Goal: Task Accomplishment & Management: Manage account settings

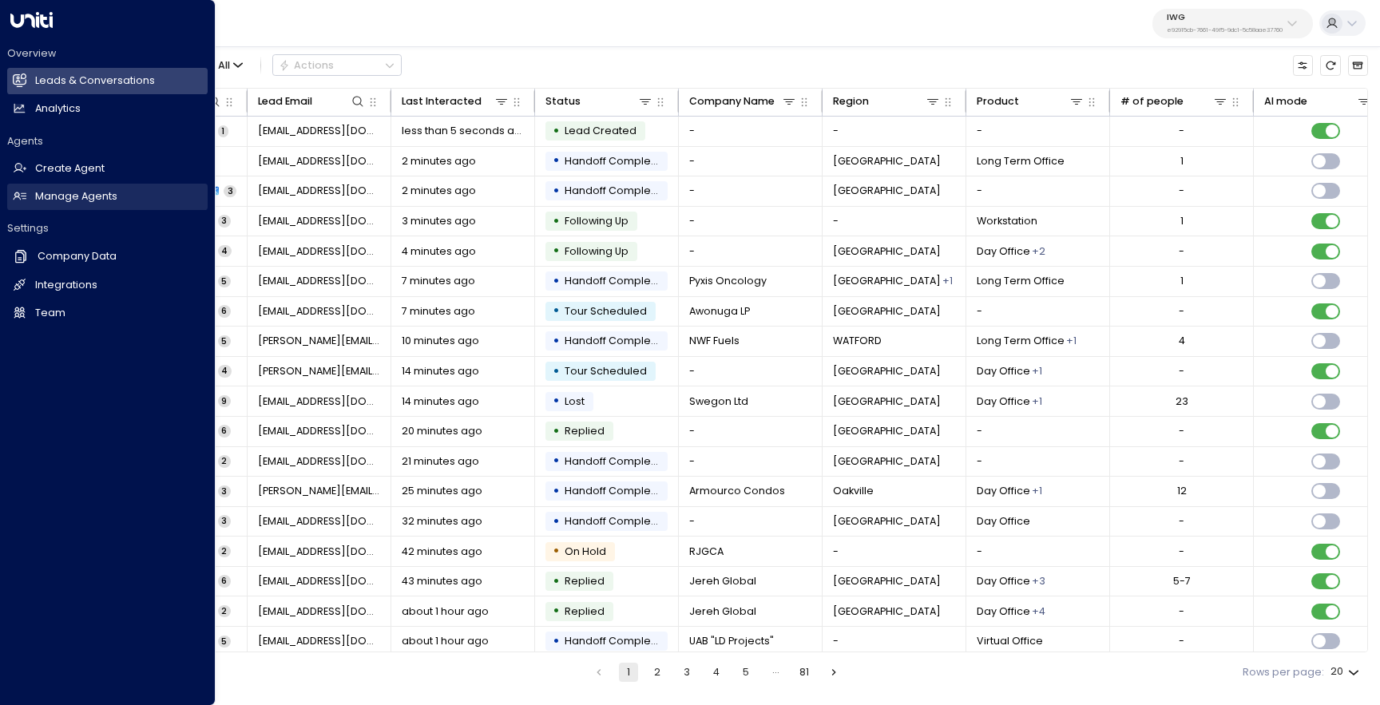
click at [60, 196] on h2 "Manage Agents" at bounding box center [76, 196] width 82 height 15
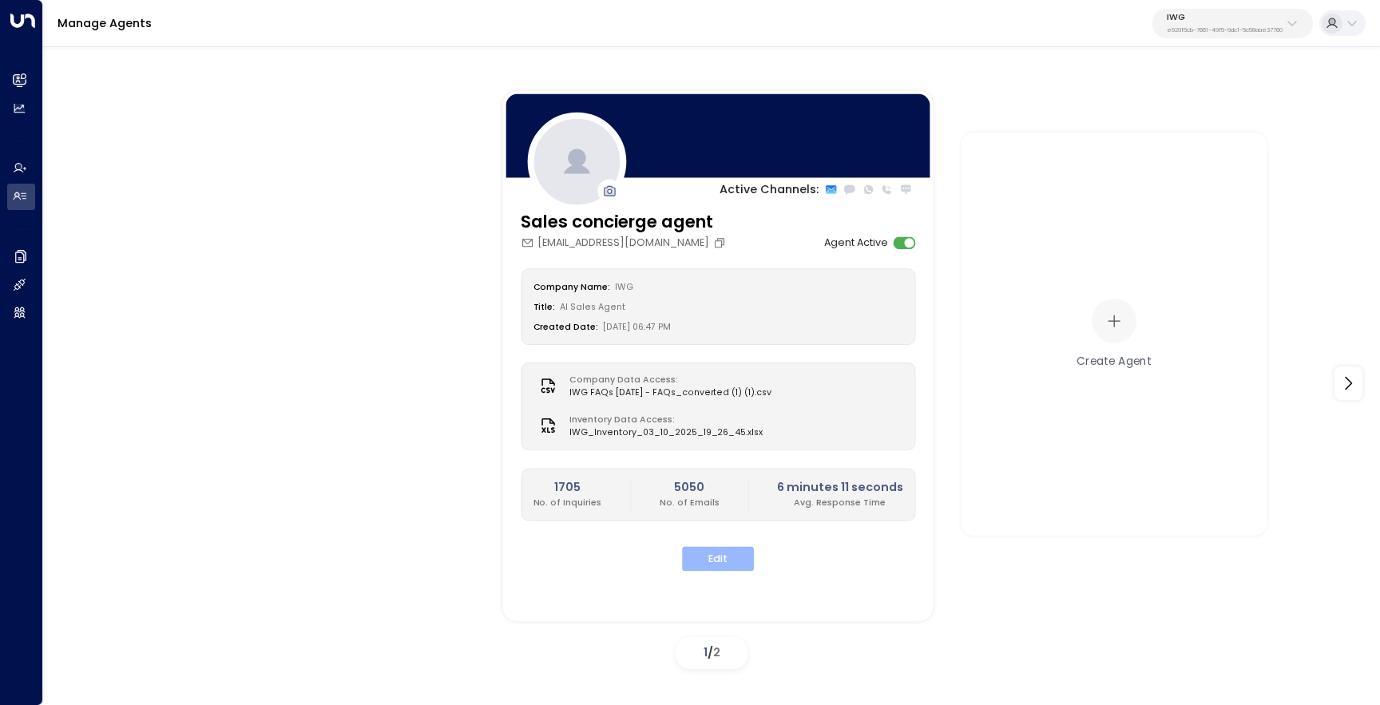
click at [726, 551] on button "Edit" at bounding box center [718, 559] width 72 height 25
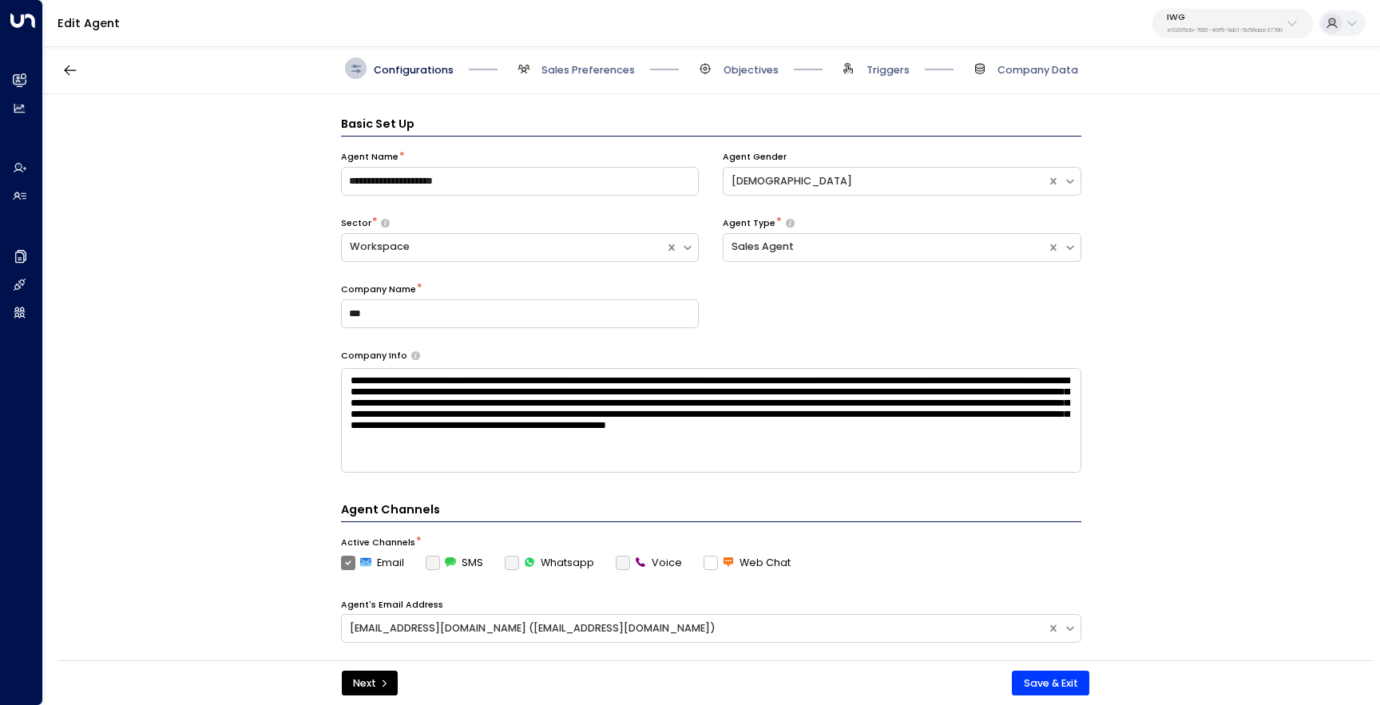
scroll to position [22, 0]
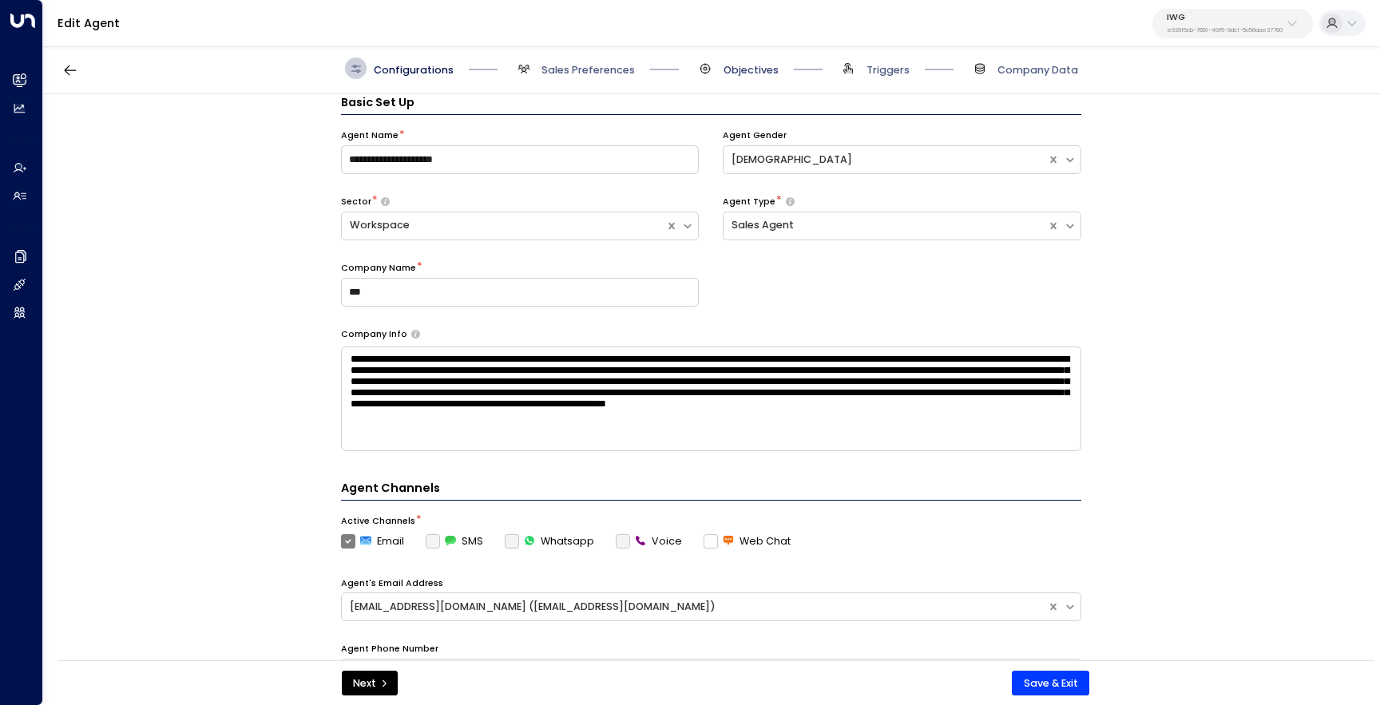
click at [745, 67] on span "Objectives" at bounding box center [751, 70] width 55 height 14
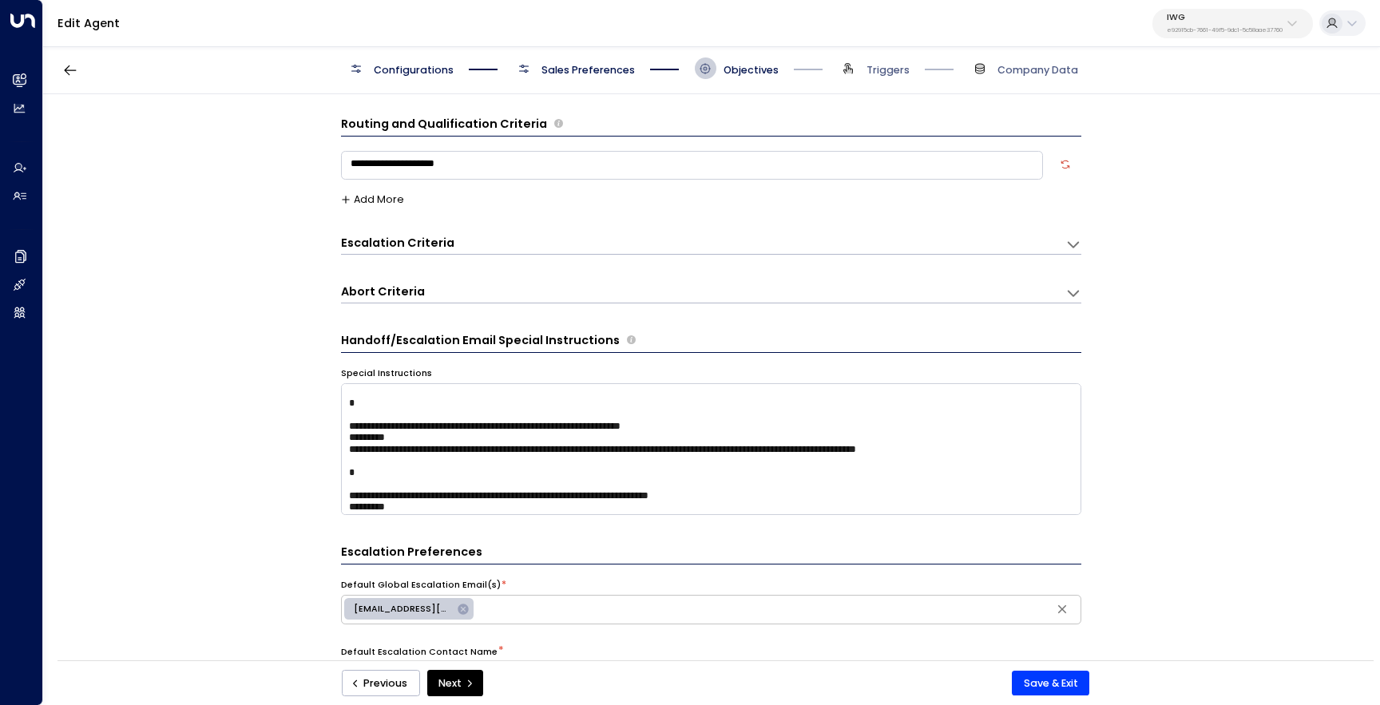
scroll to position [0, 0]
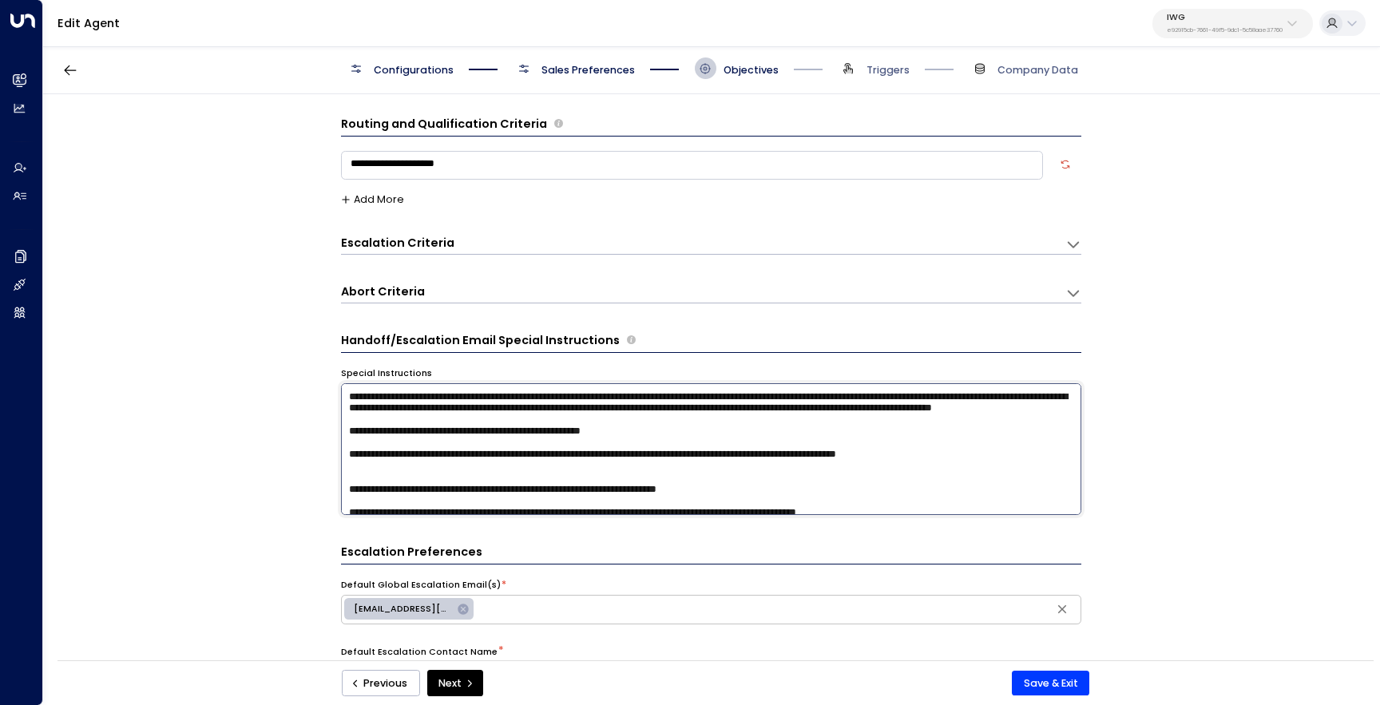
click at [976, 464] on textarea at bounding box center [711, 449] width 740 height 132
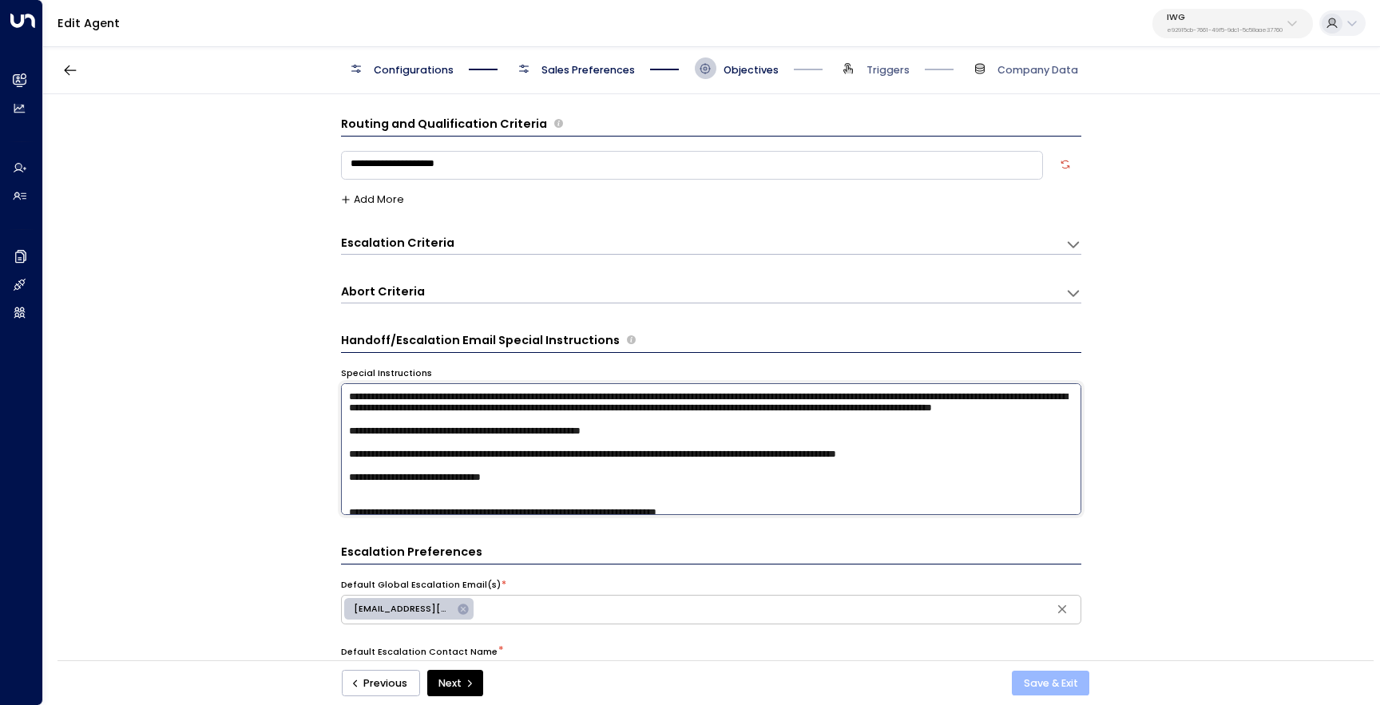
type textarea "**********"
click at [1050, 689] on button "Save & Exit" at bounding box center [1050, 684] width 77 height 26
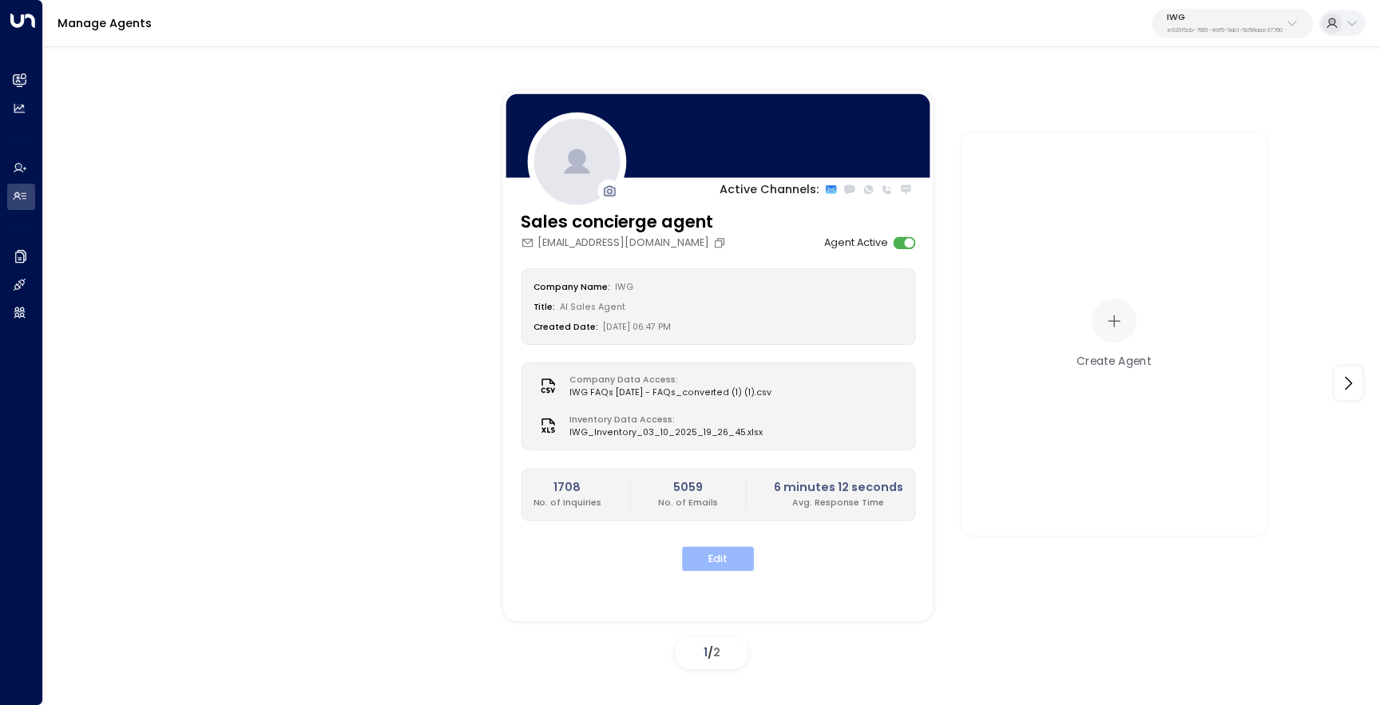
click at [722, 556] on button "Edit" at bounding box center [718, 559] width 72 height 25
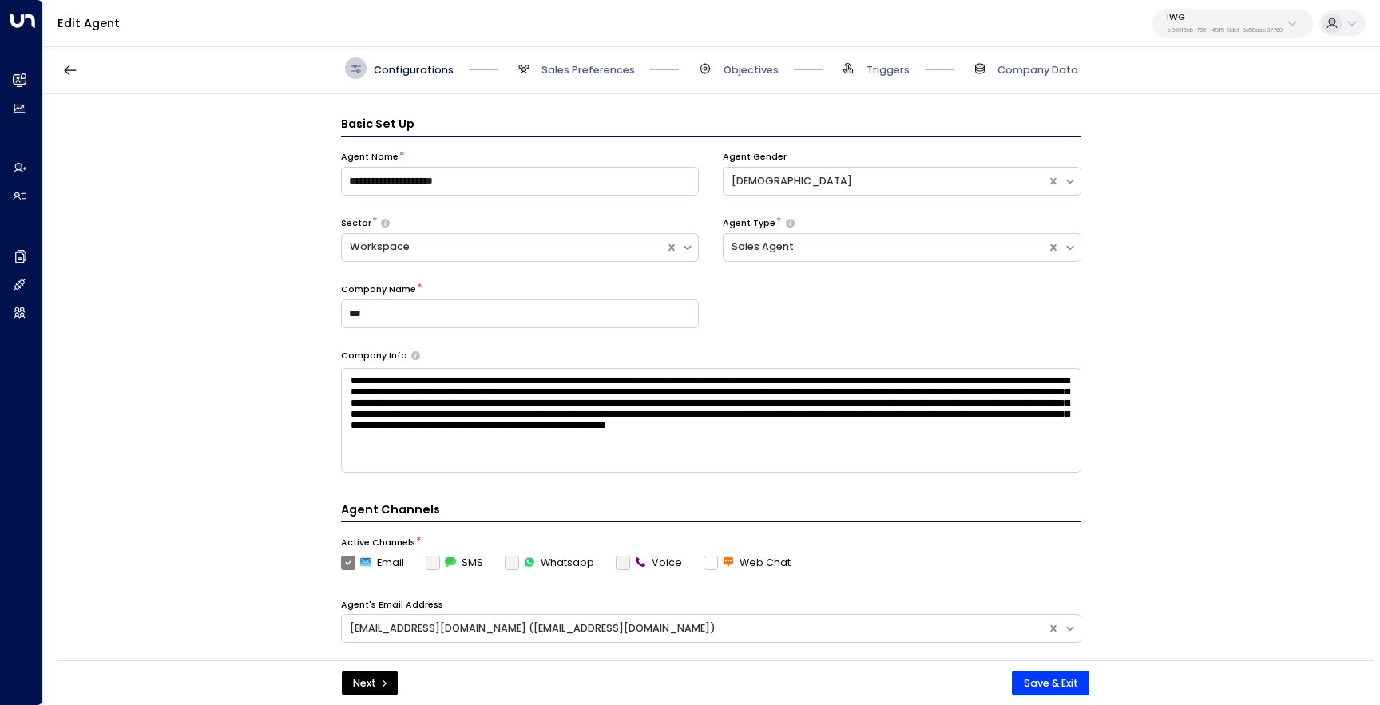
scroll to position [22, 0]
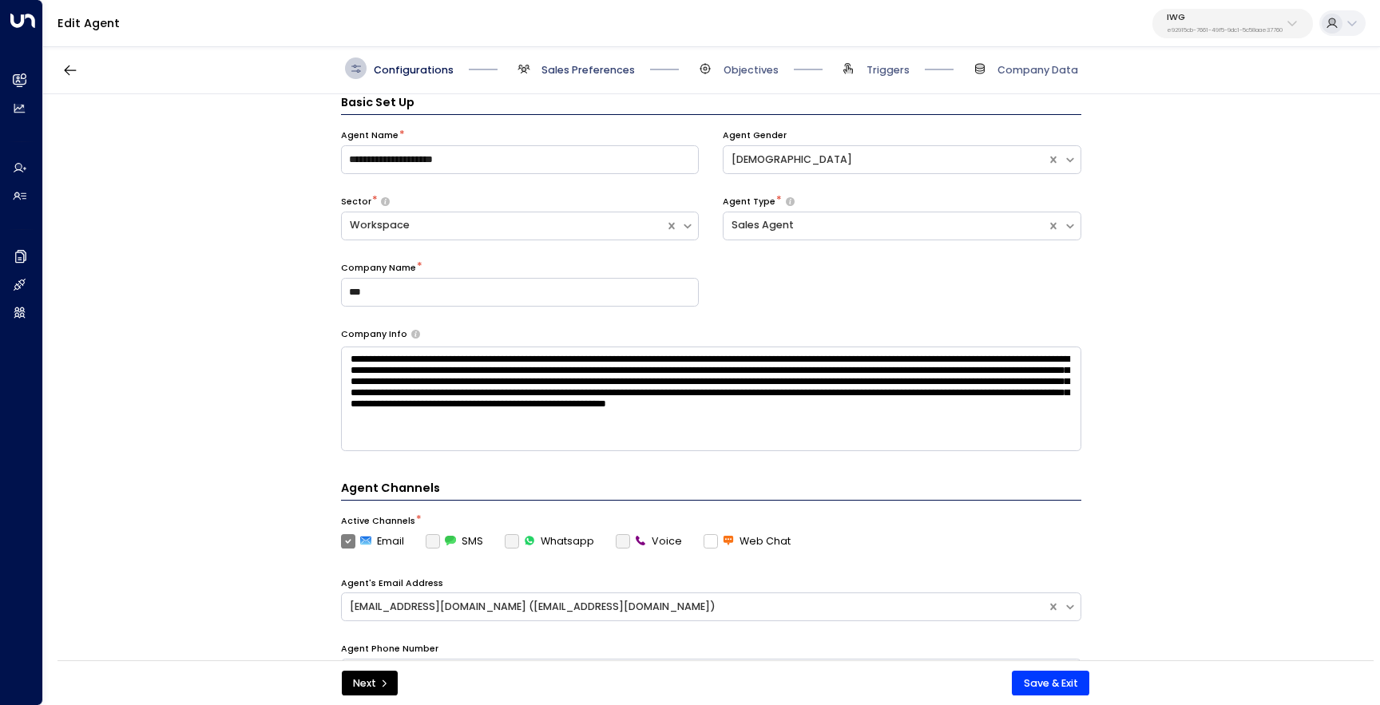
click at [595, 69] on span "Sales Preferences" at bounding box center [588, 70] width 93 height 14
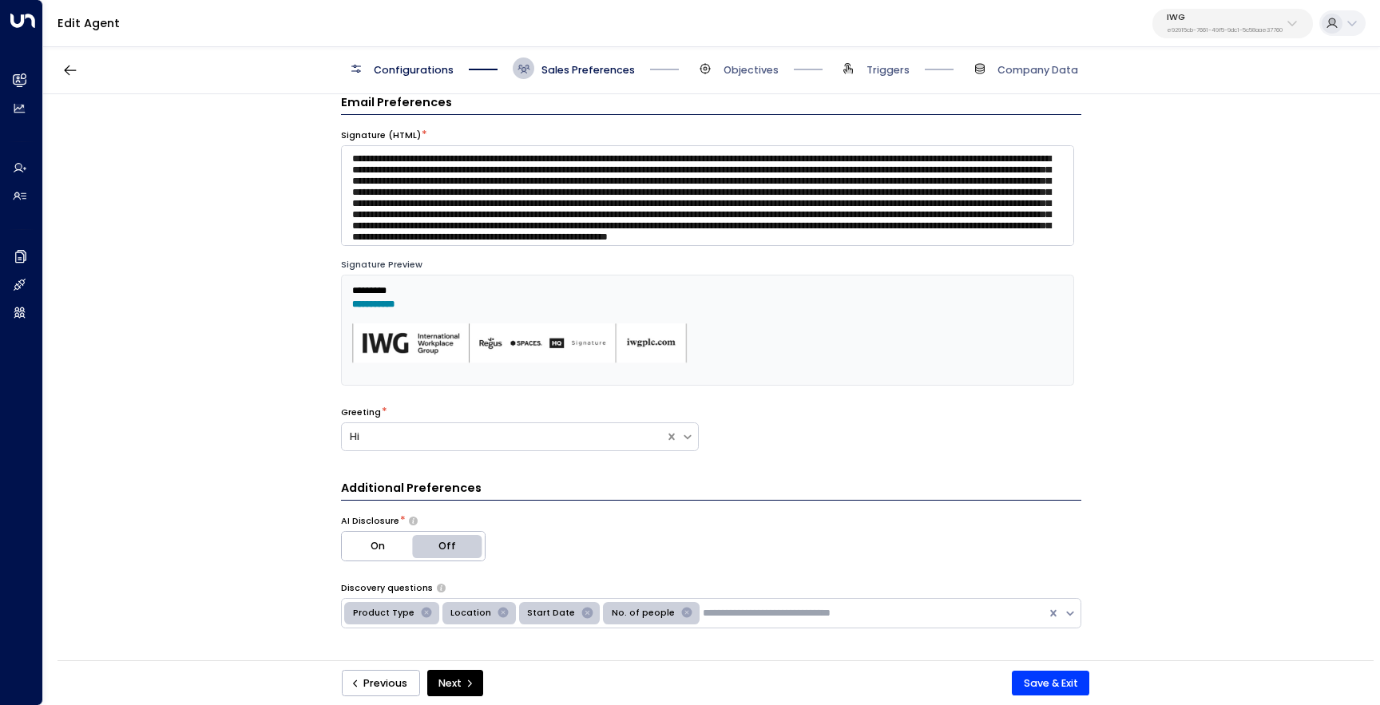
click at [1230, 22] on p "IWG" at bounding box center [1225, 18] width 116 height 10
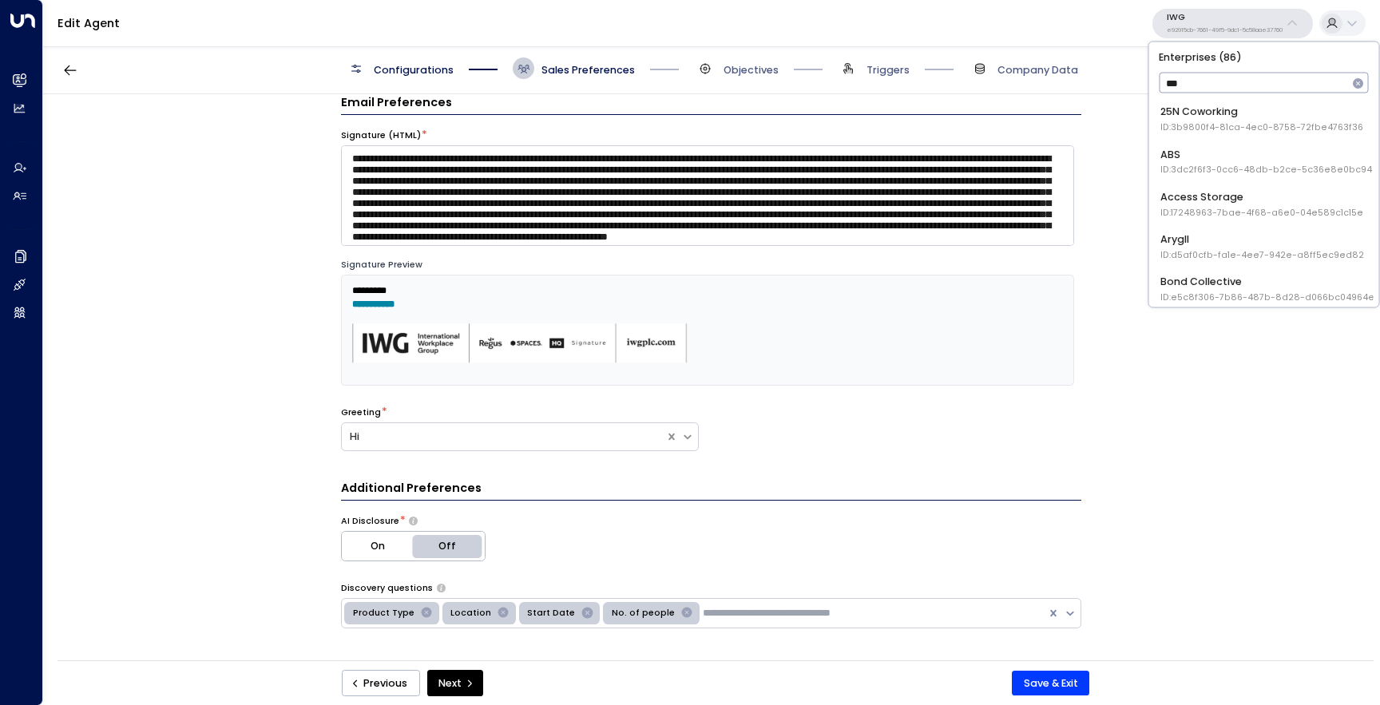
type input "****"
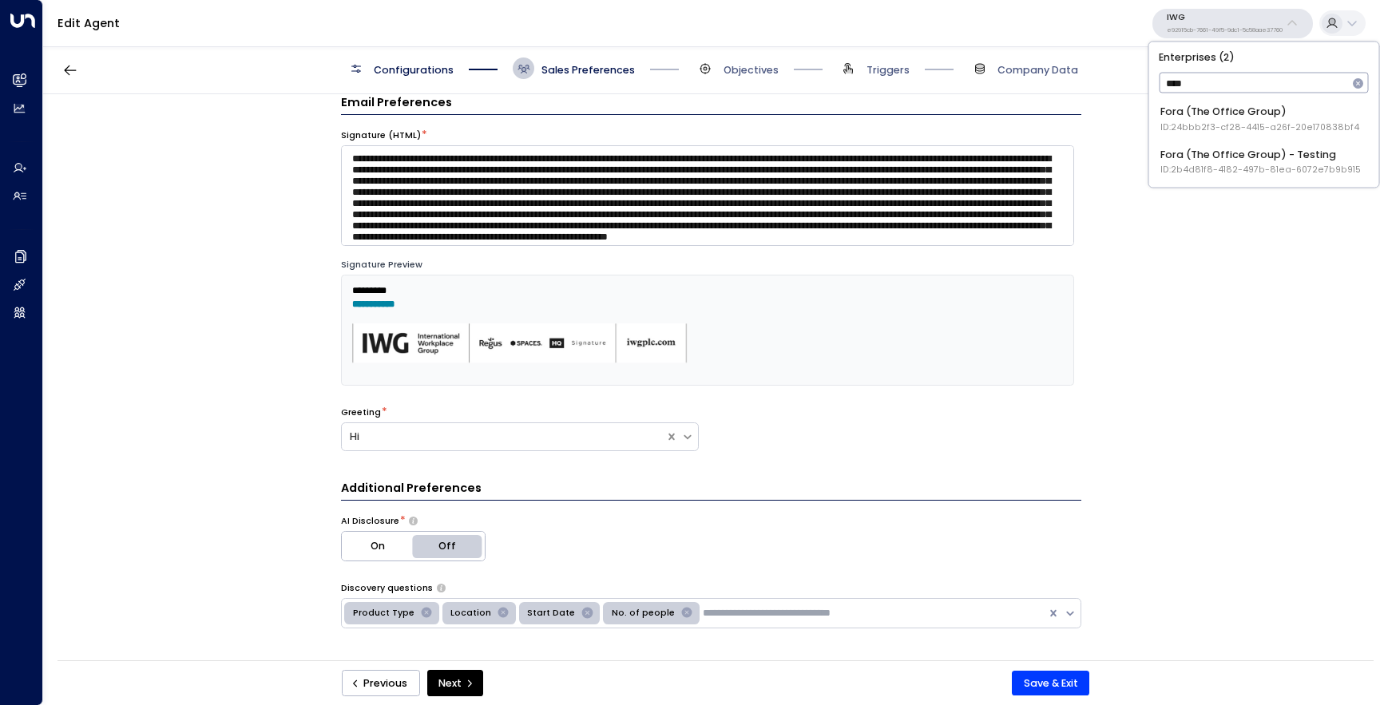
click at [1226, 119] on div "Fora (The Office Group) ID: 24bbb2f3-cf28-4415-a26f-20e170838bf4" at bounding box center [1260, 120] width 199 height 30
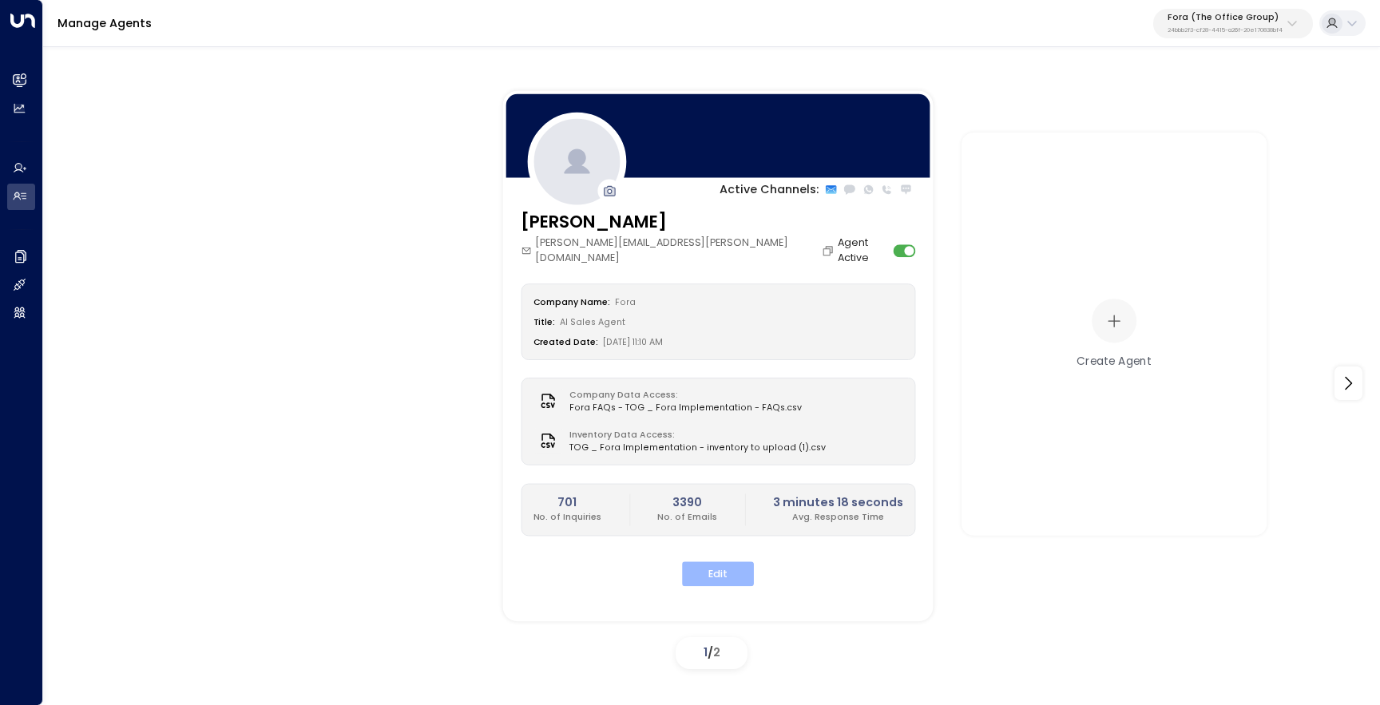
click at [727, 562] on button "Edit" at bounding box center [718, 574] width 72 height 25
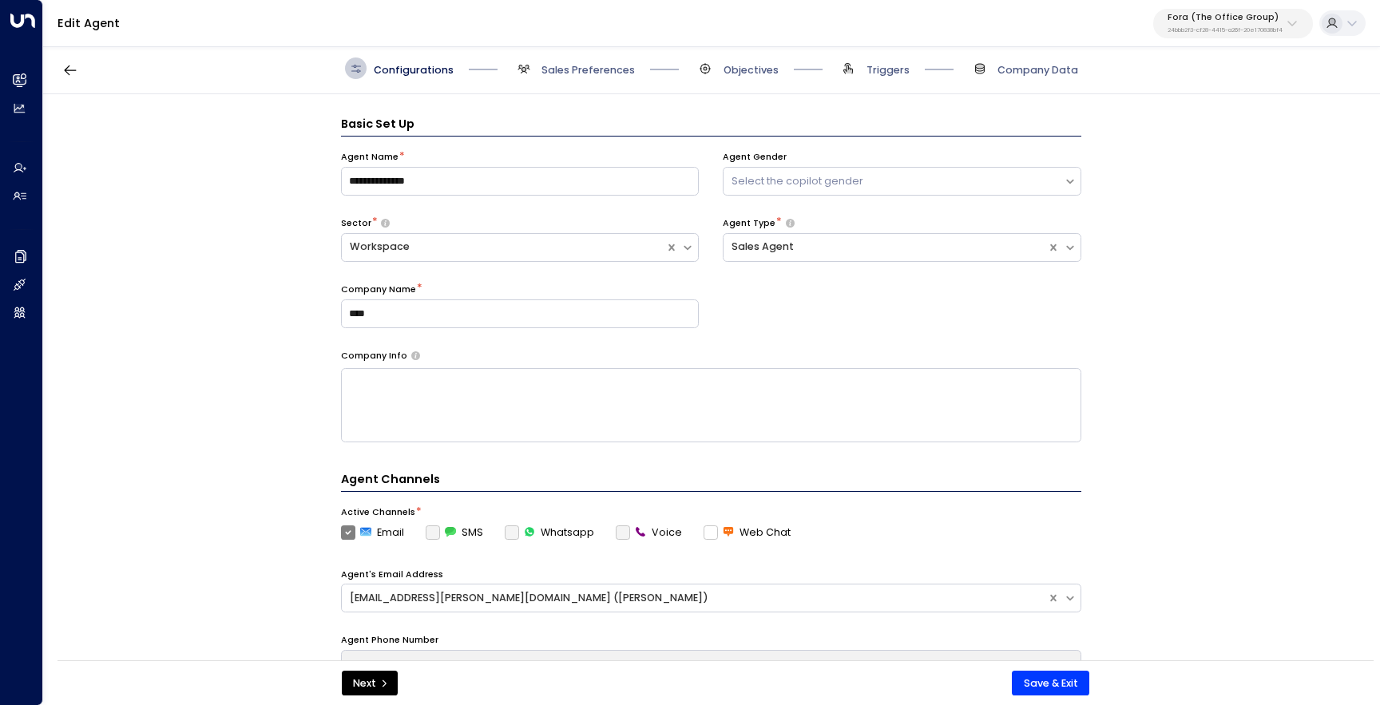
scroll to position [22, 0]
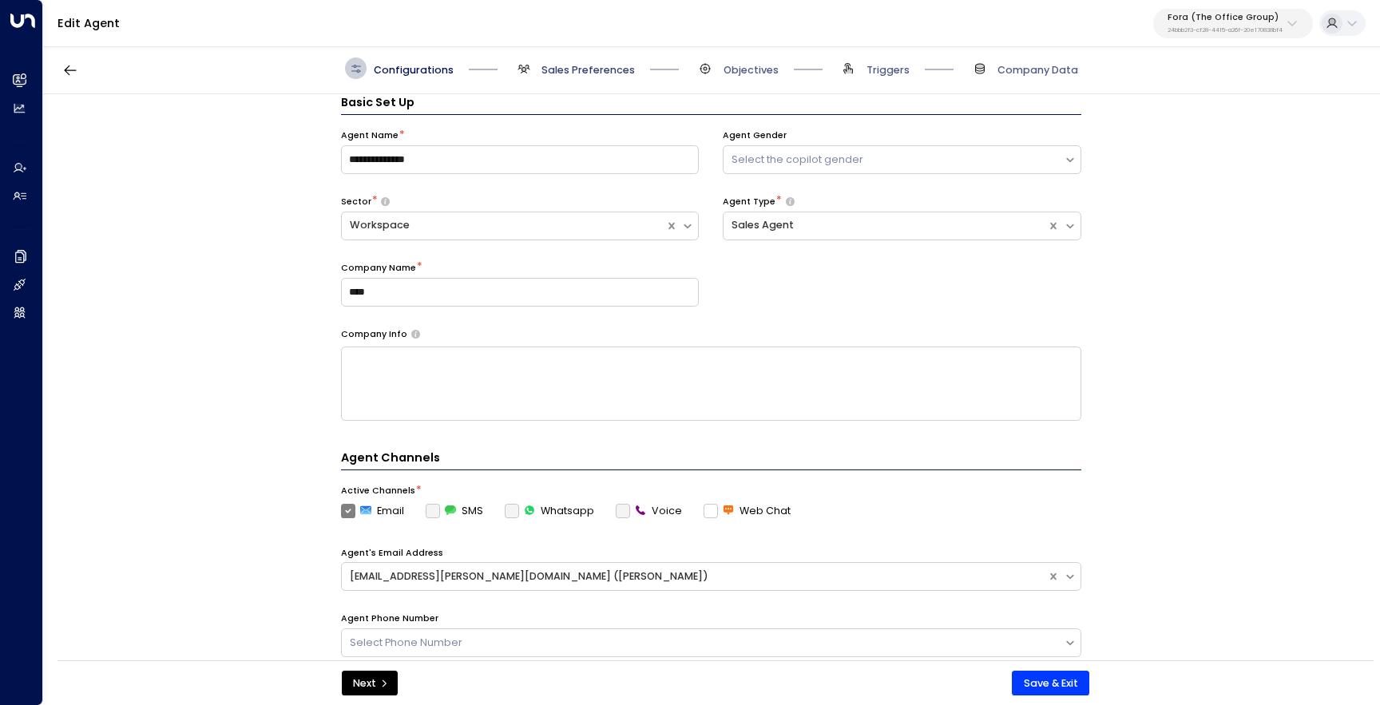
click at [573, 73] on span "Sales Preferences" at bounding box center [588, 70] width 93 height 14
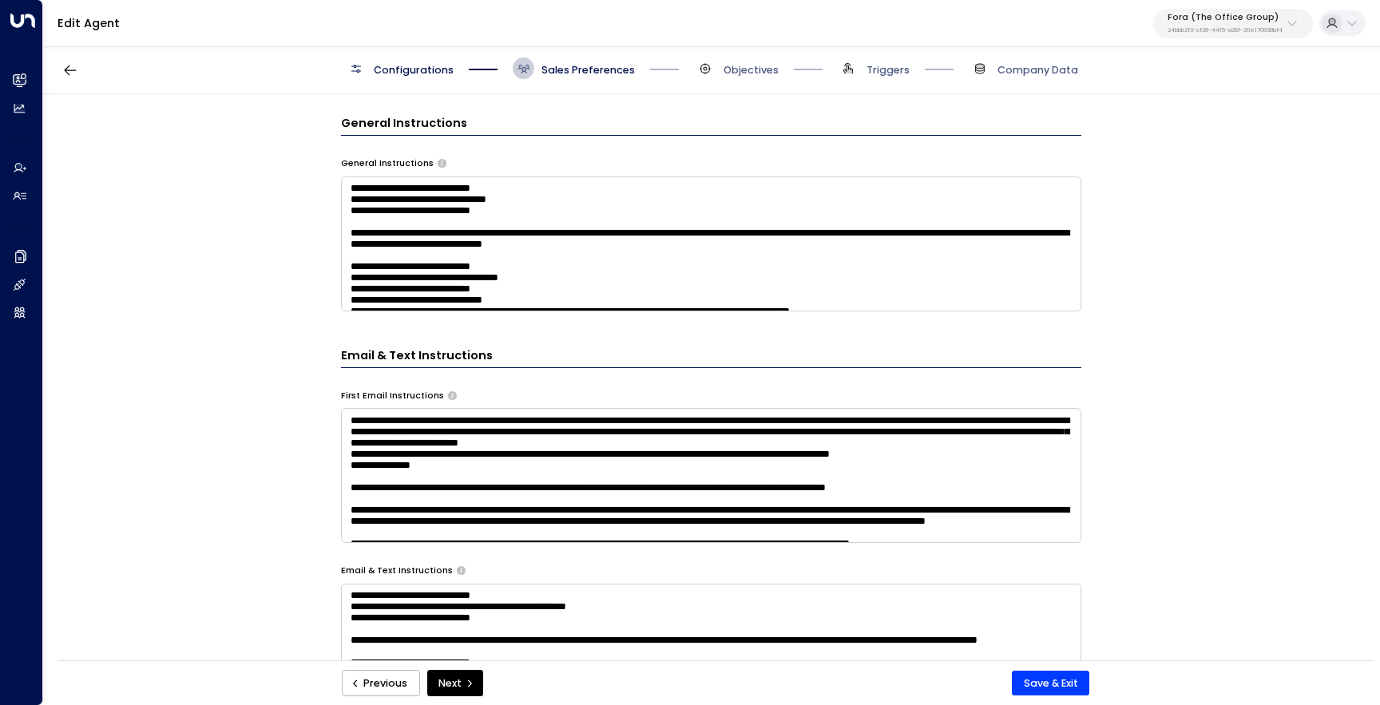
scroll to position [848, 0]
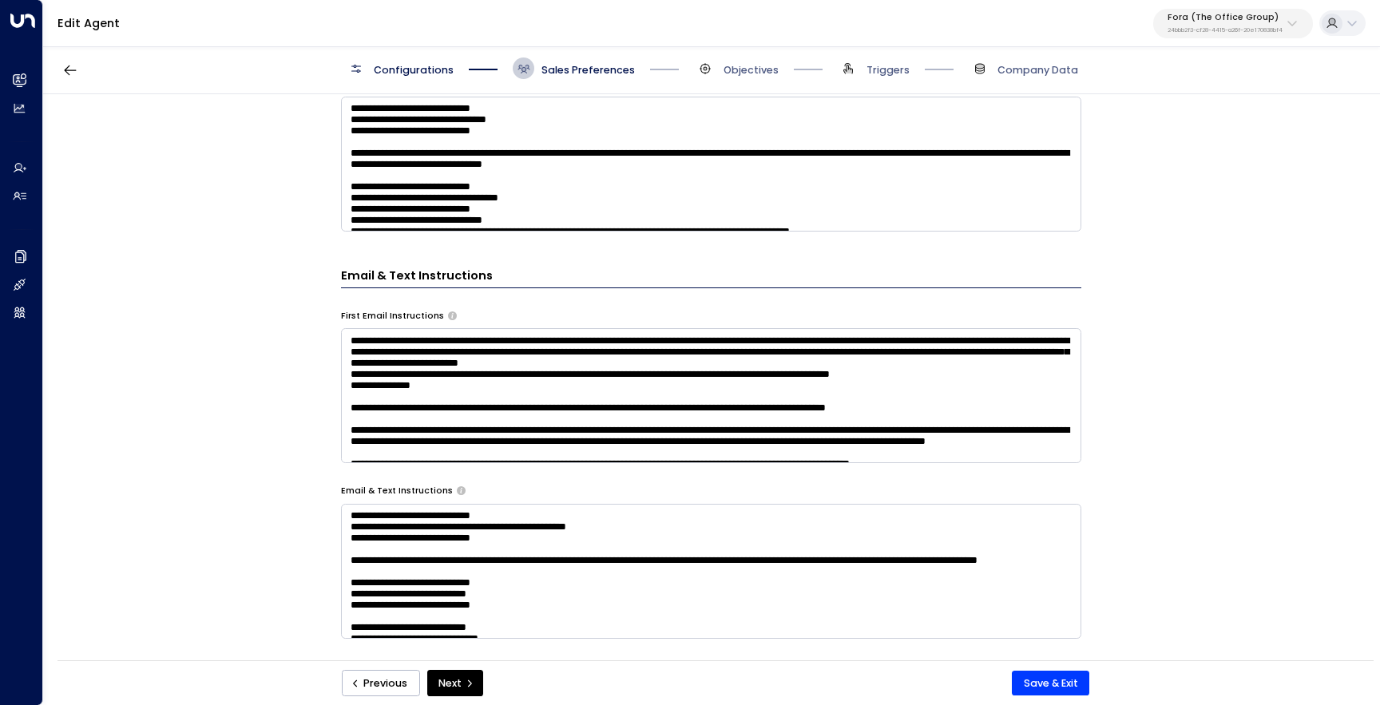
click at [552, 567] on textarea at bounding box center [711, 571] width 740 height 135
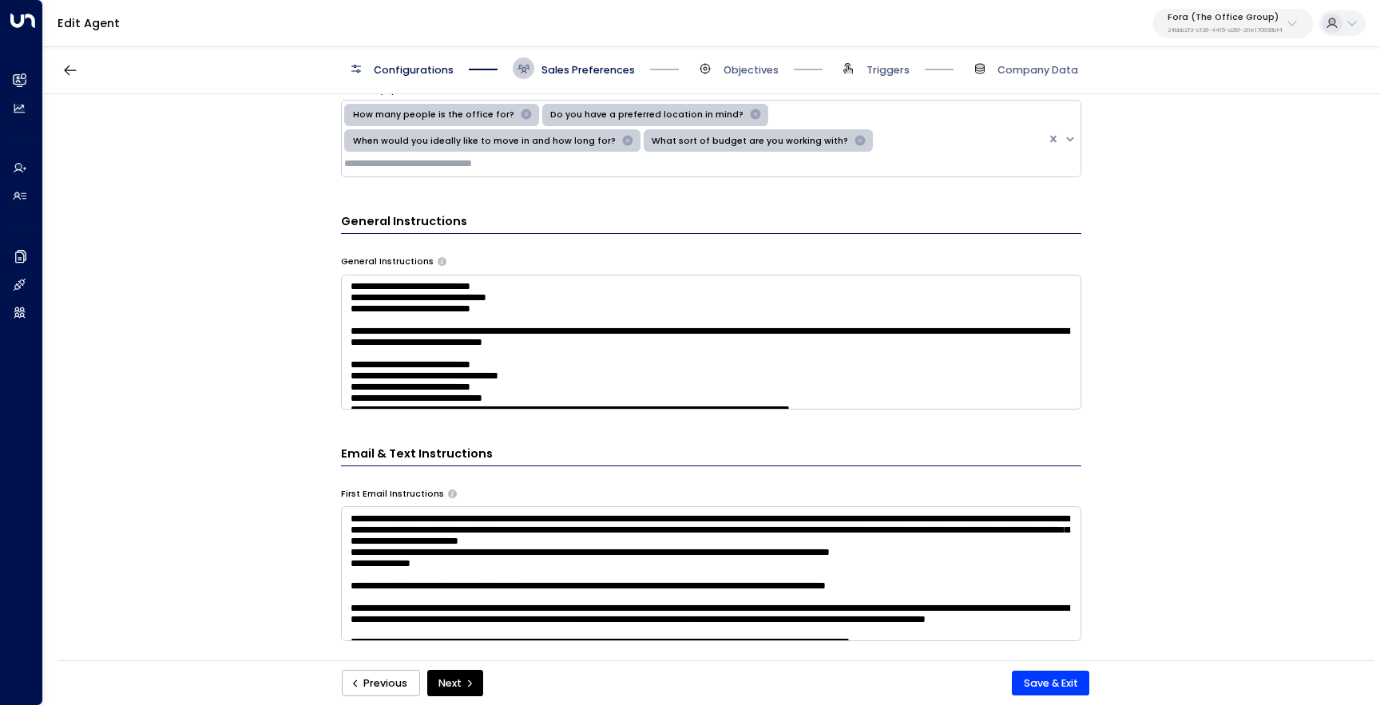
scroll to position [488, 0]
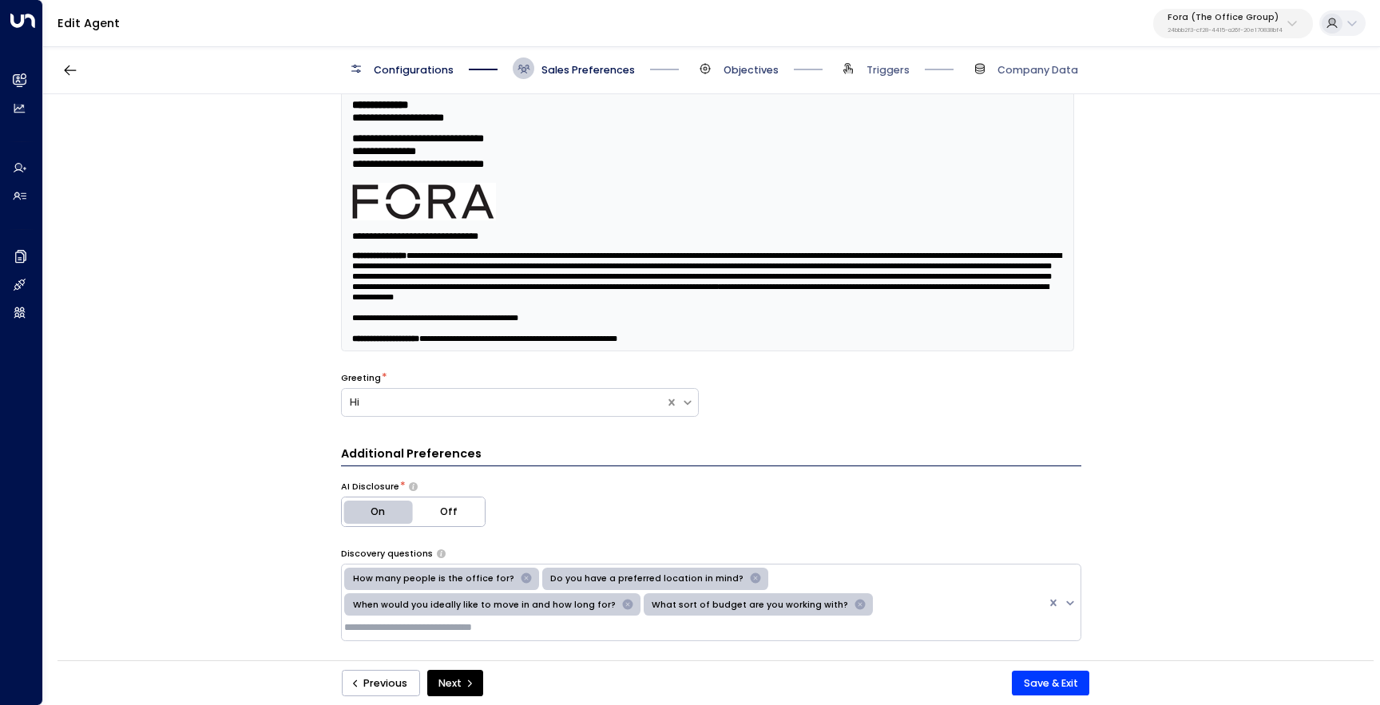
click at [744, 69] on span "Objectives" at bounding box center [751, 70] width 55 height 14
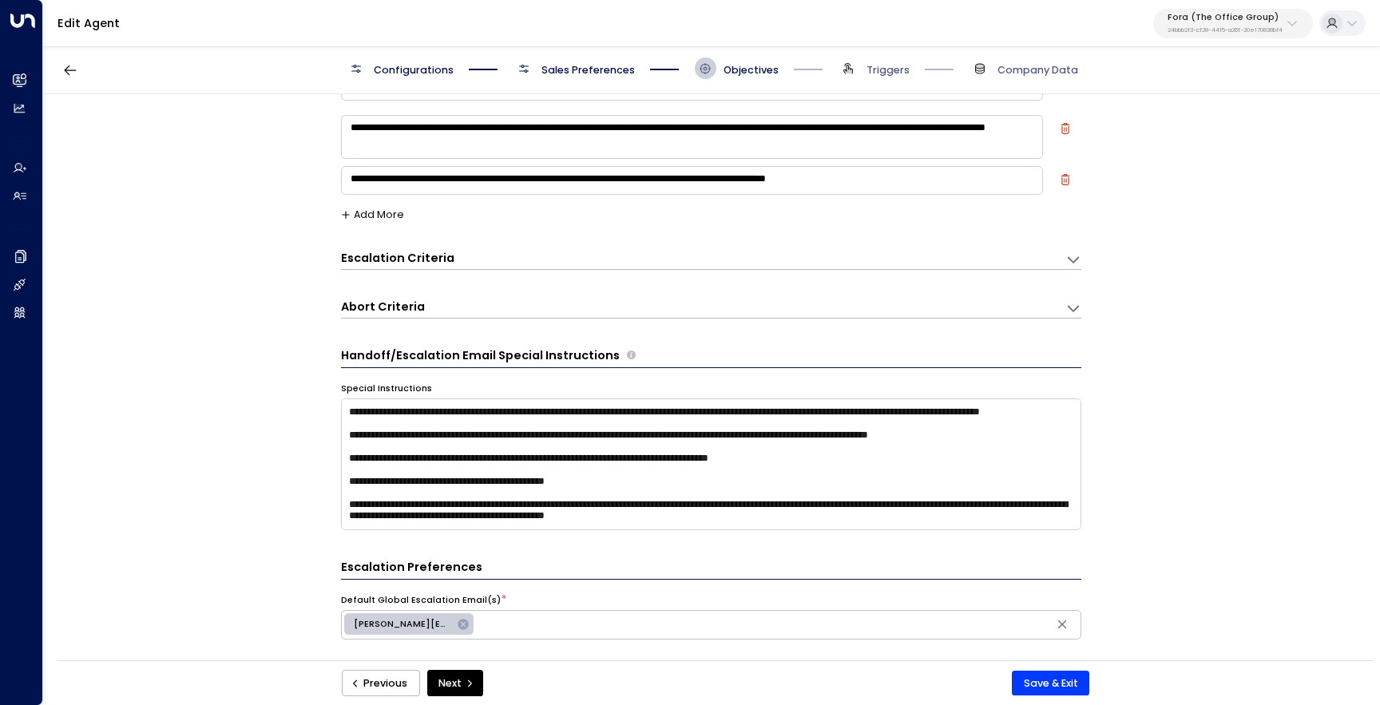
scroll to position [395, 0]
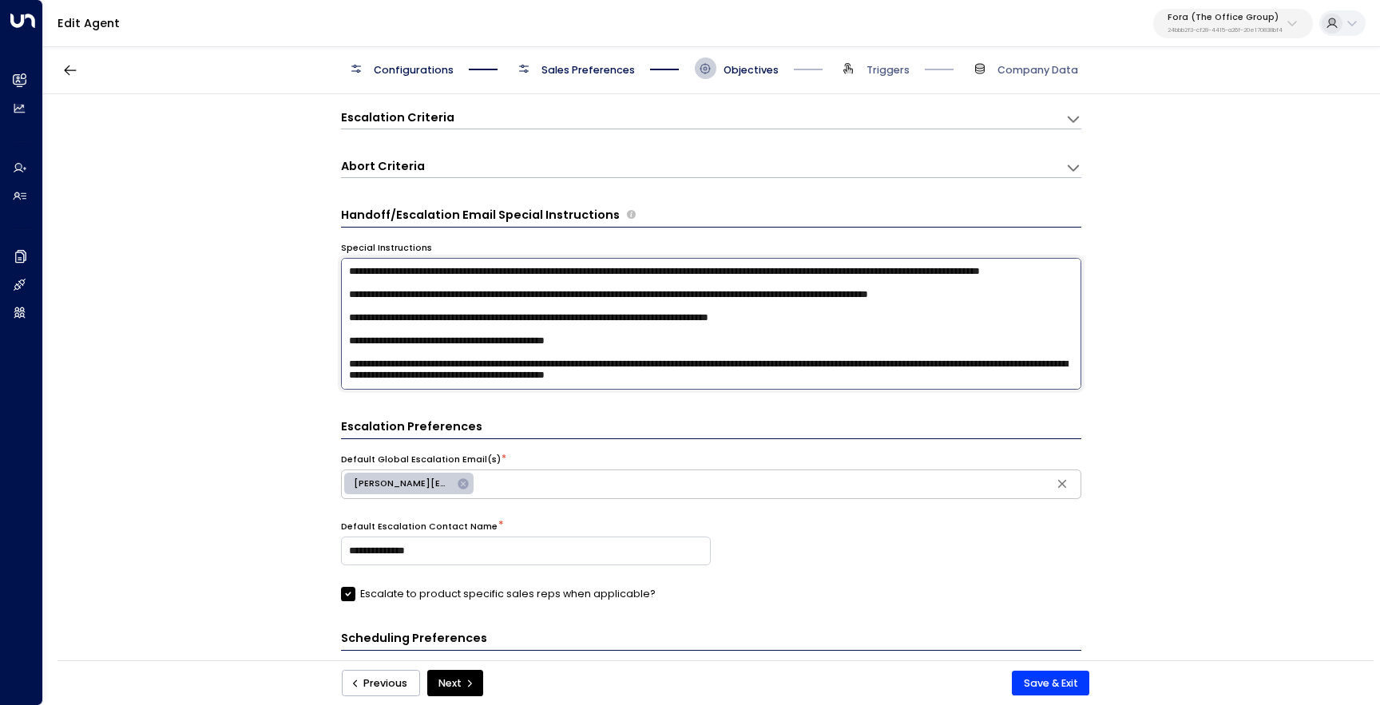
click at [492, 339] on textarea at bounding box center [711, 324] width 740 height 132
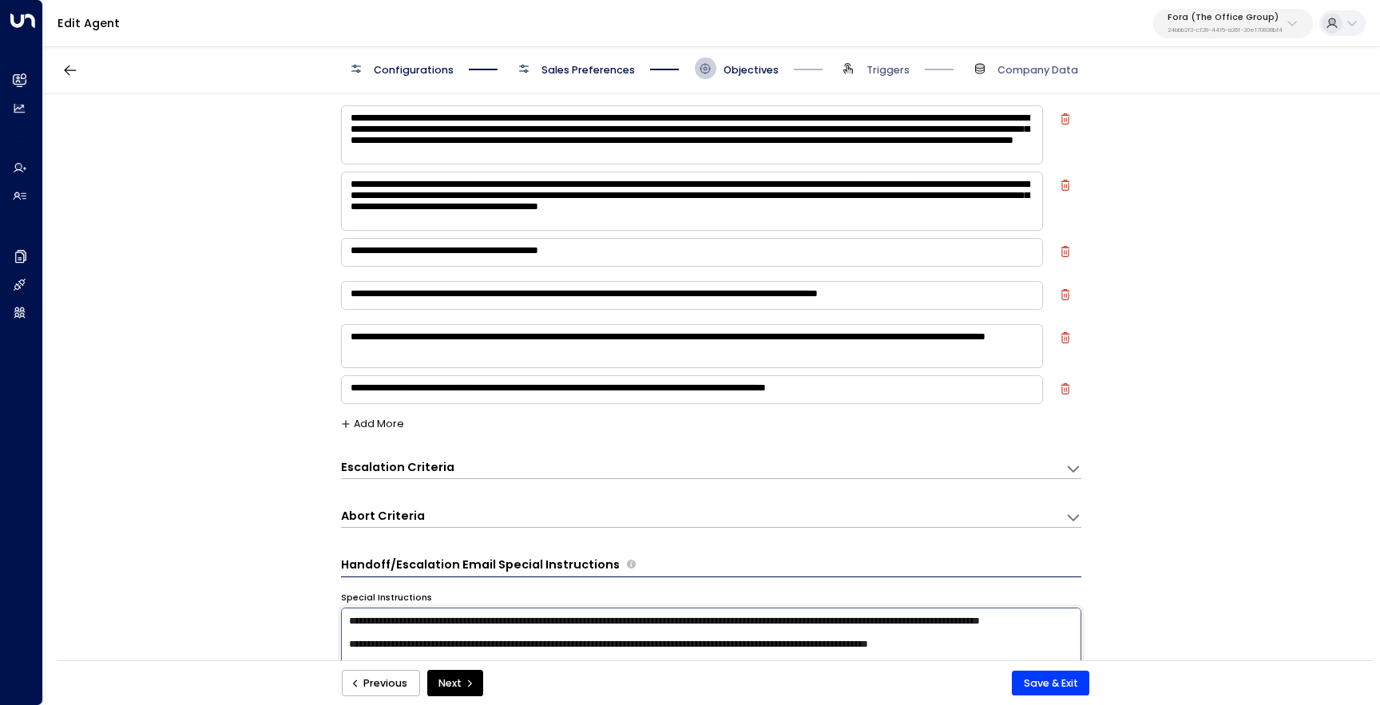
scroll to position [0, 0]
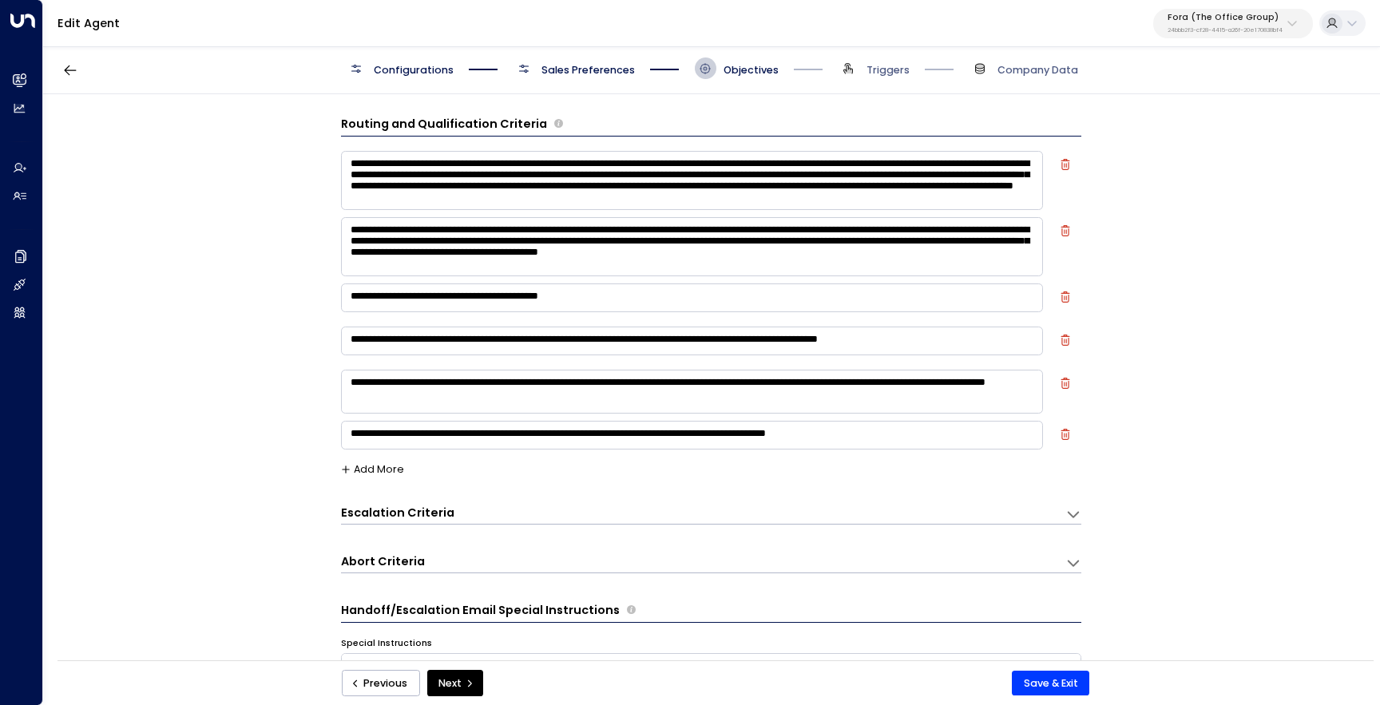
click at [717, 166] on textarea "**********" at bounding box center [692, 180] width 702 height 59
click at [766, 200] on textarea "**********" at bounding box center [692, 180] width 702 height 59
type textarea "**********"
click at [1034, 687] on button "Save & Exit" at bounding box center [1050, 684] width 77 height 26
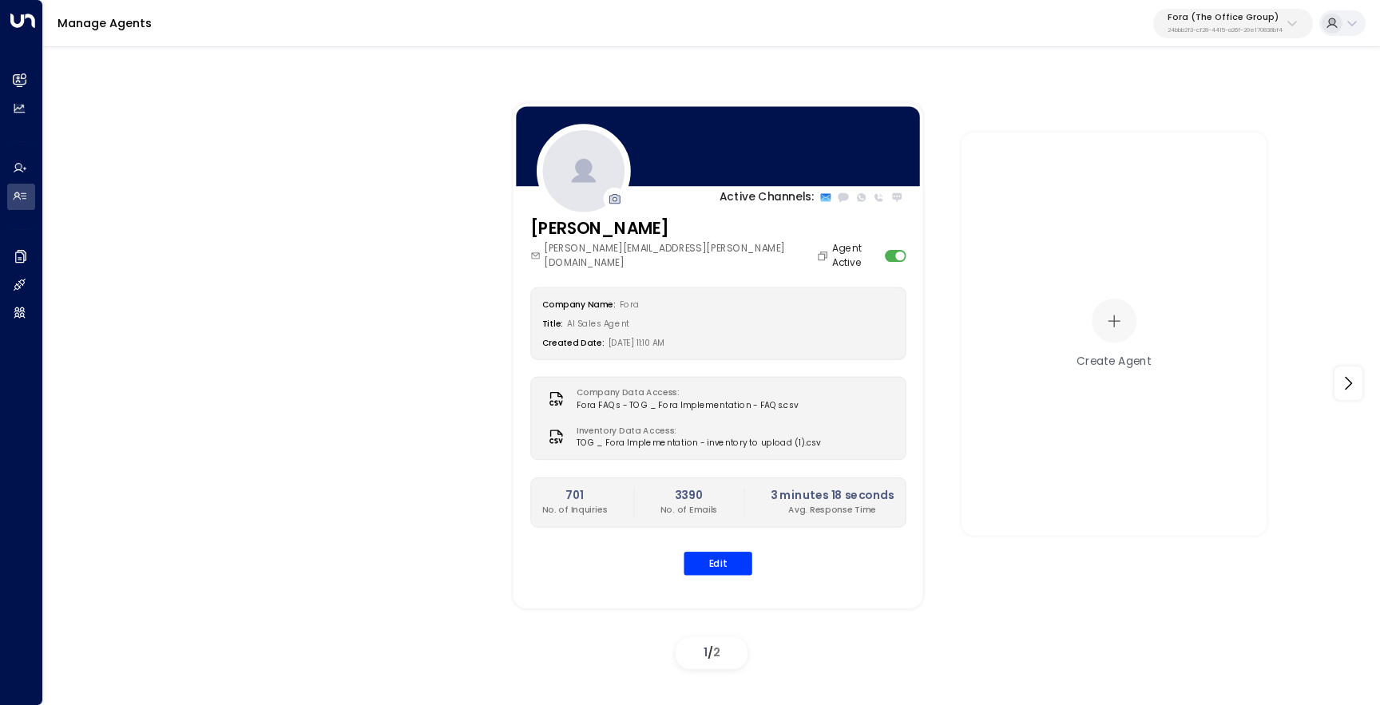
click at [1217, 23] on div "Fora (The Office Group) 24bbb2f3-cf28-4415-a26f-20e170838bf4" at bounding box center [1225, 23] width 115 height 21
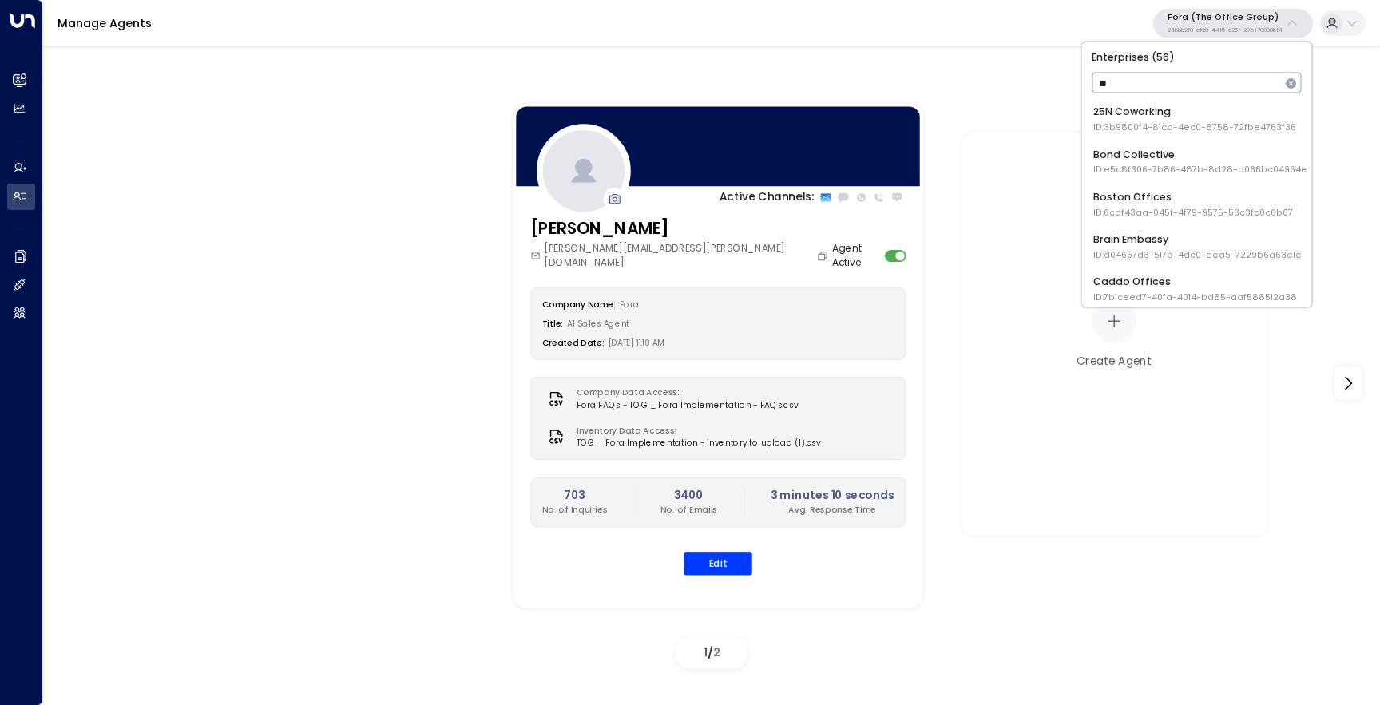
type input "***"
click at [1205, 129] on span "ID: e92915cb-7661-49f5-9dc1-5c58aae37760" at bounding box center [1193, 127] width 200 height 13
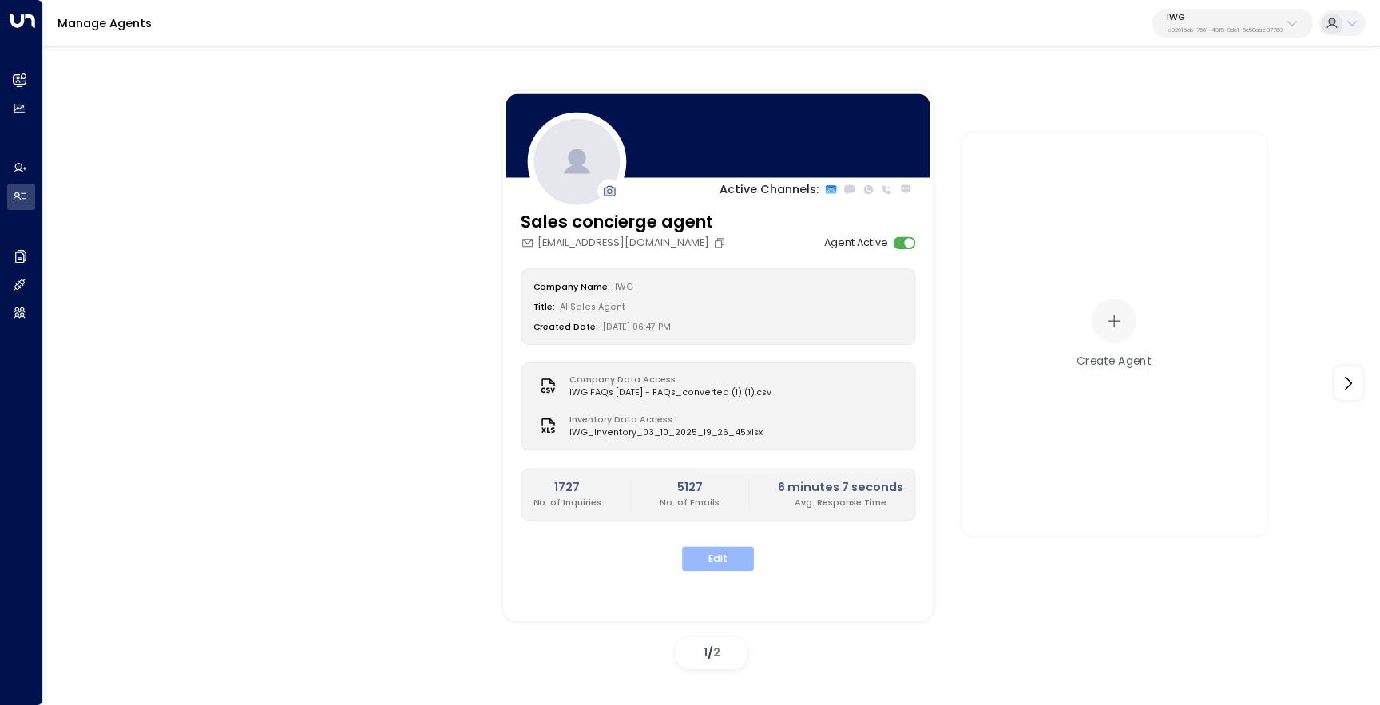
click at [726, 567] on button "Edit" at bounding box center [718, 559] width 72 height 25
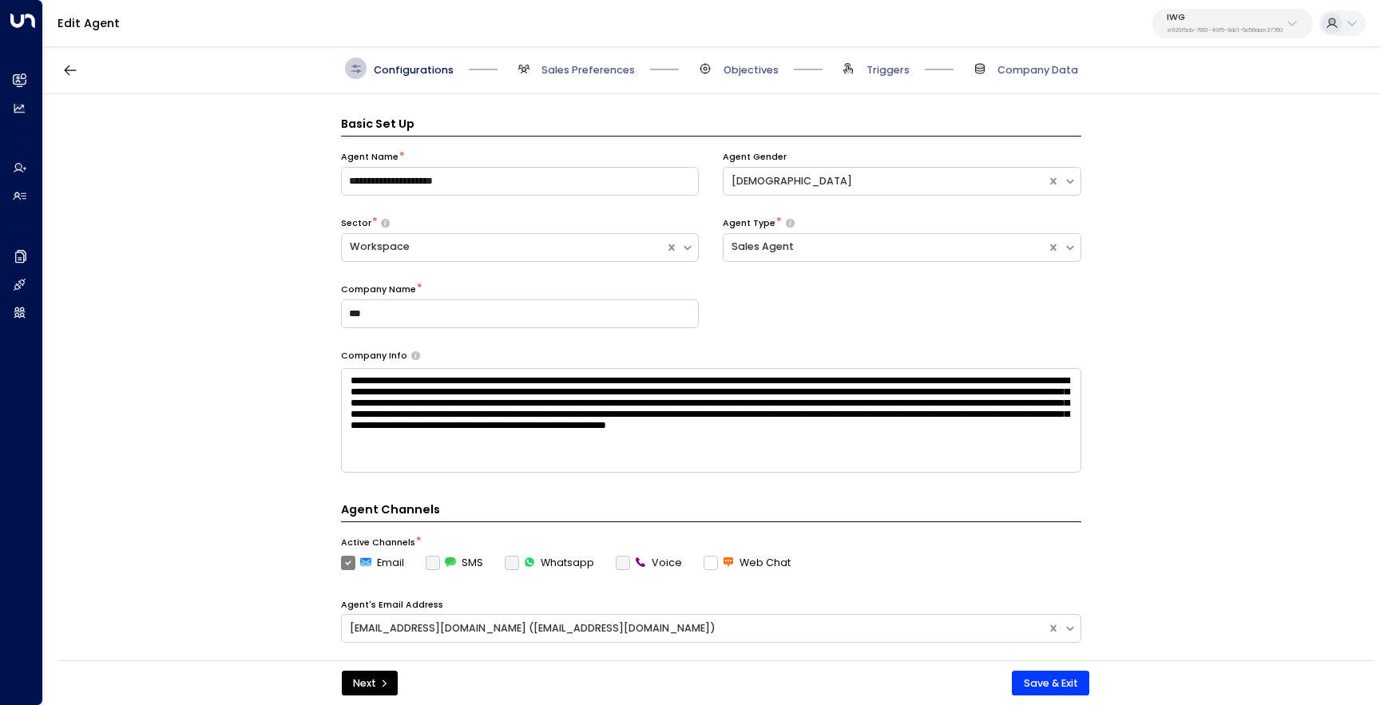
scroll to position [22, 0]
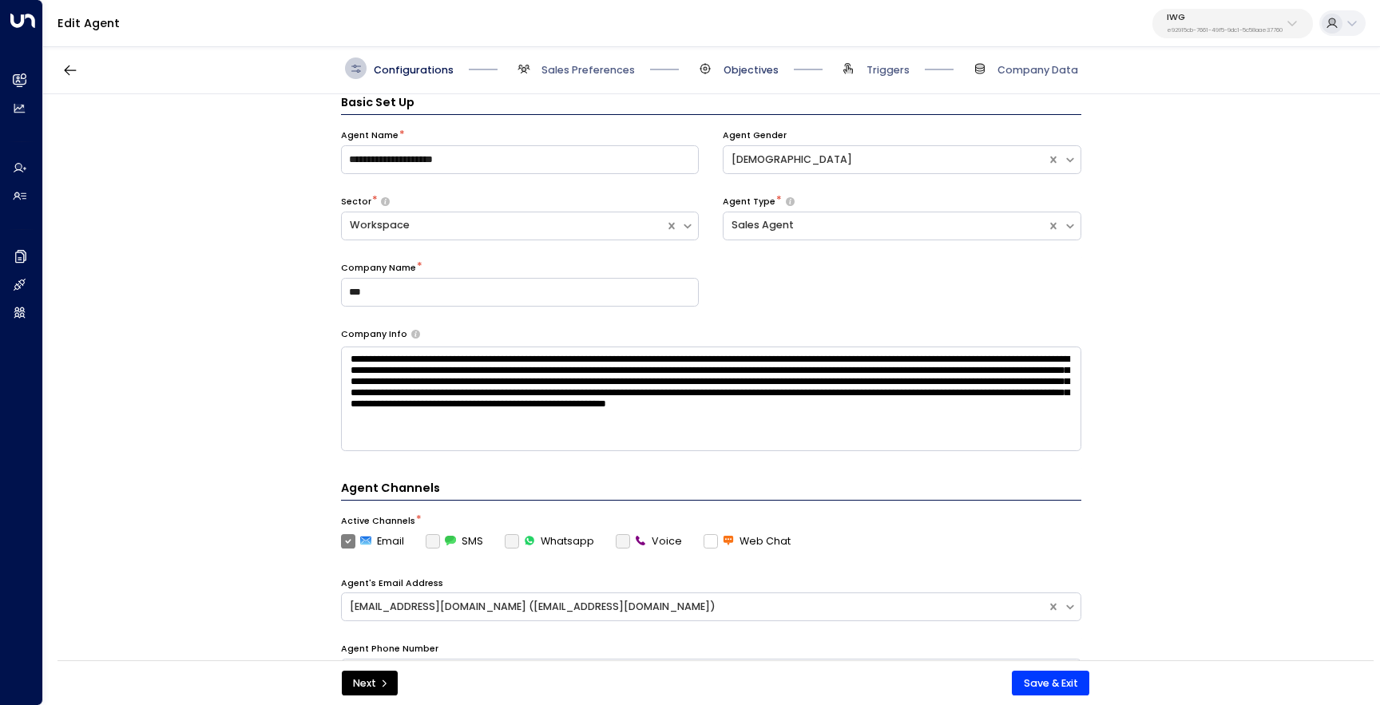
click at [744, 67] on span "Objectives" at bounding box center [751, 70] width 55 height 14
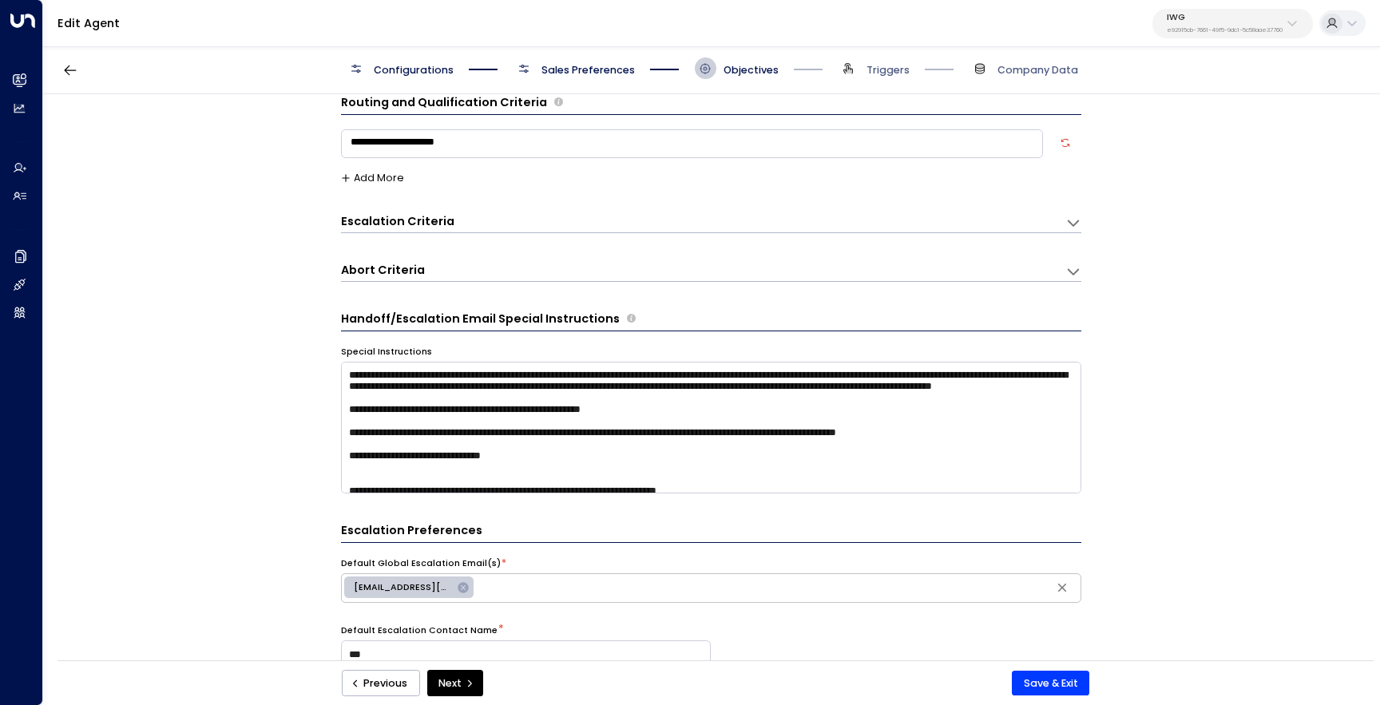
click at [609, 218] on div "Escalation Criteria Reset" at bounding box center [696, 221] width 710 height 17
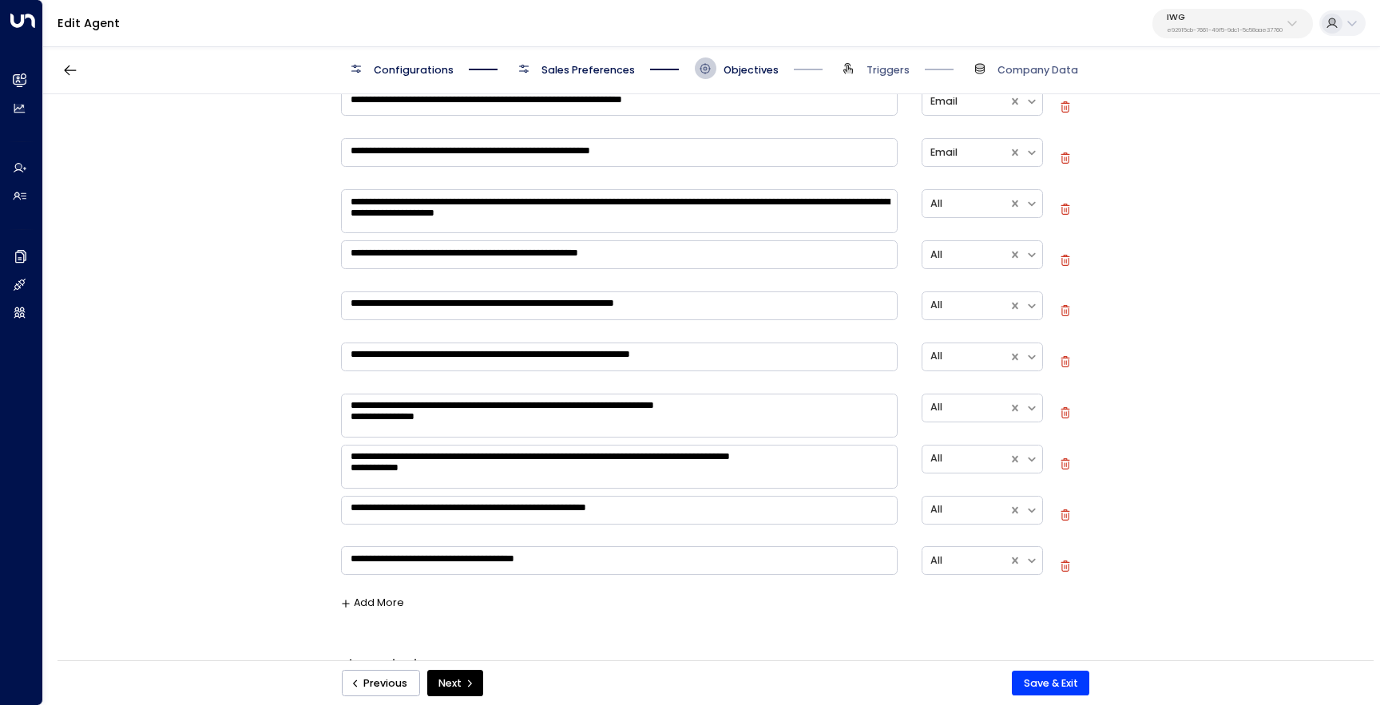
scroll to position [696, 0]
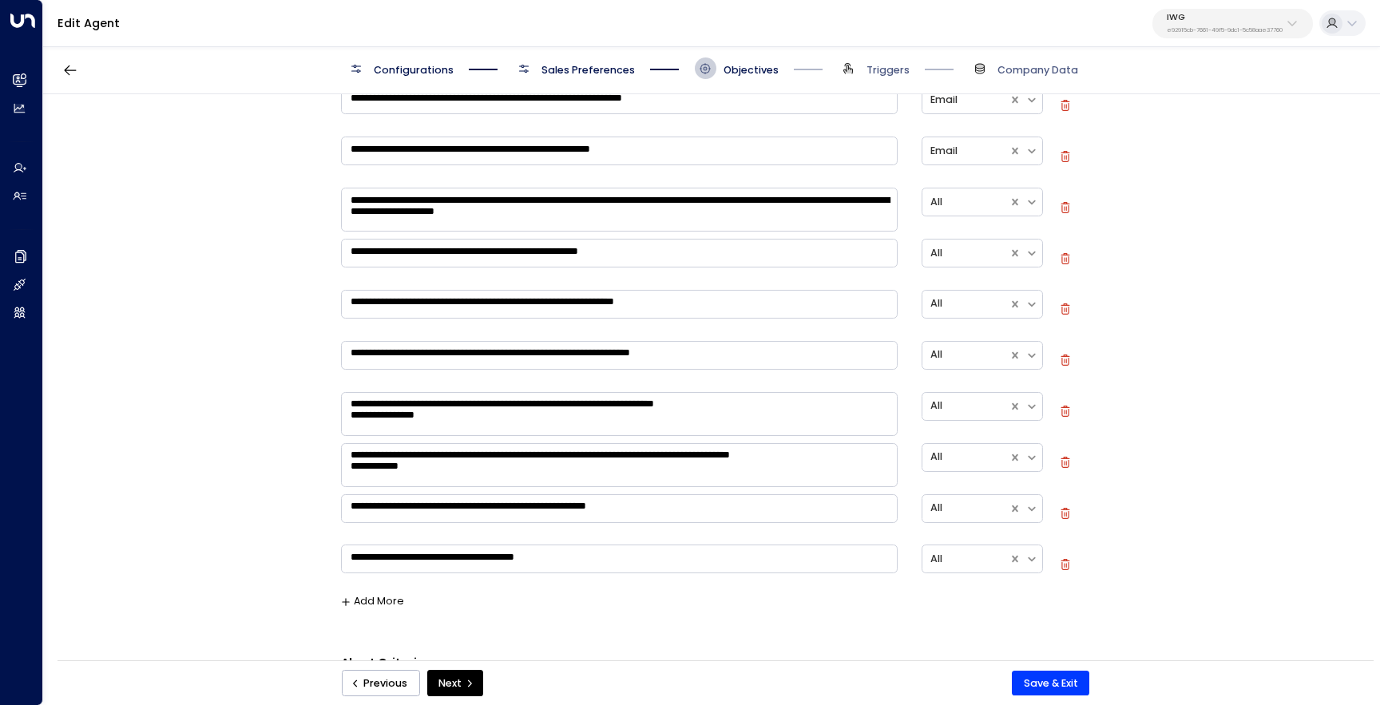
click at [360, 601] on button "Add More" at bounding box center [373, 601] width 64 height 11
click at [415, 613] on textarea at bounding box center [620, 610] width 558 height 29
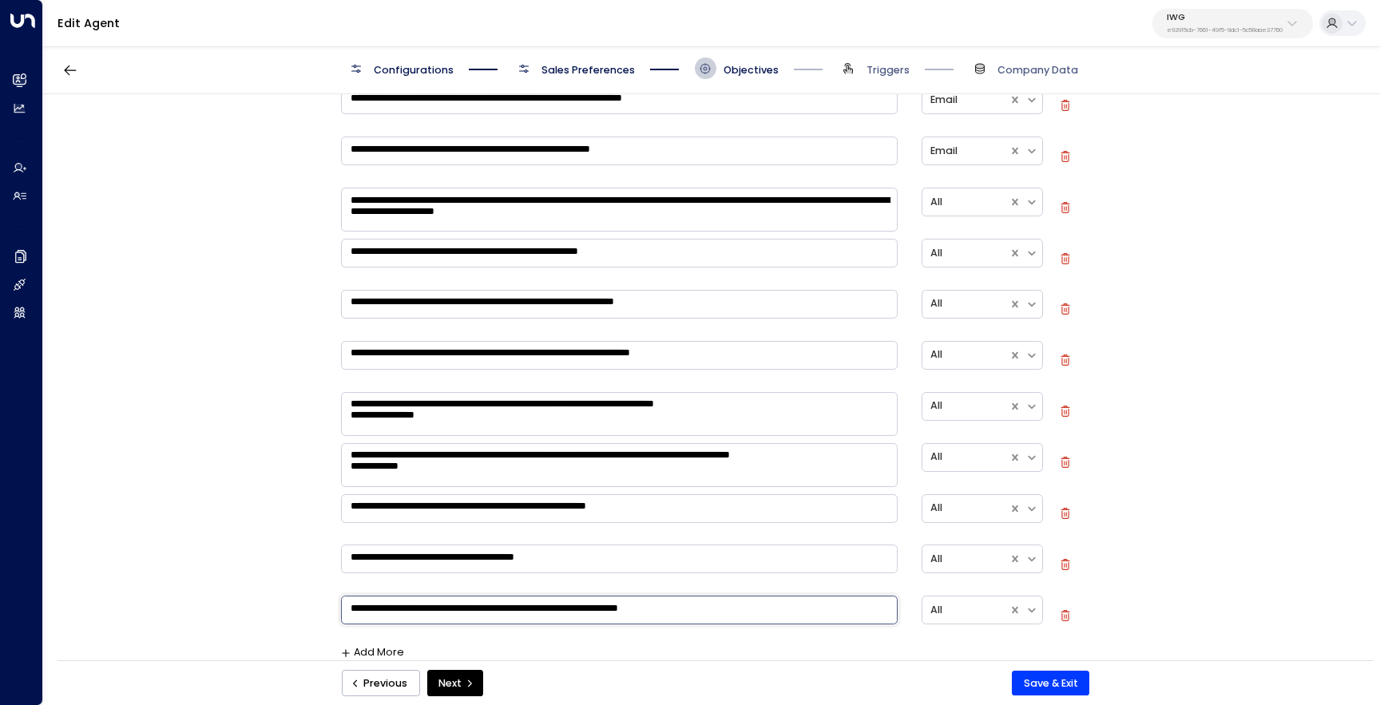
click at [611, 617] on textarea "**********" at bounding box center [620, 610] width 558 height 29
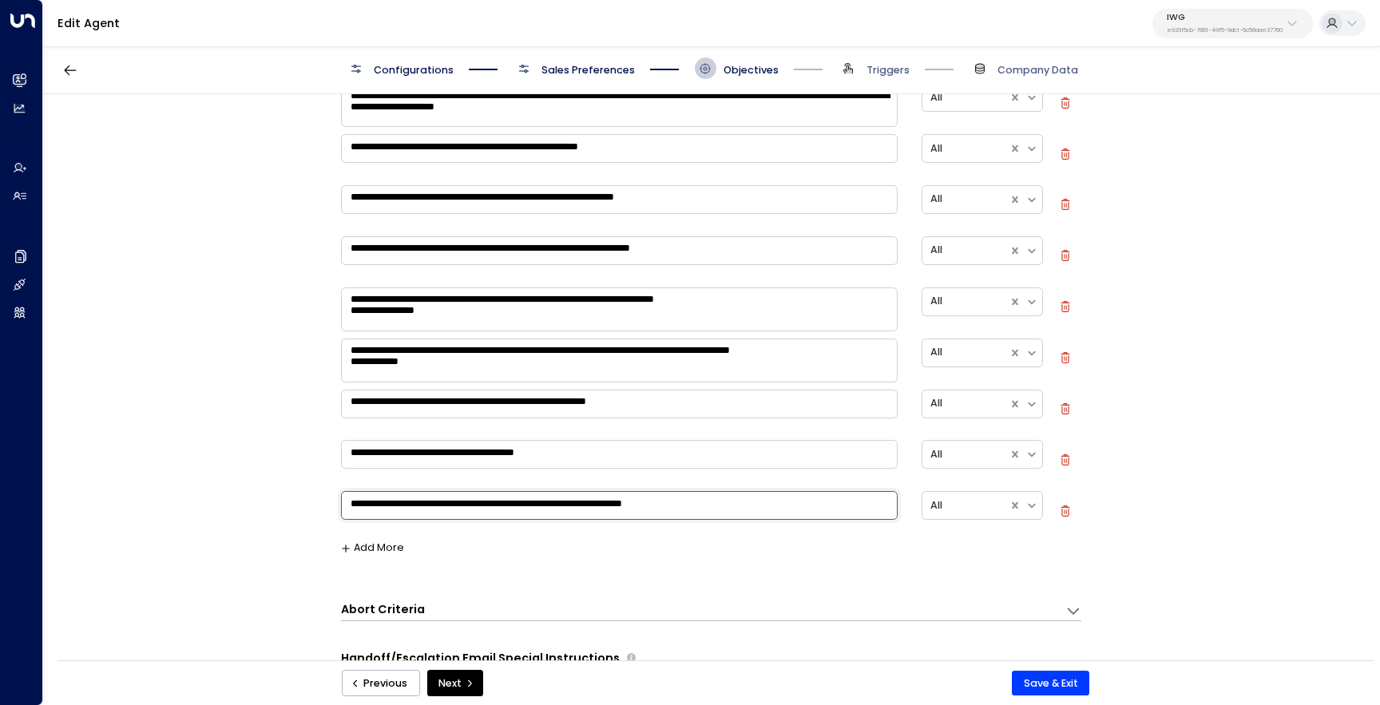
scroll to position [839, 0]
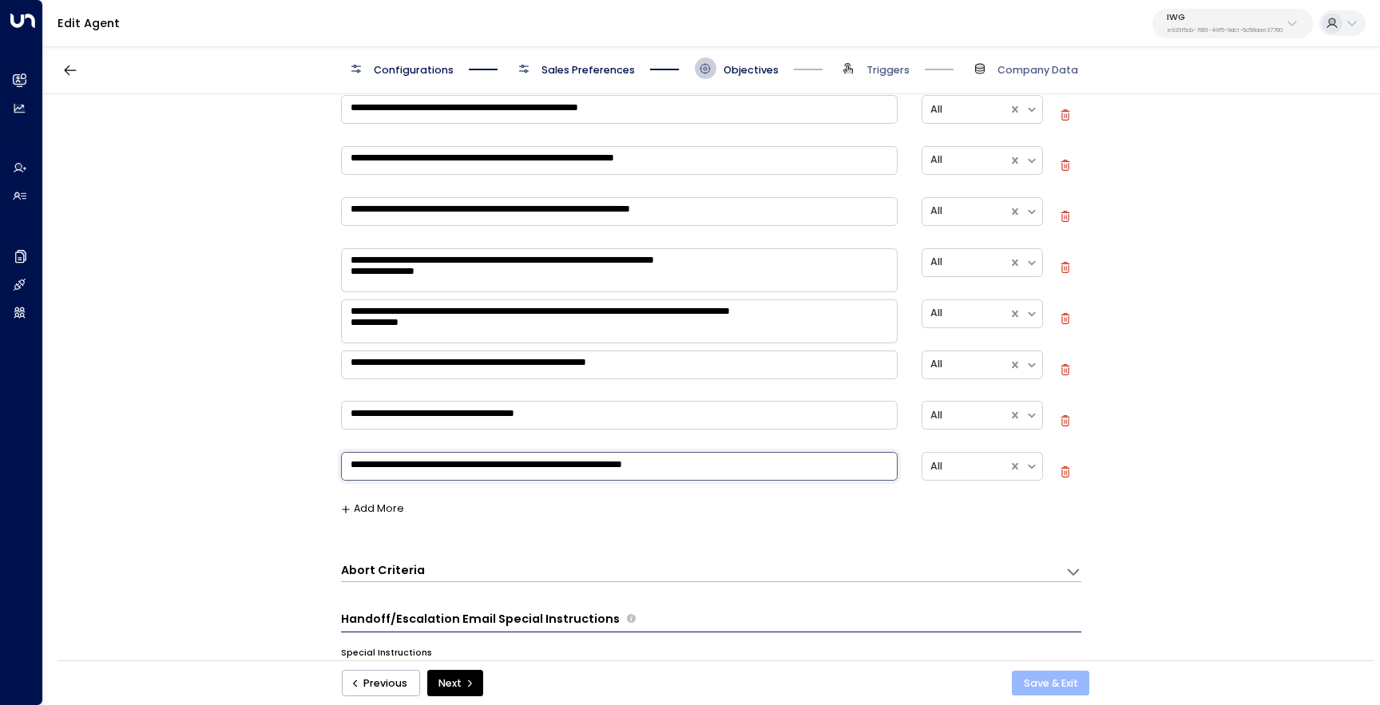
type textarea "**********"
click at [1060, 689] on button "Save & Exit" at bounding box center [1050, 684] width 77 height 26
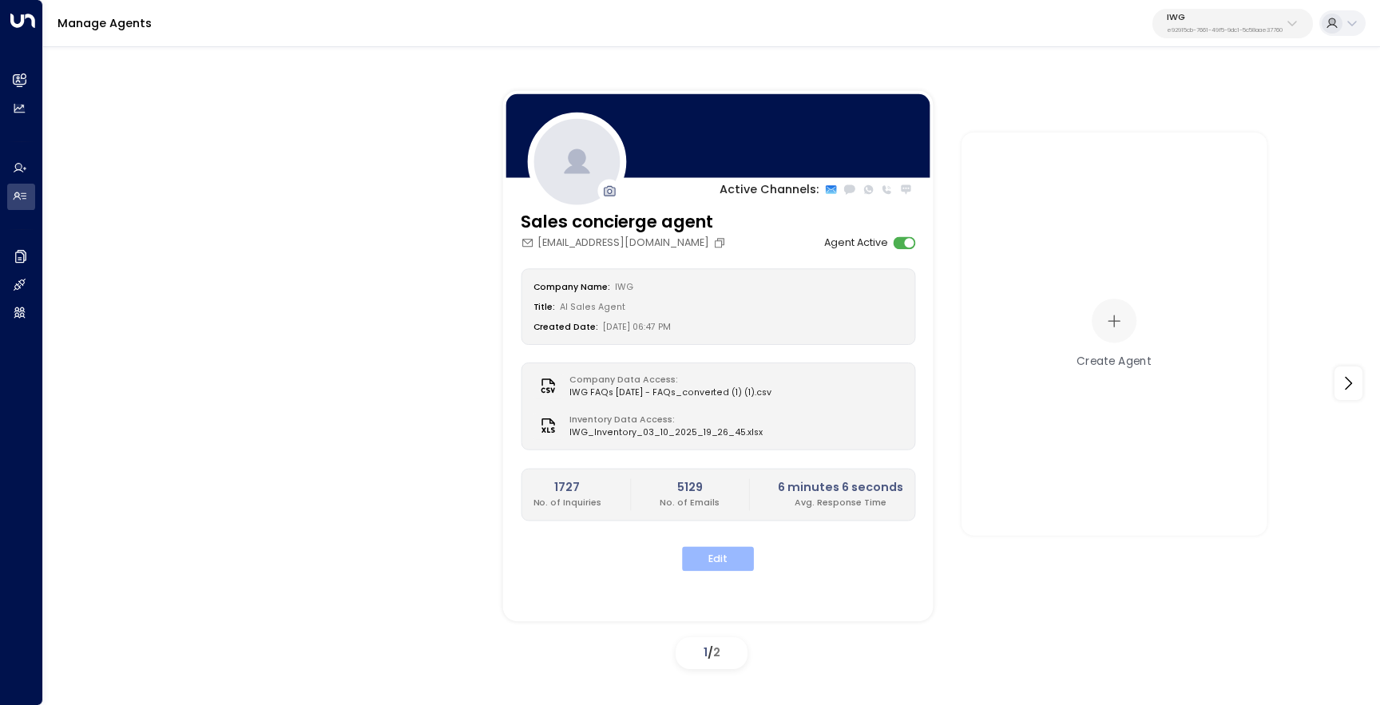
click at [738, 565] on button "Edit" at bounding box center [718, 559] width 72 height 25
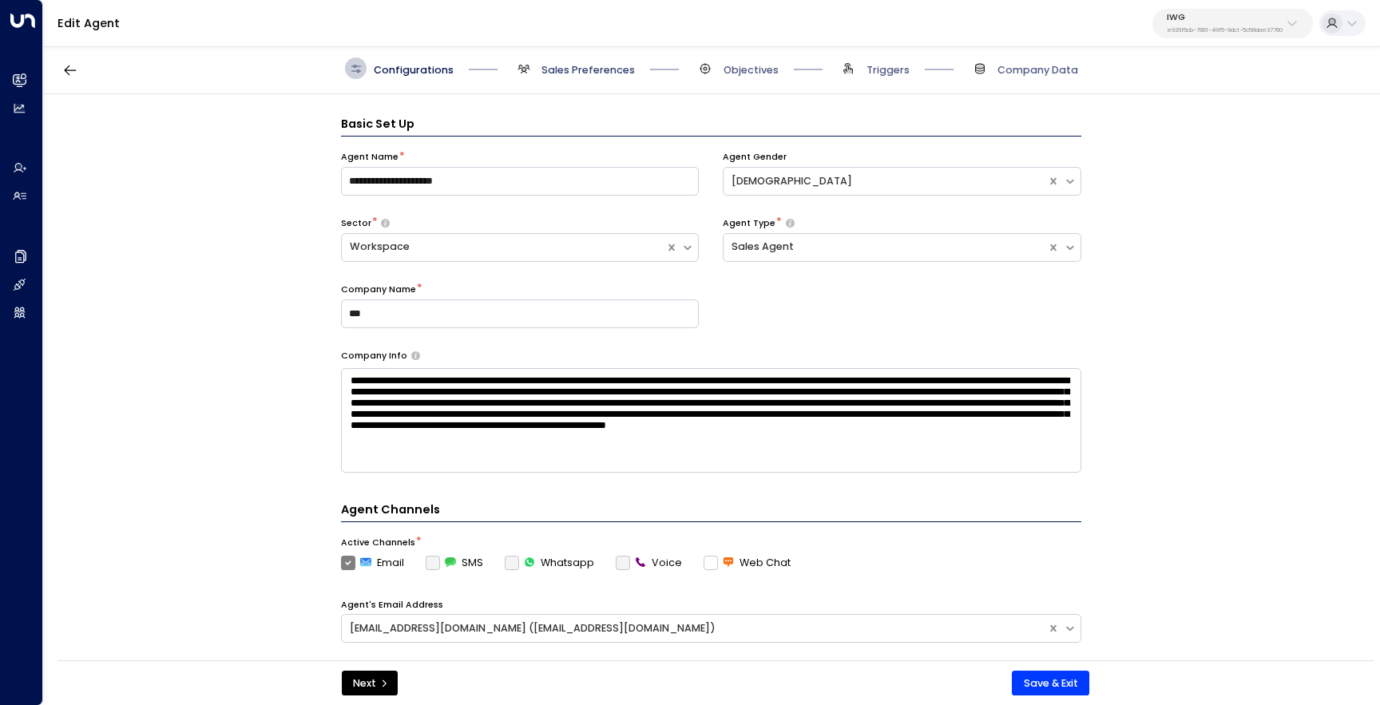
click at [584, 70] on span "Sales Preferences" at bounding box center [588, 70] width 93 height 14
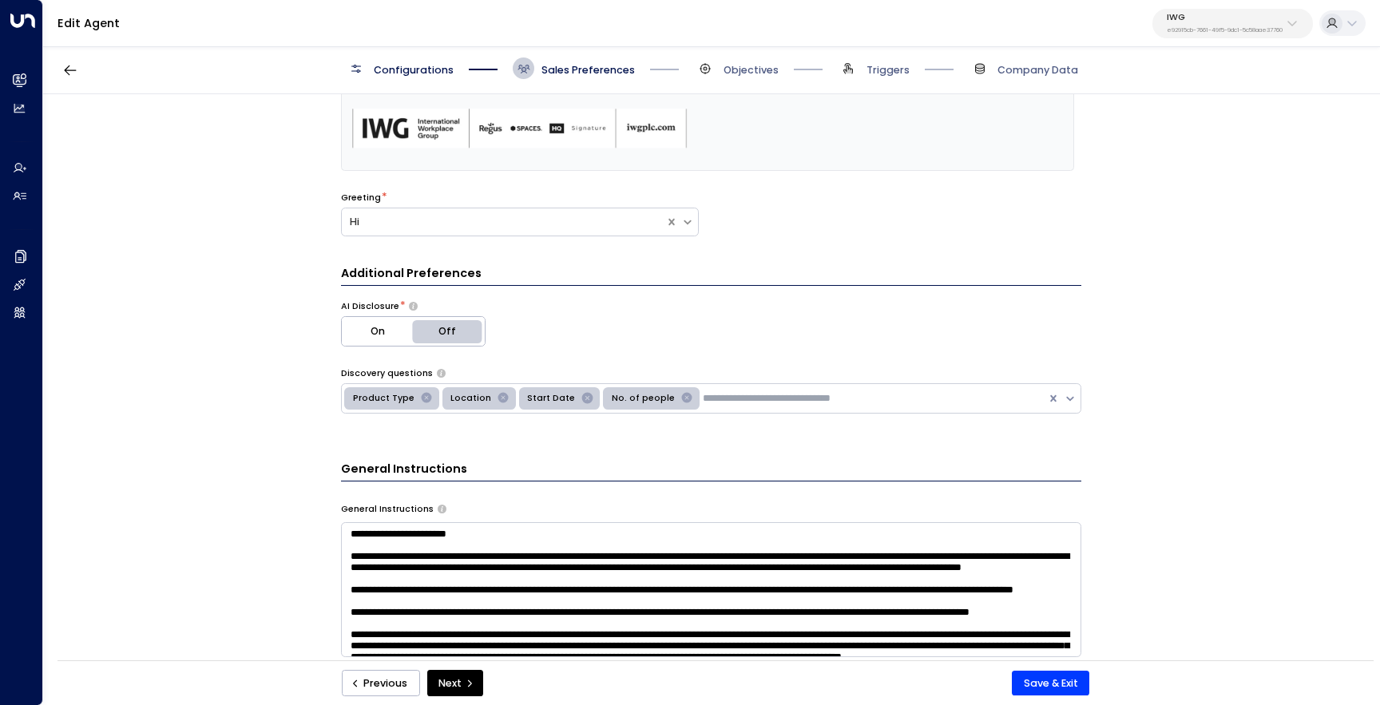
scroll to position [379, 0]
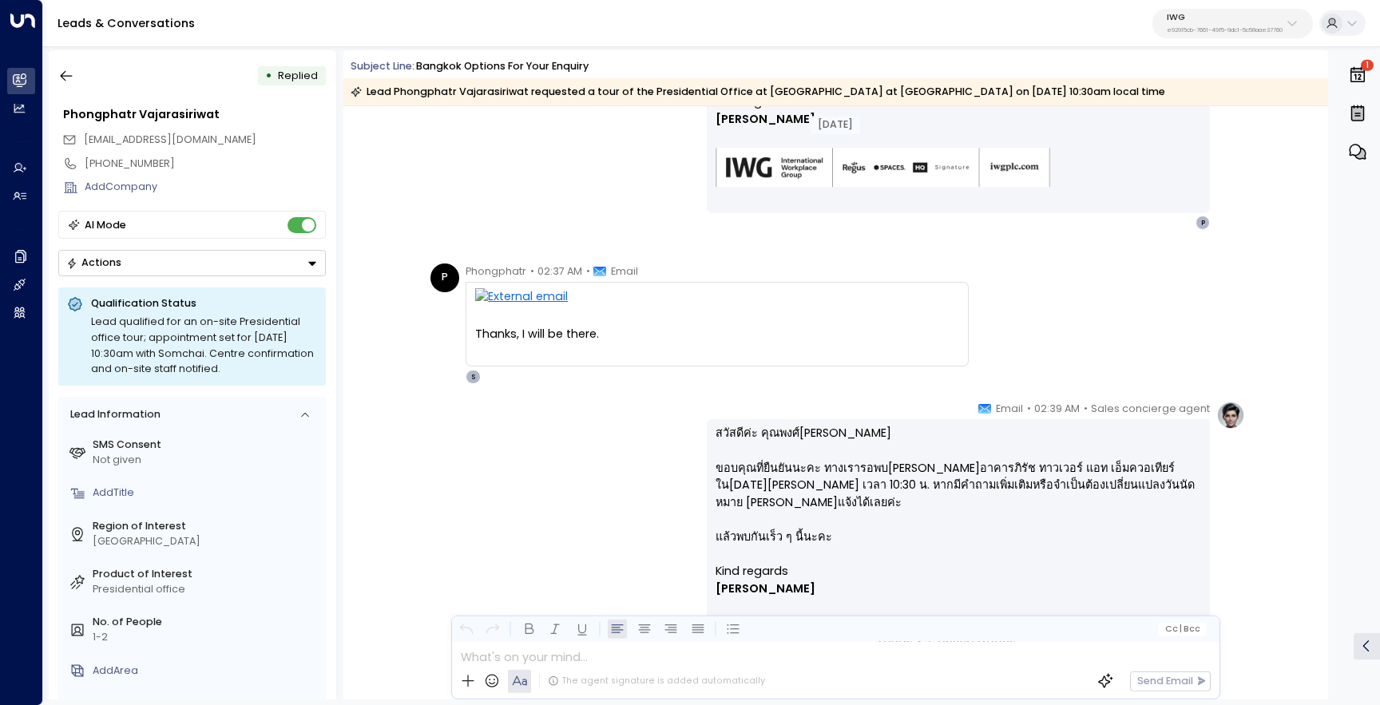
scroll to position [807, 0]
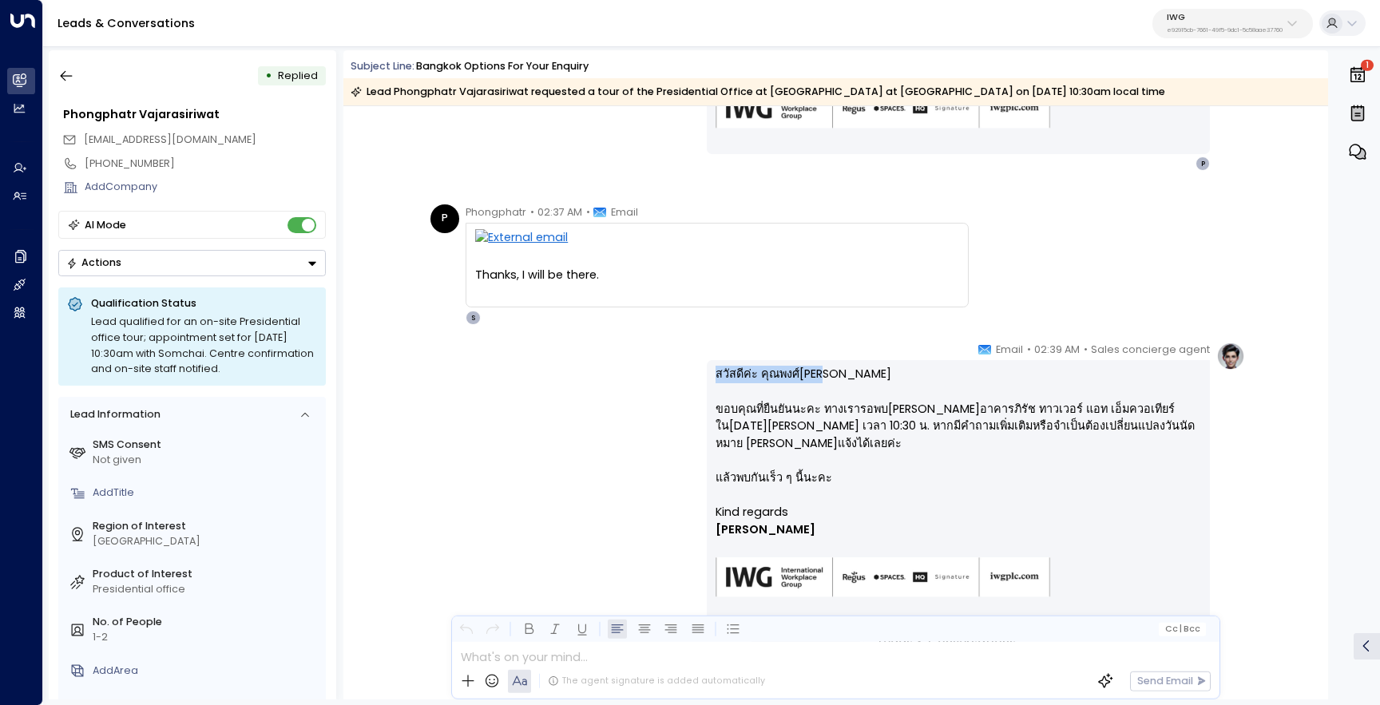
drag, startPoint x: 816, startPoint y: 375, endPoint x: 709, endPoint y: 375, distance: 106.2
click at [709, 375] on div "สวัสดีค่ะ คุณพงศ์ภัทร ขอบคุณที่ยืนยันนะคะ ทางเรารอพบคุณที่อาคารภิรัช ทาวเวอร์ แ…" at bounding box center [958, 491] width 503 height 263
copy p "สวัสดีค่ะ คุณพงศ์ภัทร"
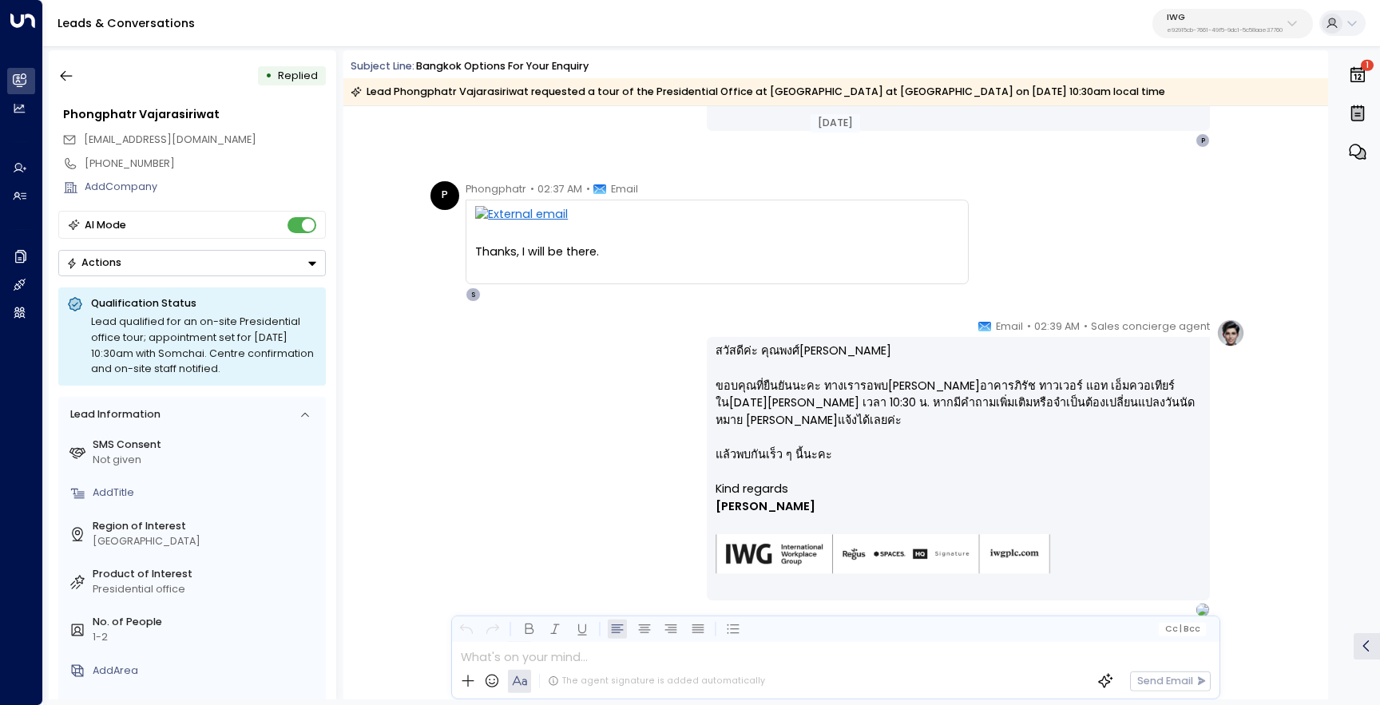
scroll to position [874, 0]
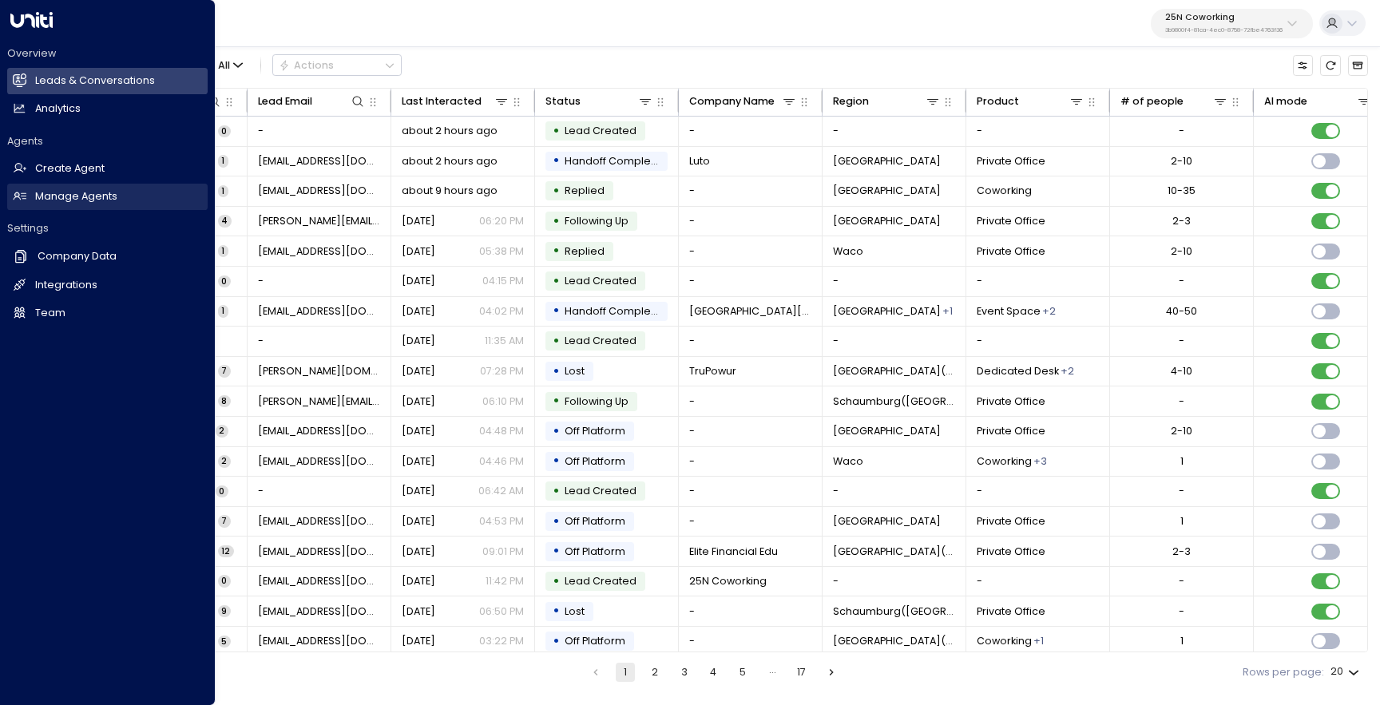
click at [31, 200] on link "Manage Agents Manage Agents" at bounding box center [107, 197] width 200 height 26
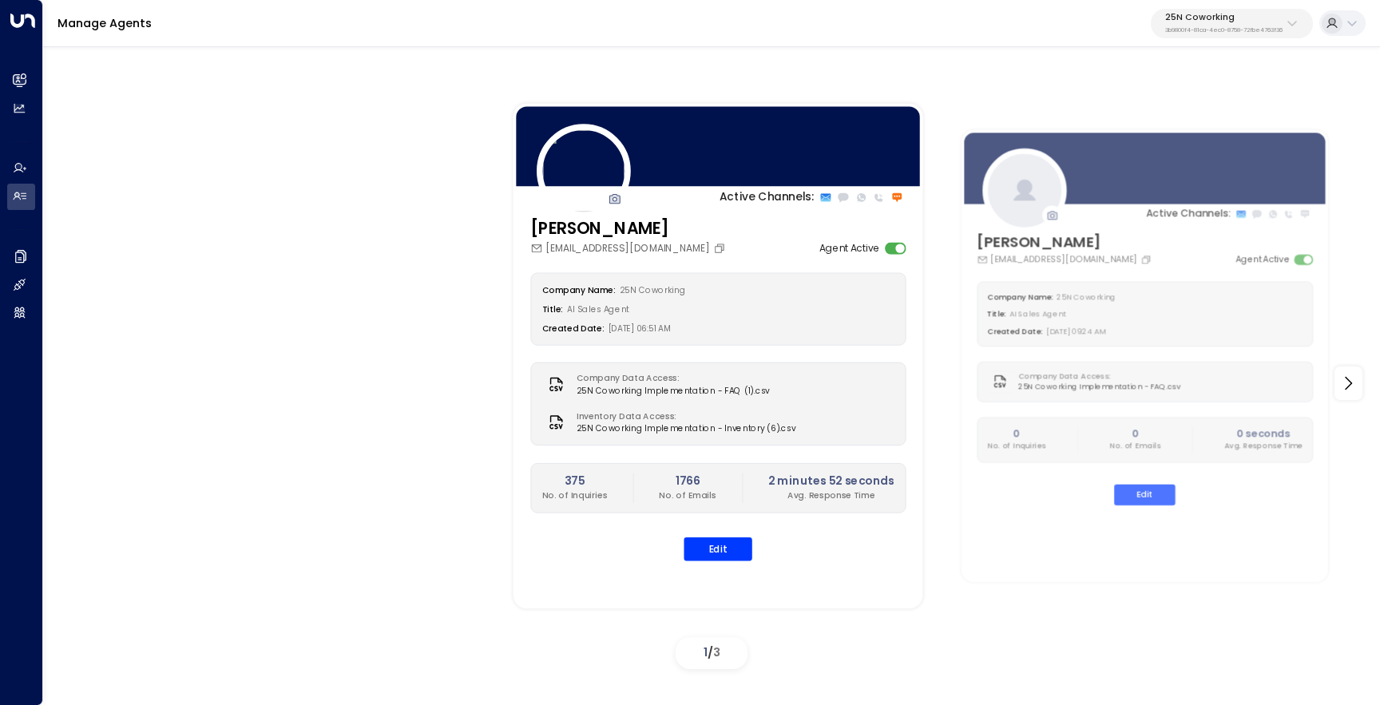
click at [1173, 21] on p "25N Coworking" at bounding box center [1223, 18] width 117 height 10
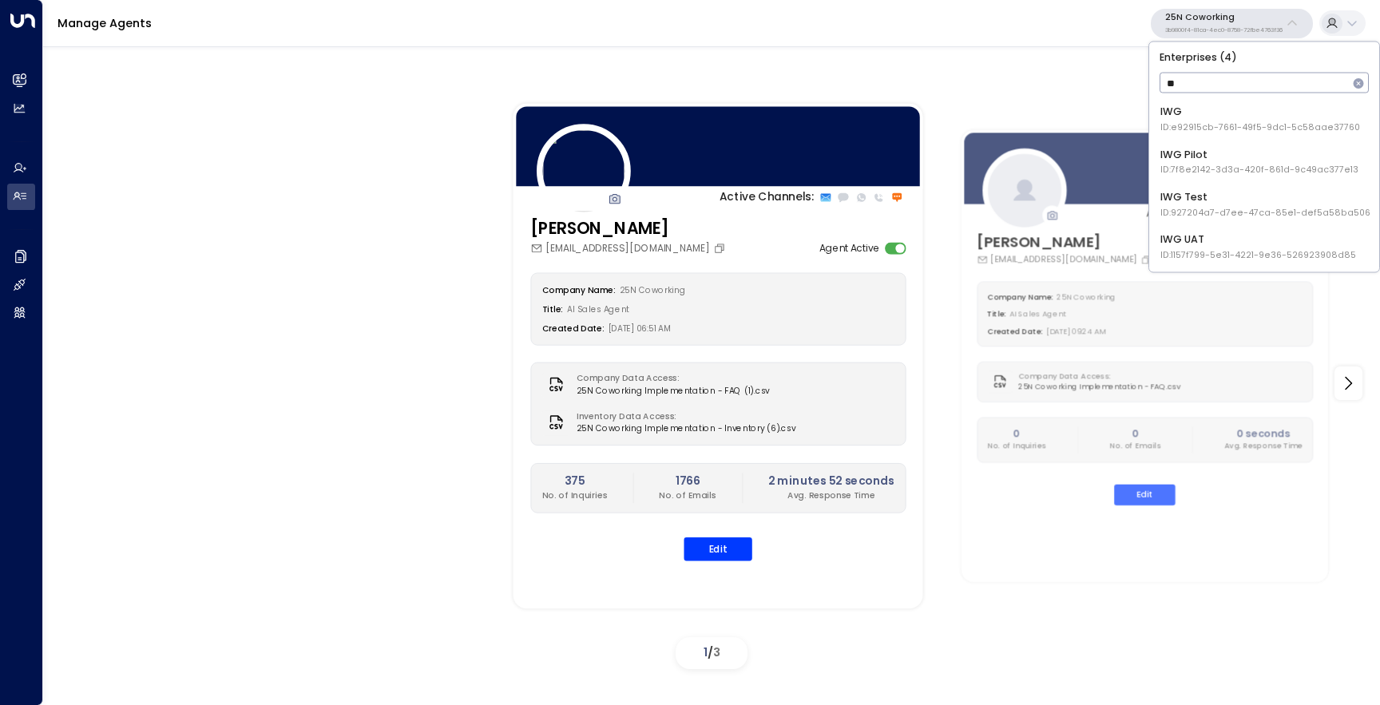
type input "***"
click at [1218, 115] on div "IWG ID: e92915cb-7661-49f5-9dc1-5c58aae37760" at bounding box center [1261, 120] width 200 height 30
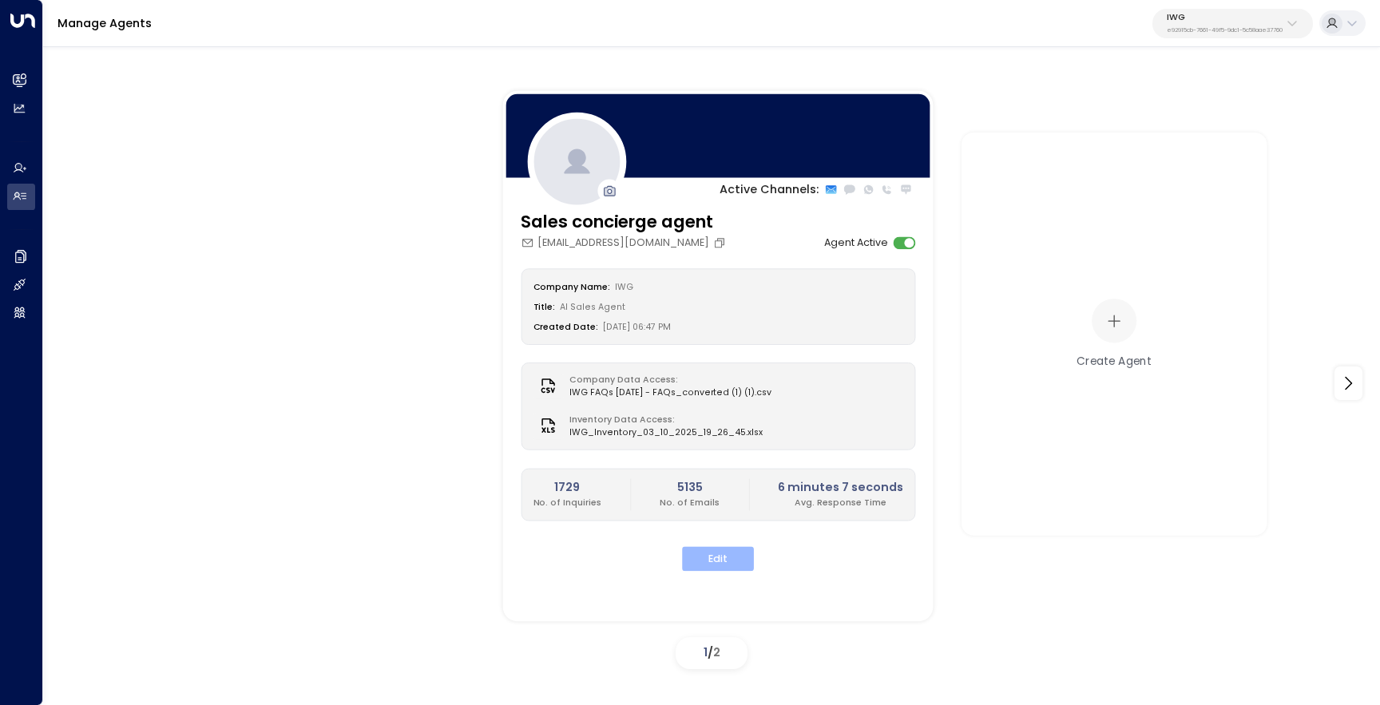
click at [711, 562] on button "Edit" at bounding box center [718, 559] width 72 height 25
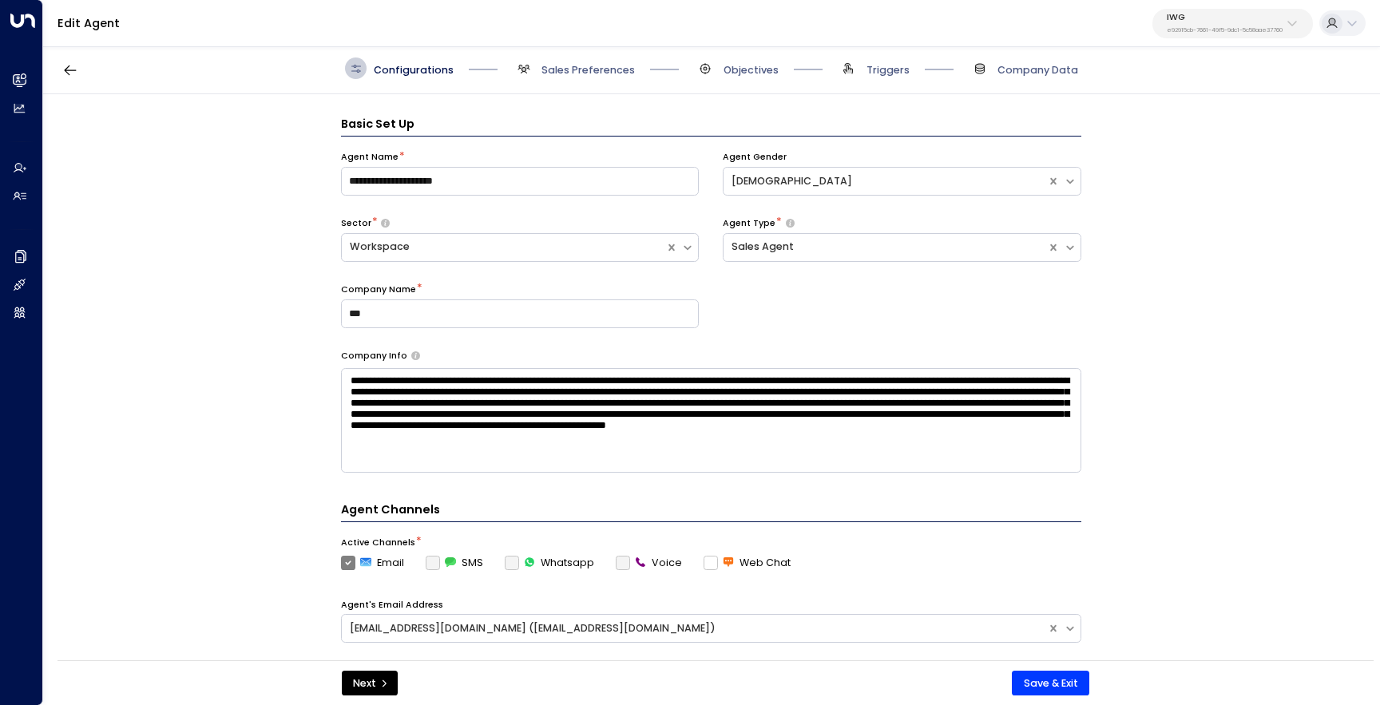
scroll to position [22, 0]
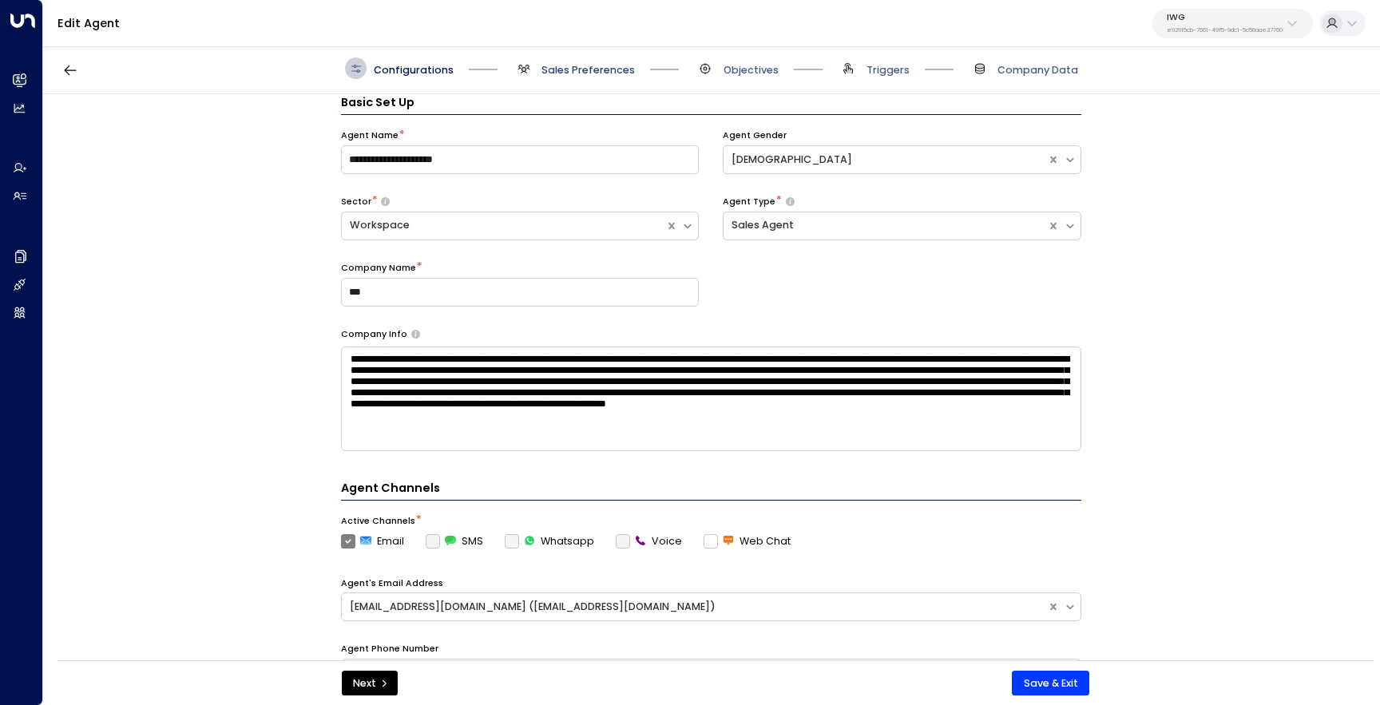
click at [596, 73] on span "Sales Preferences" at bounding box center [588, 70] width 93 height 14
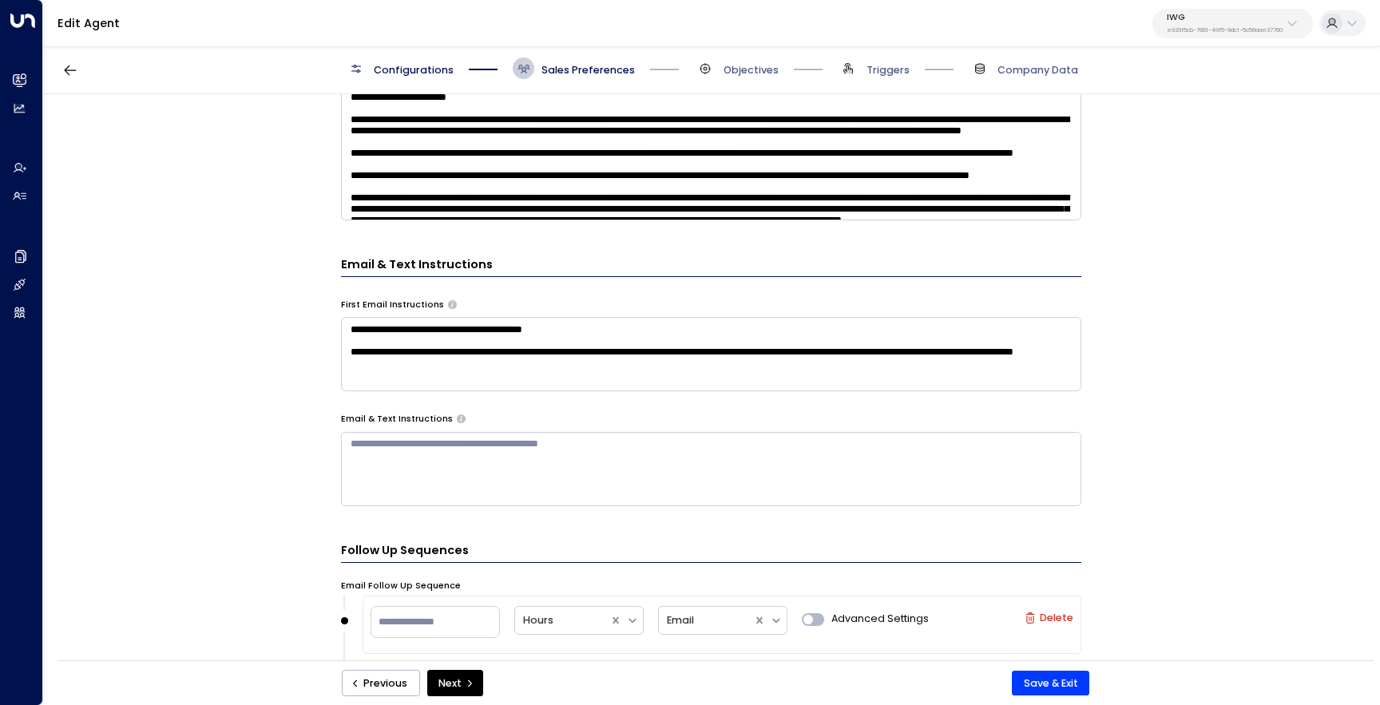
scroll to position [550, 0]
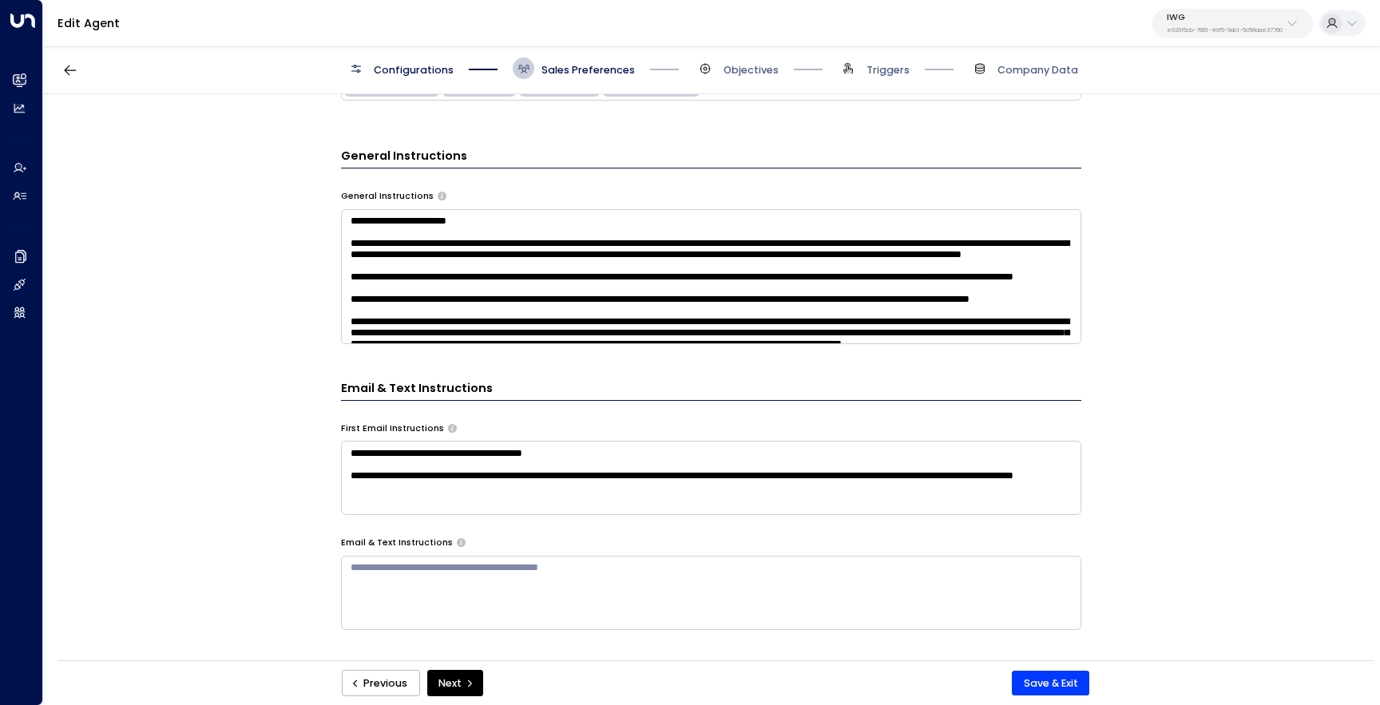
click at [629, 269] on textarea at bounding box center [711, 276] width 740 height 135
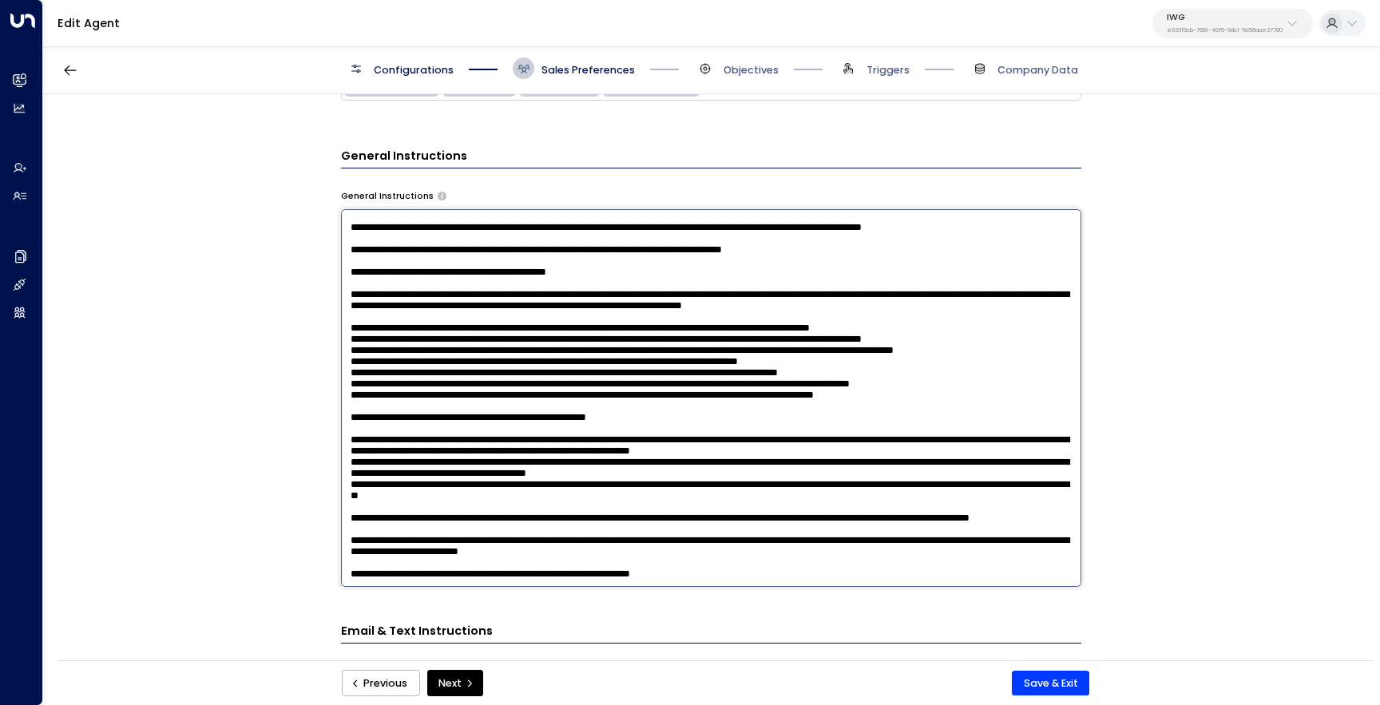
scroll to position [833, 0]
click at [652, 378] on textarea at bounding box center [711, 398] width 740 height 378
click at [704, 414] on textarea at bounding box center [711, 398] width 740 height 378
click at [804, 416] on textarea at bounding box center [711, 398] width 740 height 378
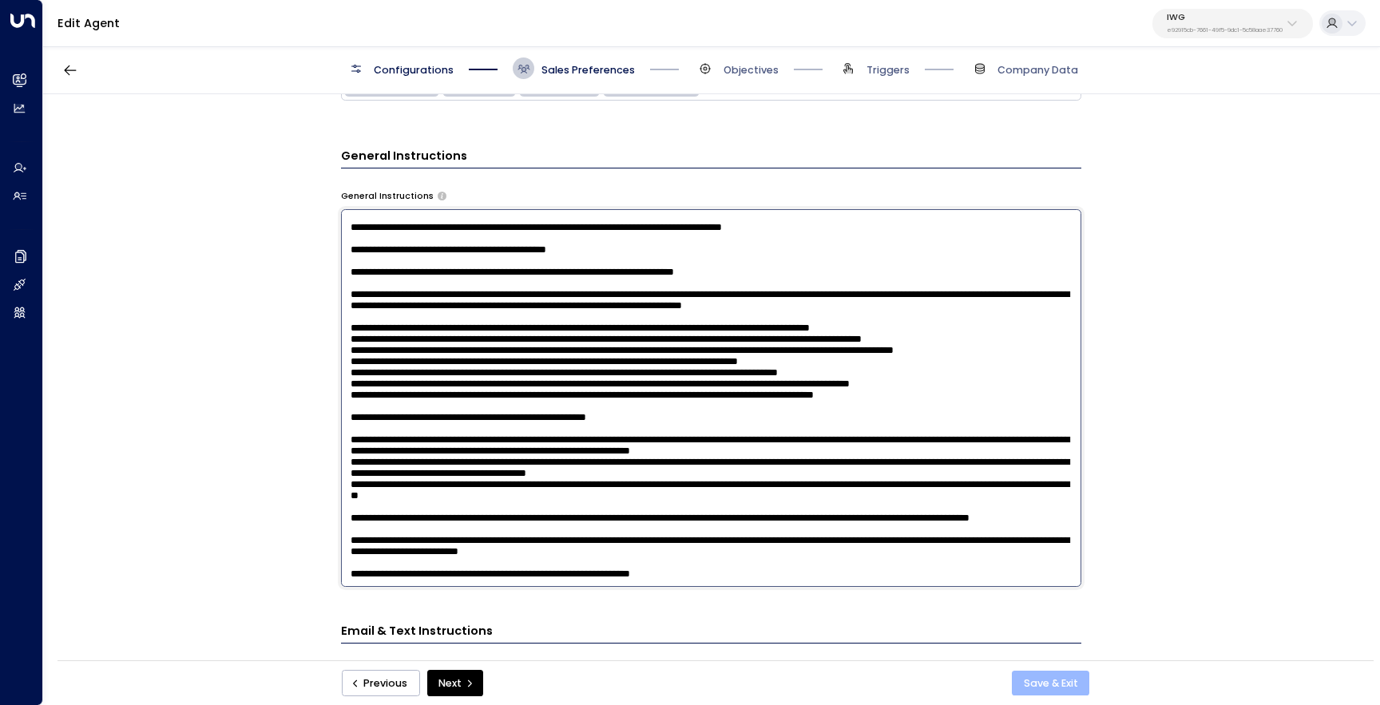
type textarea "**********"
click at [1031, 682] on button "Save & Exit" at bounding box center [1050, 684] width 77 height 26
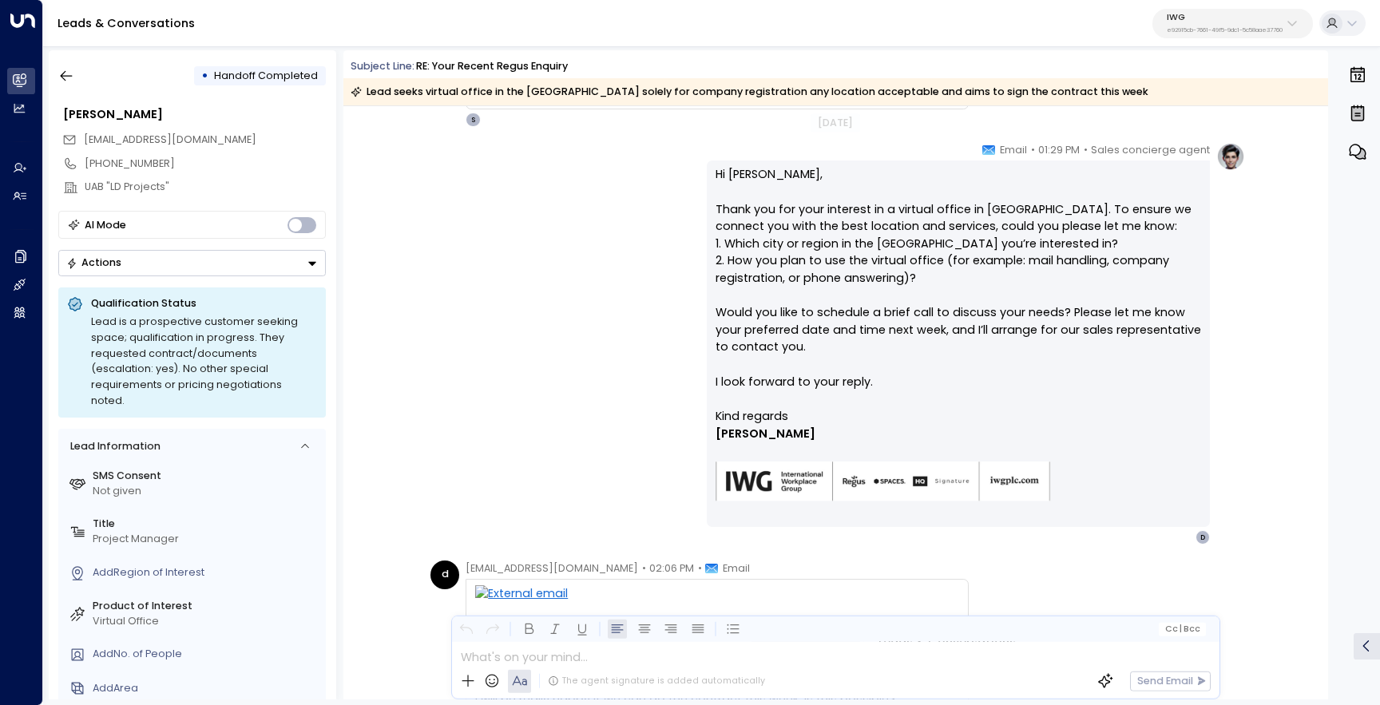
scroll to position [430, 0]
drag, startPoint x: 779, startPoint y: 181, endPoint x: 708, endPoint y: 171, distance: 71.1
click at [708, 171] on div "Hi [PERSON_NAME], Thank you for your interest in a virtual office in [GEOGRAPHI…" at bounding box center [958, 345] width 503 height 367
copy p "Hi Dovilė,"
drag, startPoint x: 937, startPoint y: 332, endPoint x: 711, endPoint y: 331, distance: 226.0
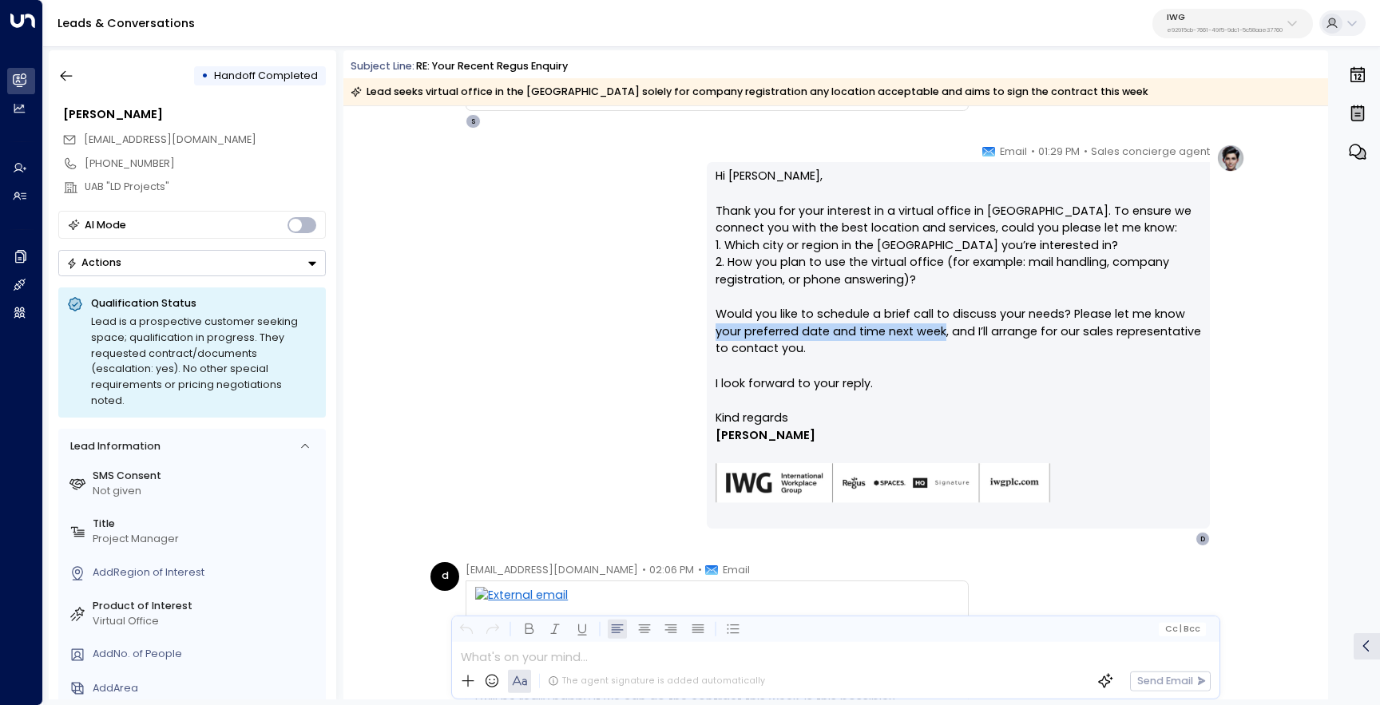
click at [711, 331] on div "Hi Dovilė, Thank you for your interest in a virtual office in the Netherlands. …" at bounding box center [958, 345] width 503 height 367
copy p "your preferred date and time next week"
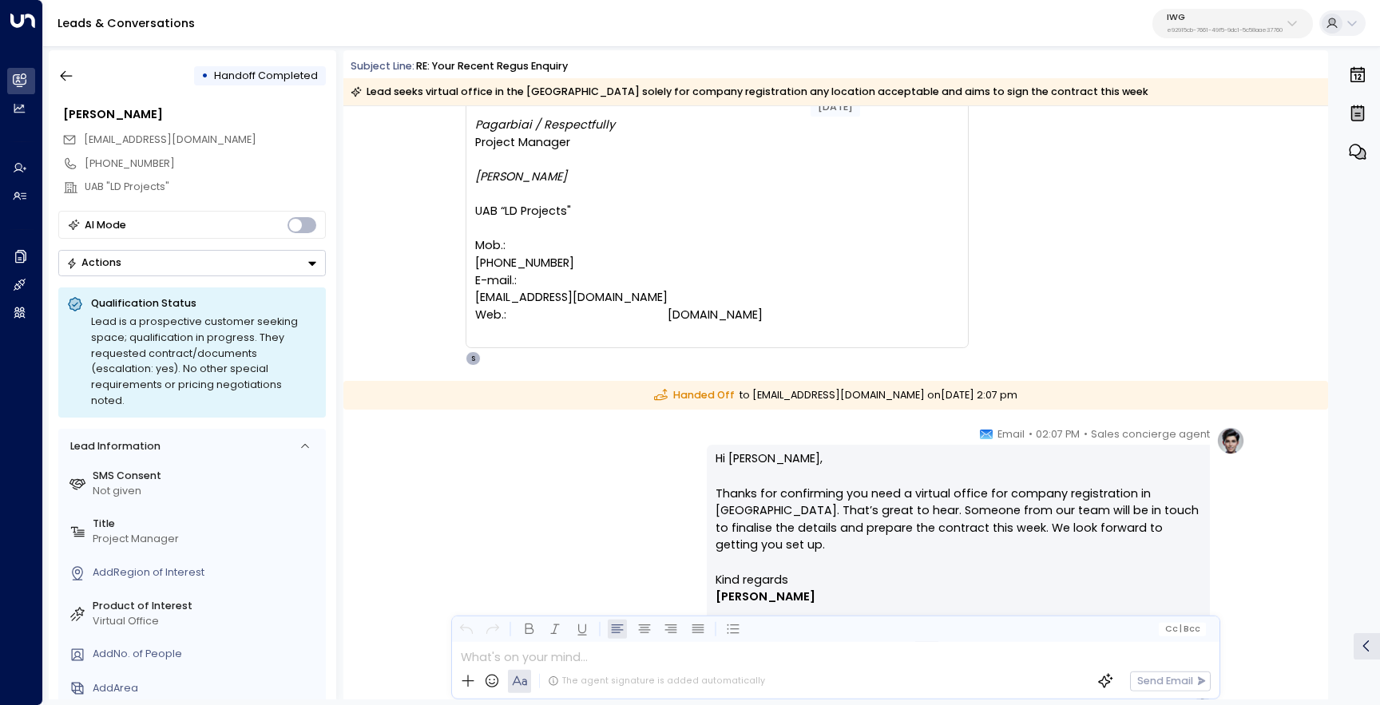
scroll to position [1105, 0]
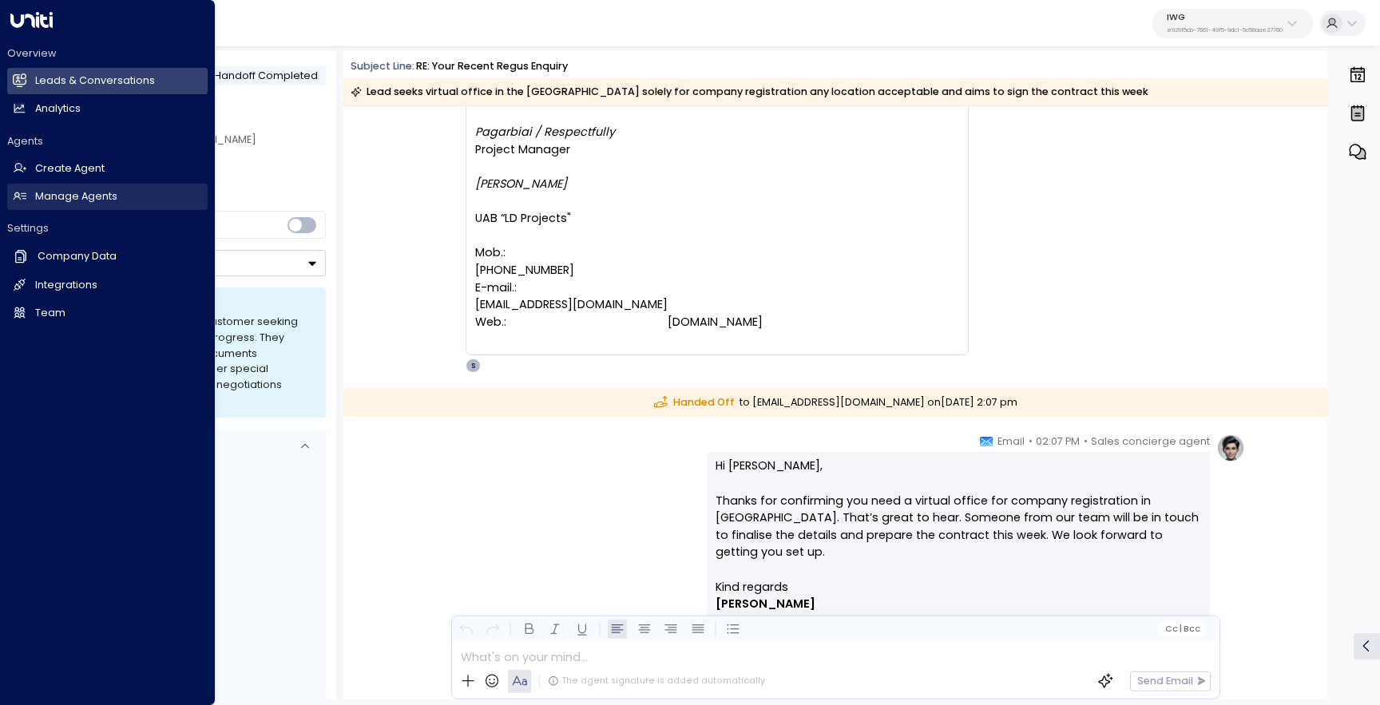
click at [58, 196] on h2 "Manage Agents" at bounding box center [76, 196] width 82 height 15
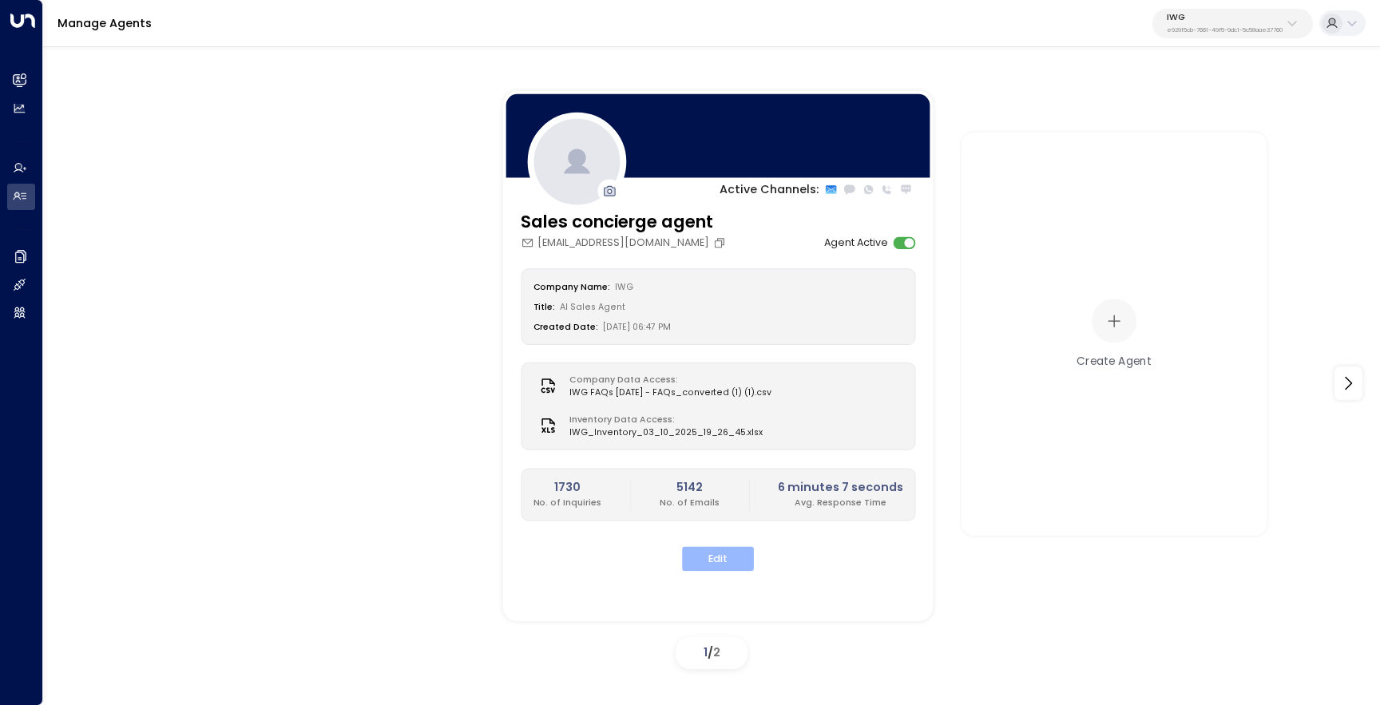
click at [713, 556] on button "Edit" at bounding box center [718, 559] width 72 height 25
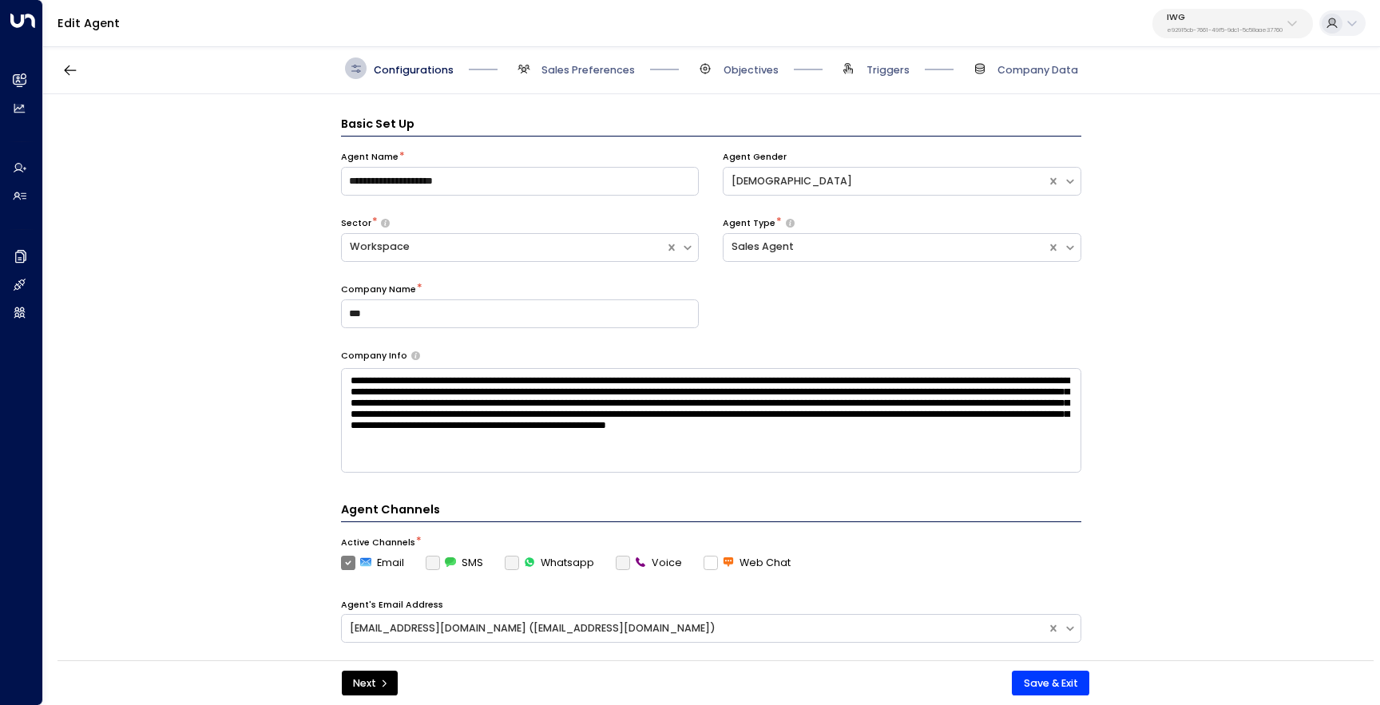
scroll to position [22, 0]
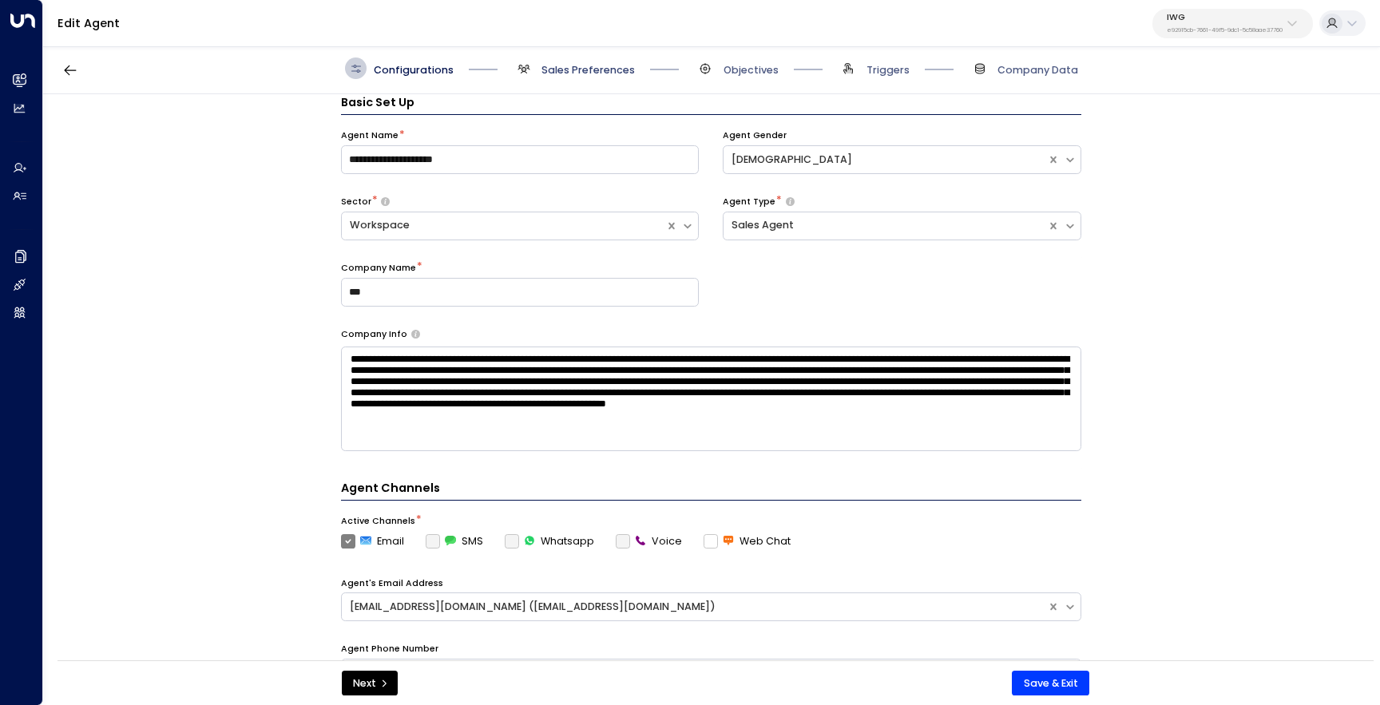
click at [578, 64] on span "Sales Preferences" at bounding box center [588, 70] width 93 height 14
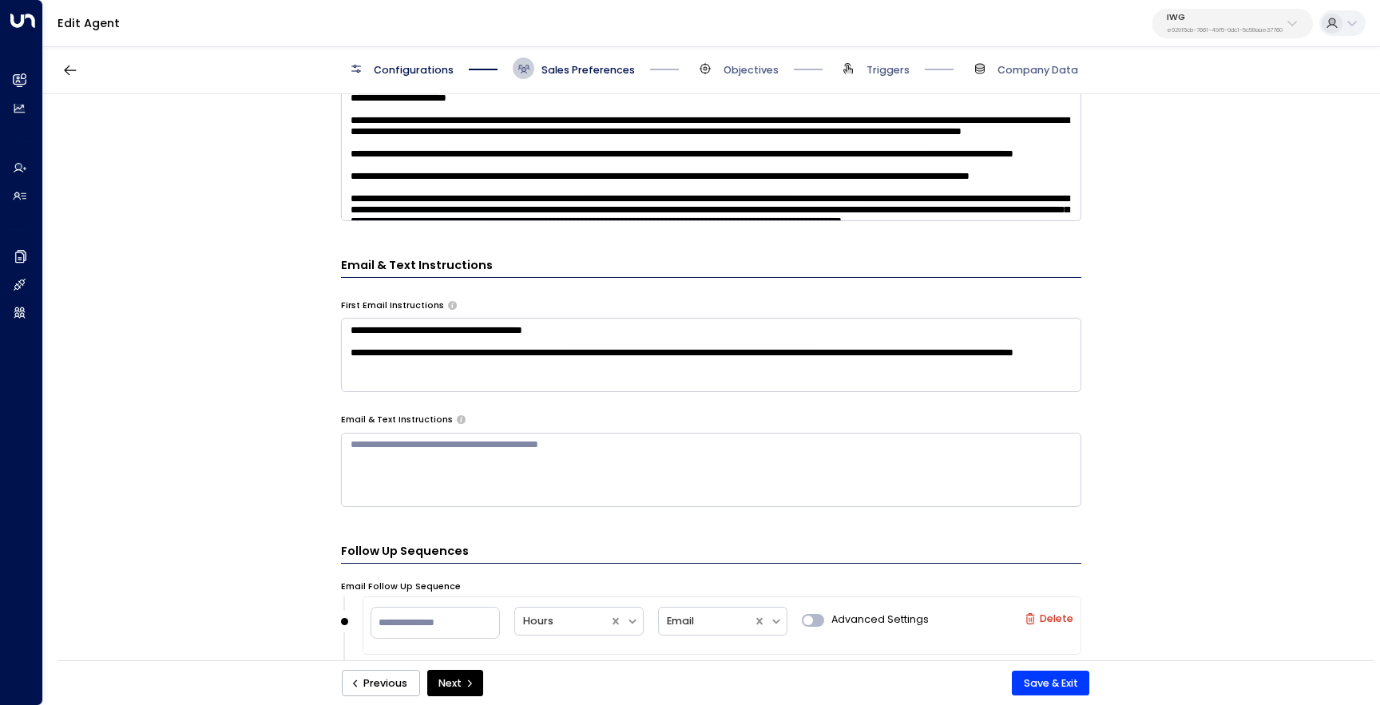
scroll to position [673, 0]
click at [605, 336] on textarea "**********" at bounding box center [711, 354] width 740 height 74
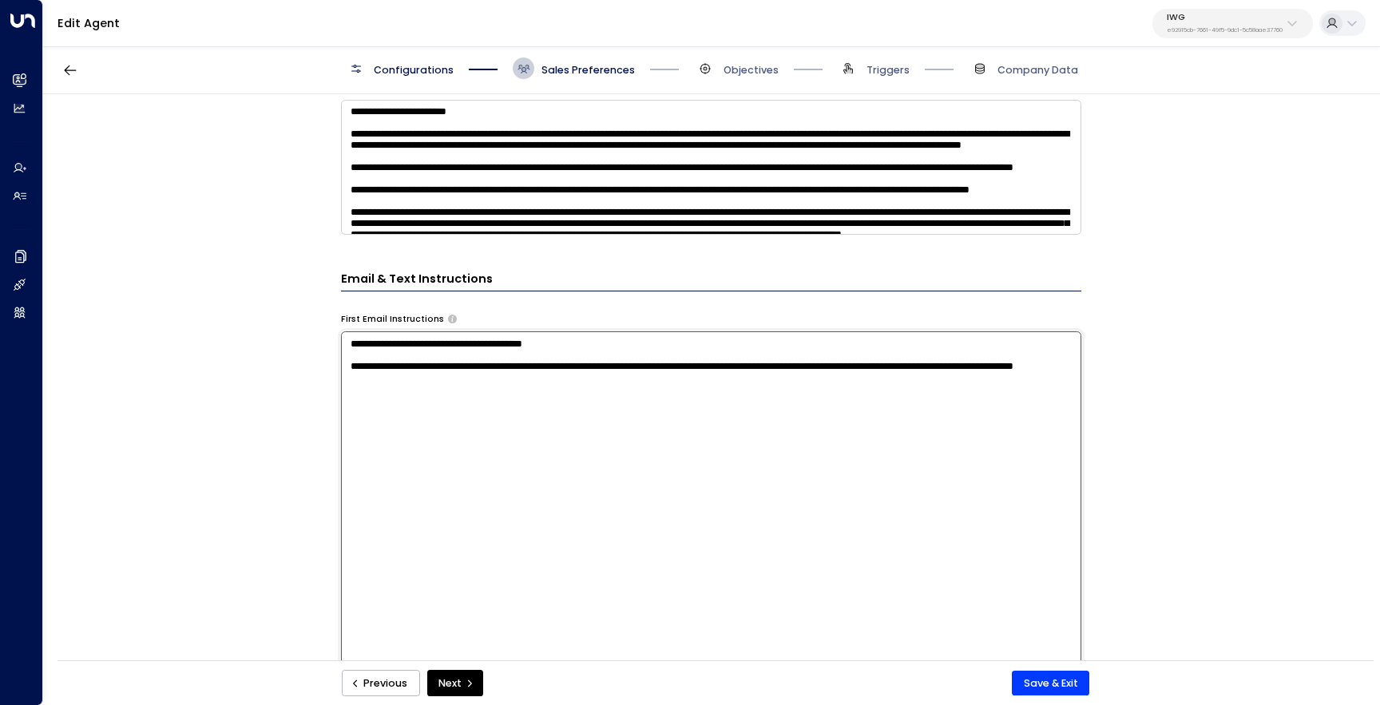
scroll to position [648, 0]
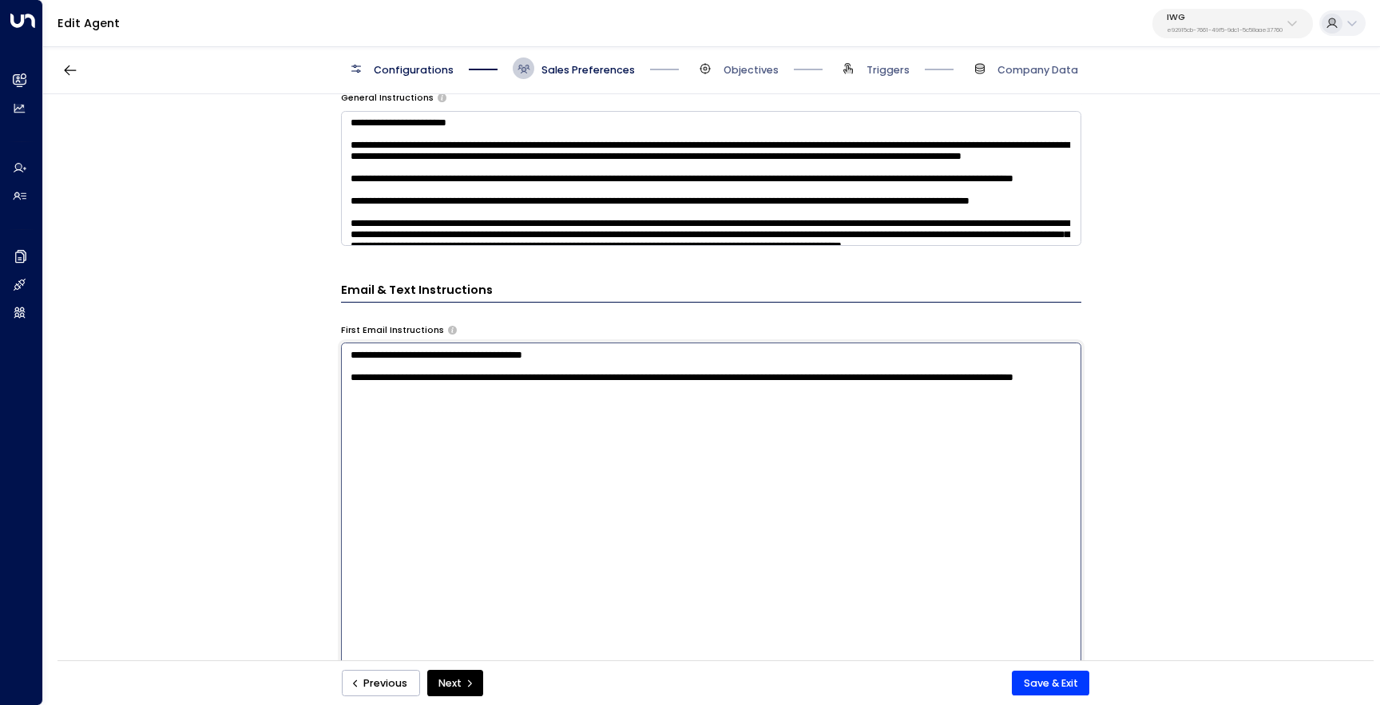
click at [625, 230] on textarea at bounding box center [711, 178] width 740 height 135
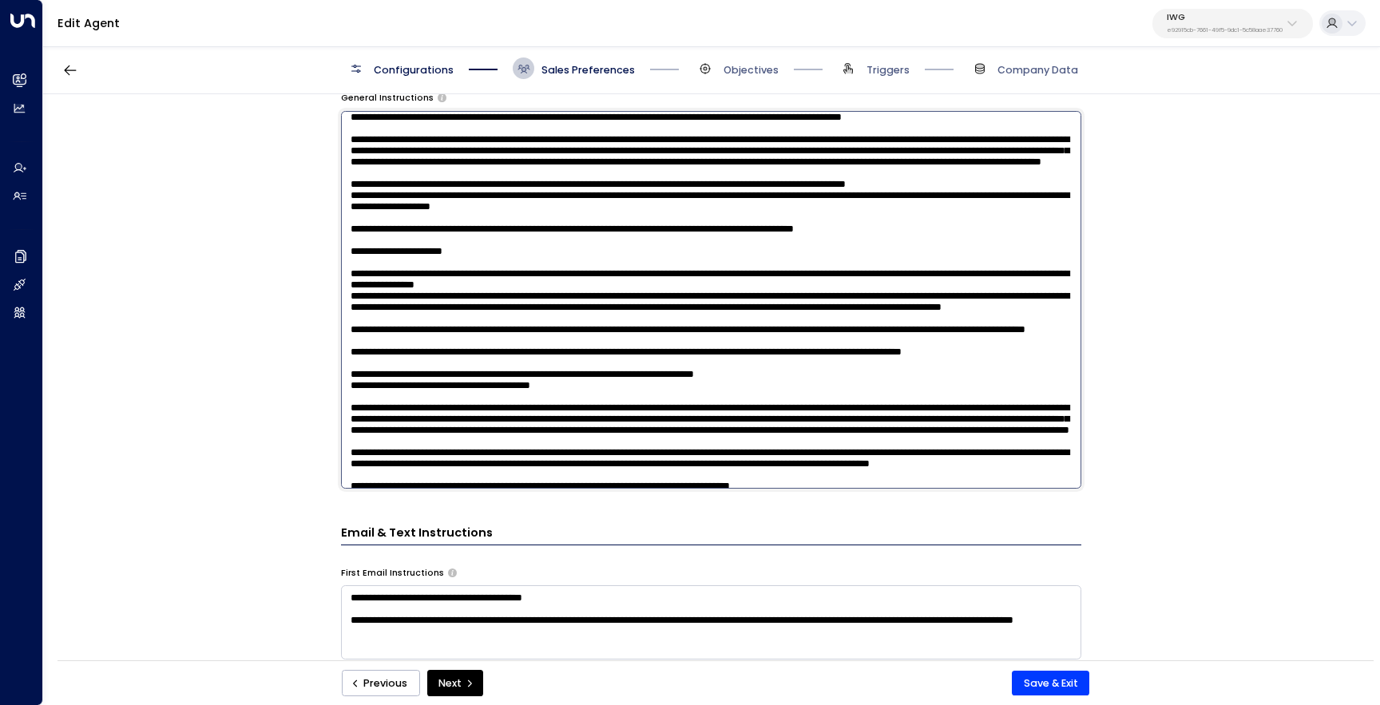
scroll to position [109, 0]
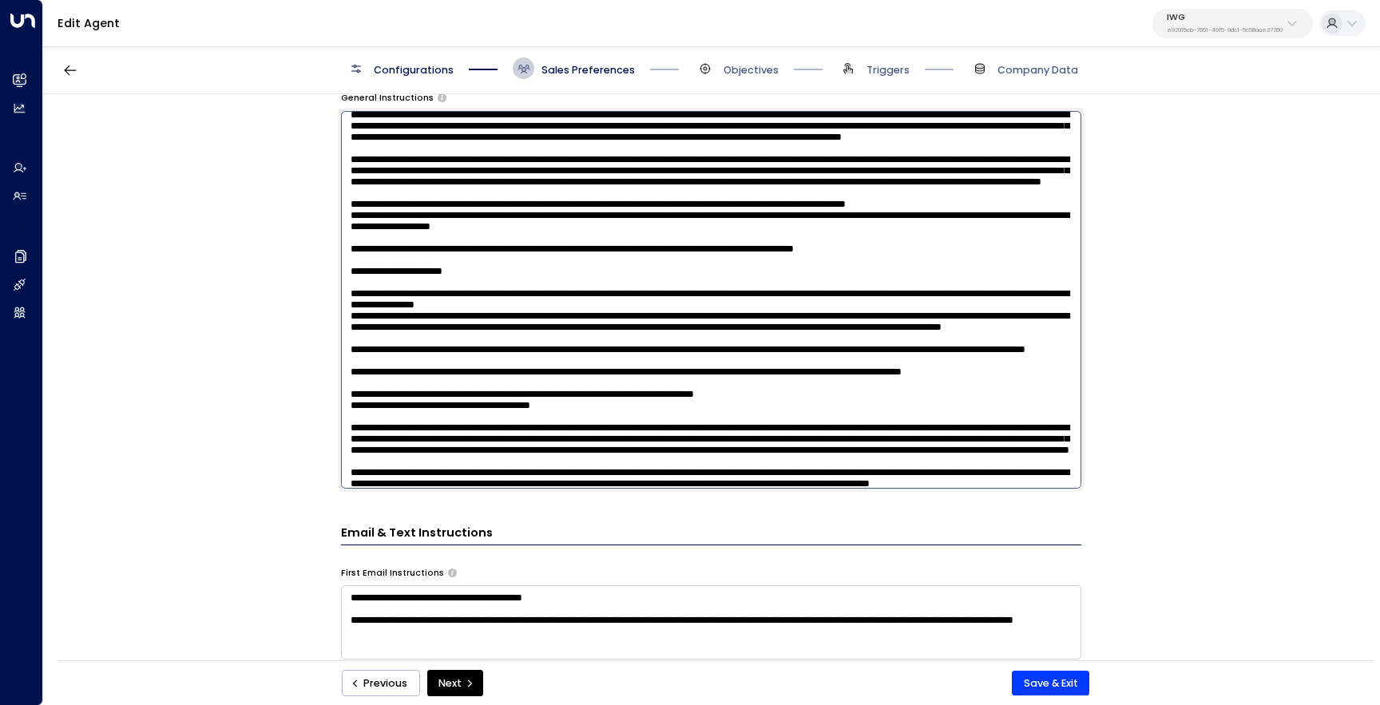
click at [724, 248] on textarea at bounding box center [711, 300] width 740 height 378
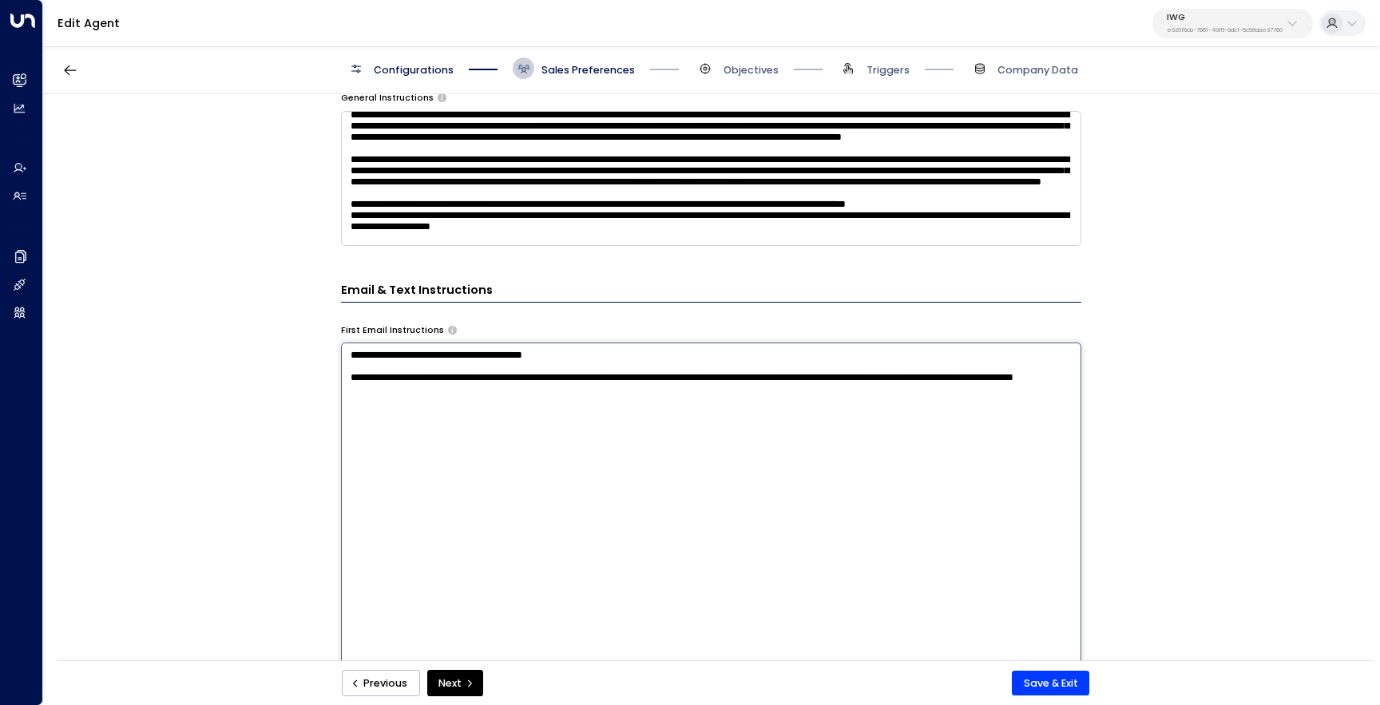
drag, startPoint x: 556, startPoint y: 603, endPoint x: 369, endPoint y: 609, distance: 187.0
click at [369, 609] on textarea "**********" at bounding box center [711, 532] width 740 height 378
drag, startPoint x: 554, startPoint y: 362, endPoint x: 358, endPoint y: 366, distance: 196.5
click at [358, 366] on textarea "**********" at bounding box center [711, 532] width 740 height 378
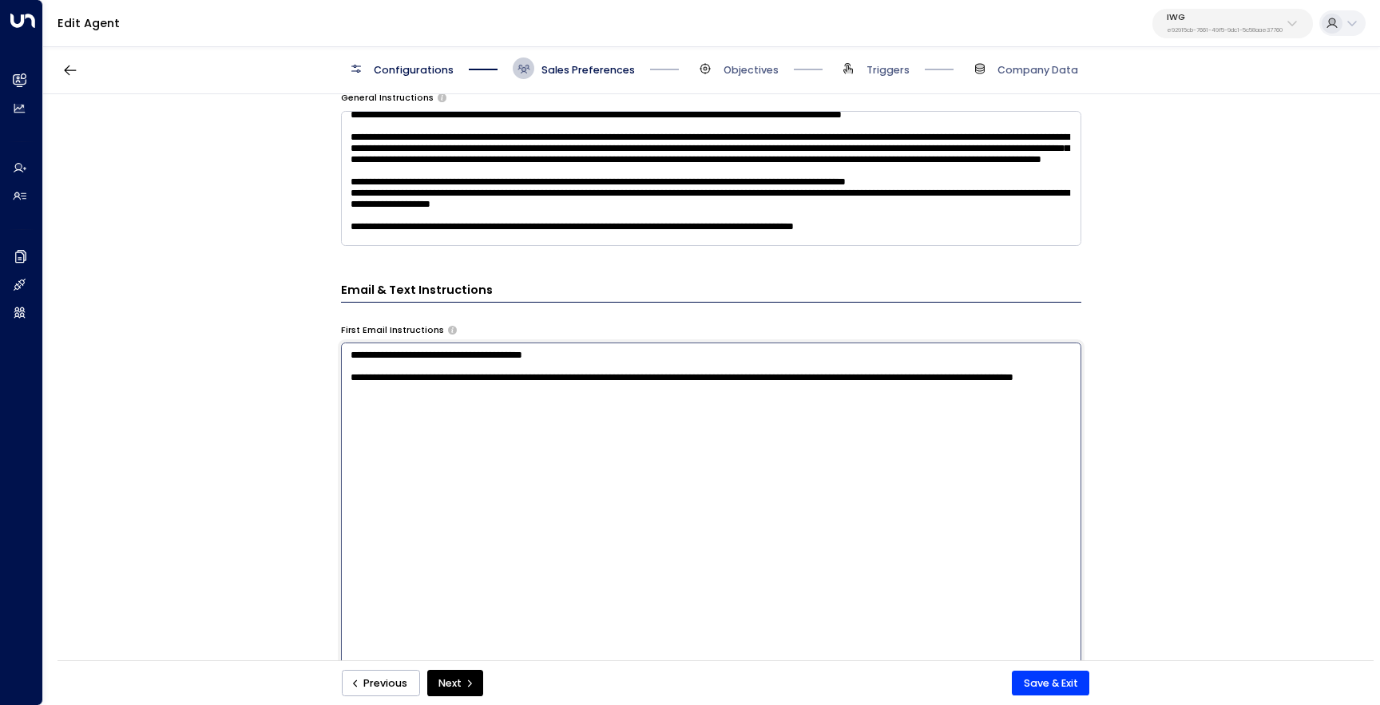
scroll to position [133, 0]
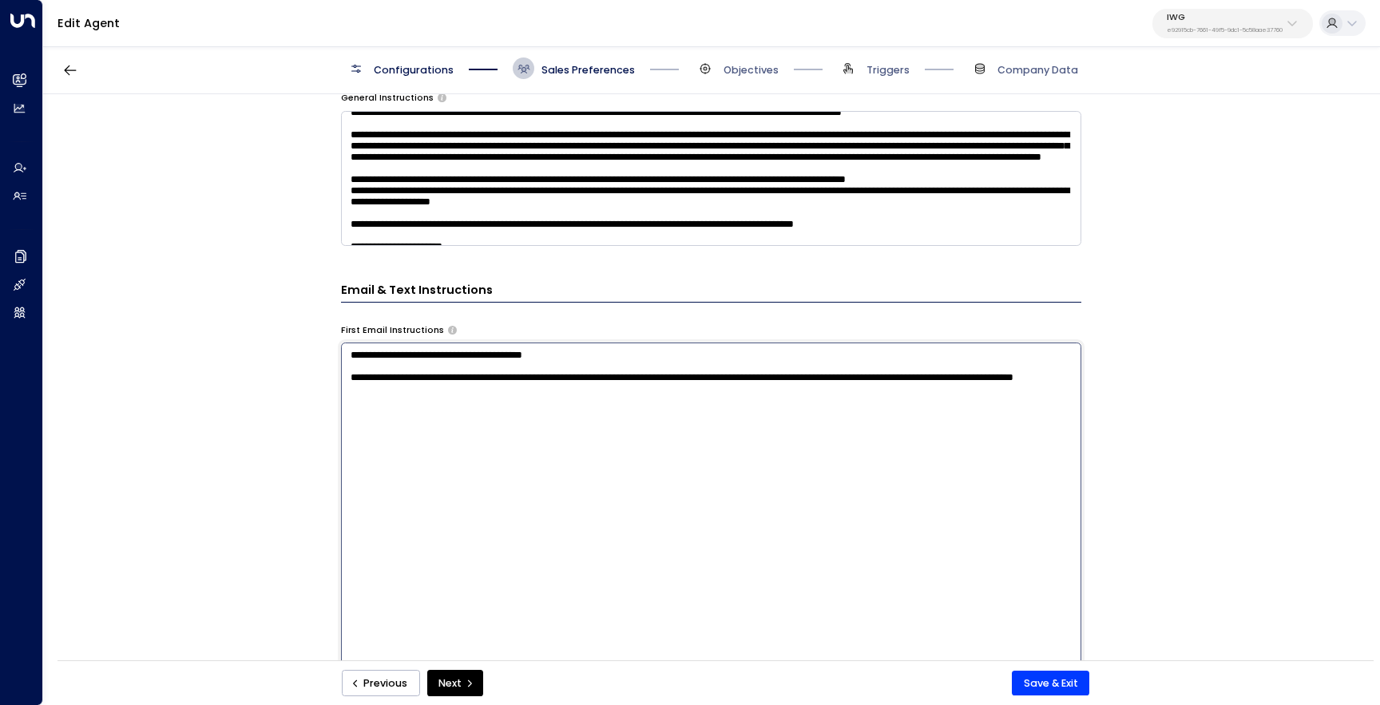
click at [534, 171] on textarea at bounding box center [711, 178] width 740 height 135
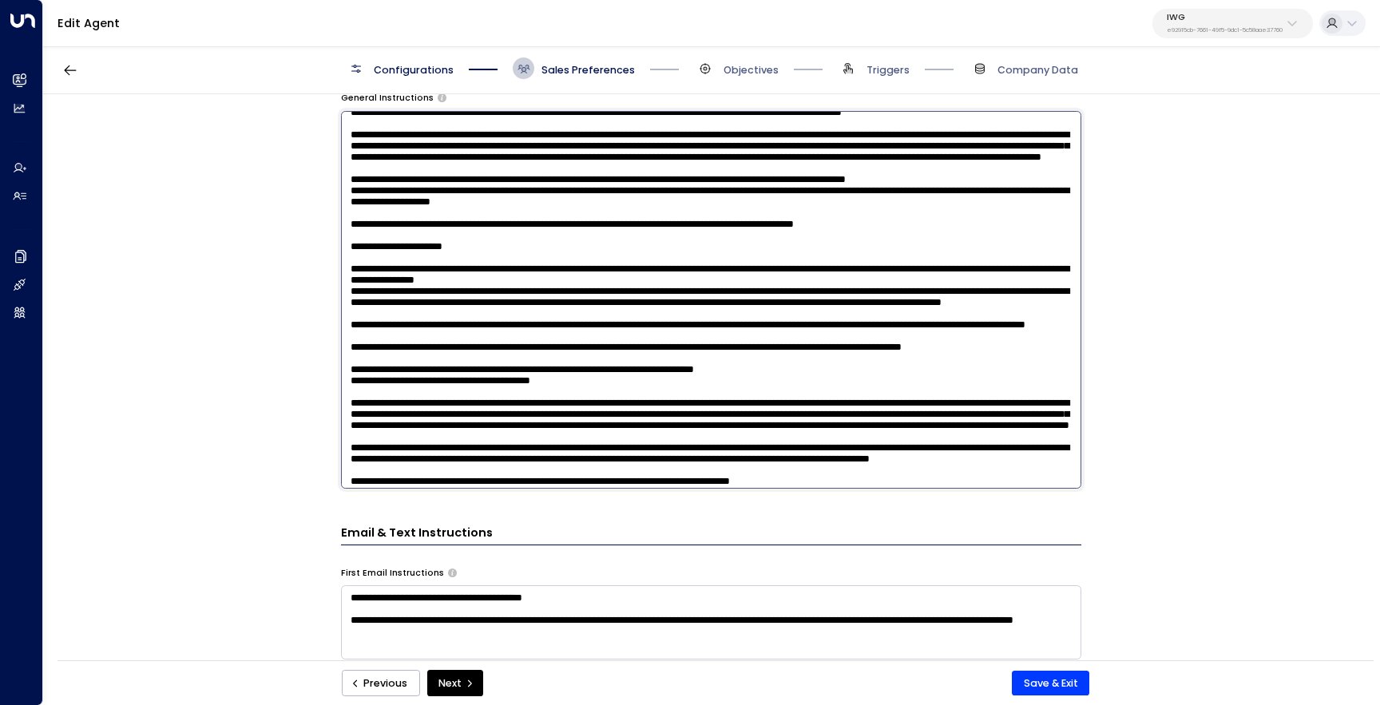
click at [462, 174] on textarea at bounding box center [711, 300] width 740 height 378
click at [733, 218] on textarea at bounding box center [711, 300] width 740 height 378
paste textarea "**********"
type textarea "**********"
click at [1037, 682] on button "Save & Exit" at bounding box center [1050, 684] width 77 height 26
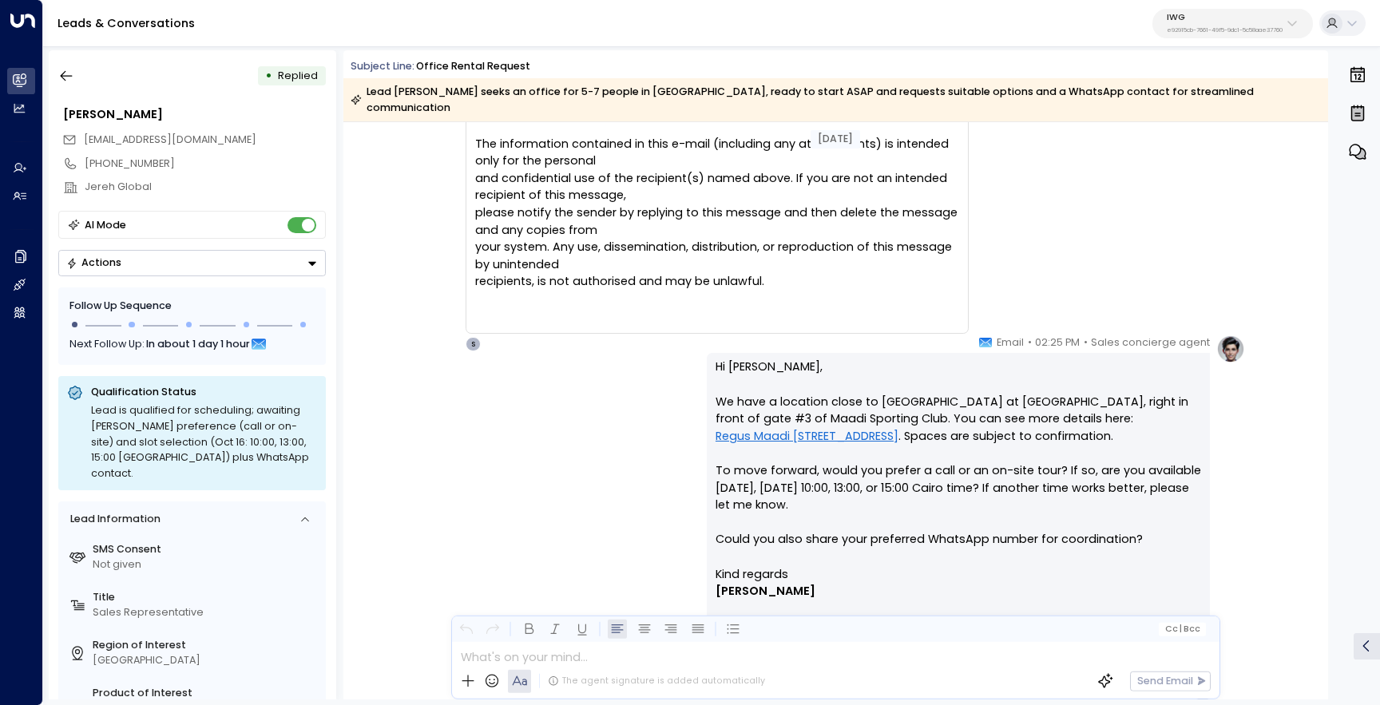
scroll to position [4061, 0]
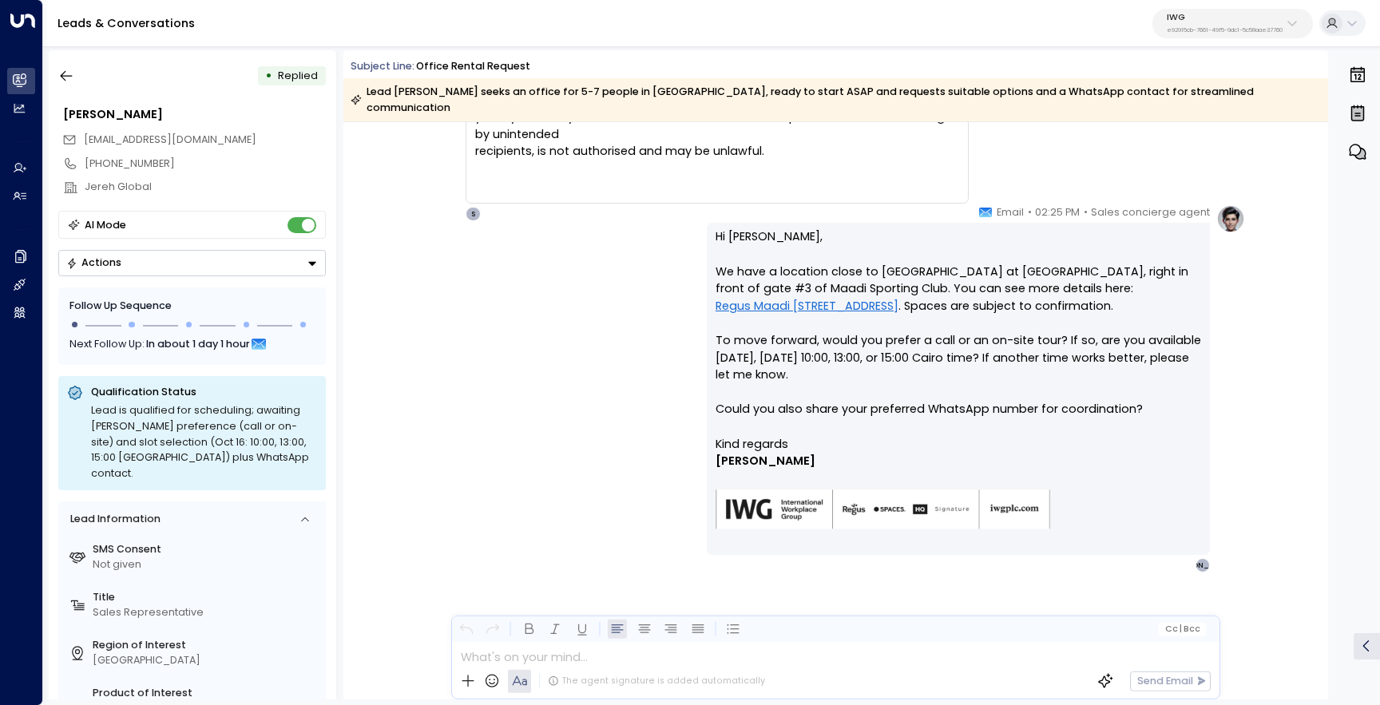
click at [878, 298] on link "Regus Maadi [STREET_ADDRESS]" at bounding box center [807, 307] width 183 height 18
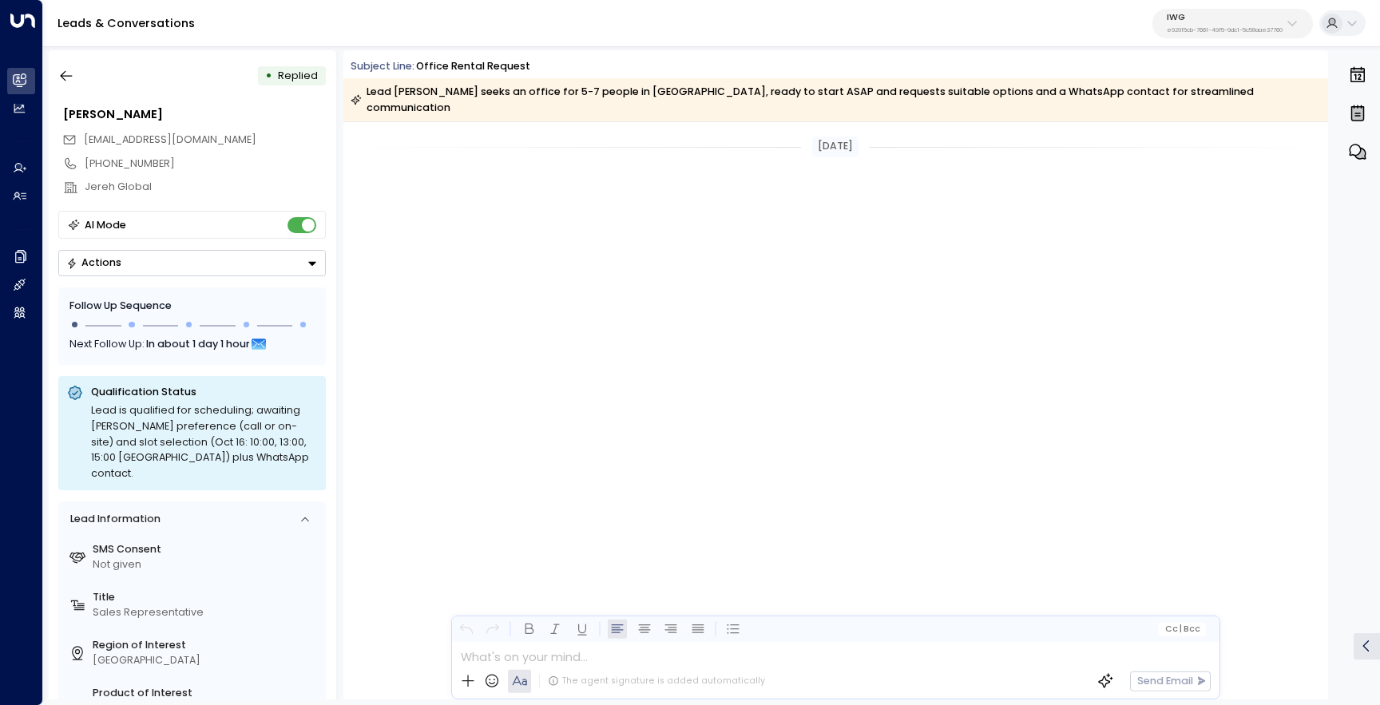
scroll to position [2658, 0]
